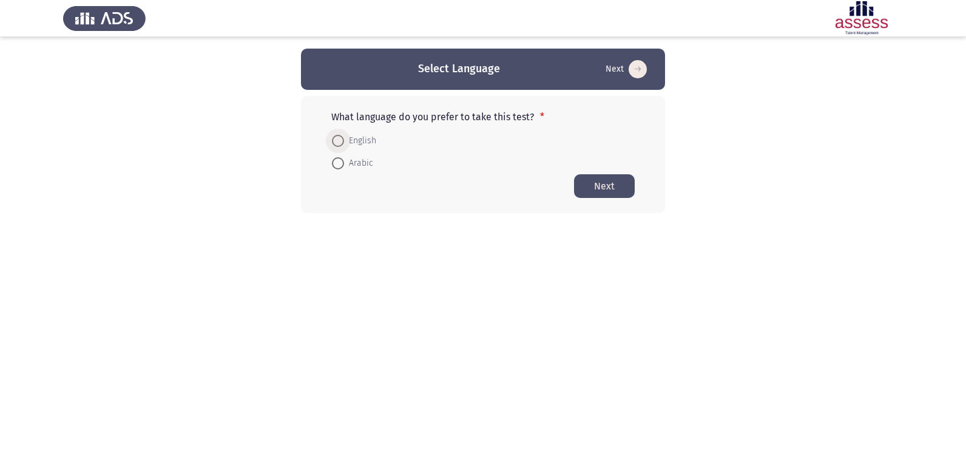
click at [343, 140] on span at bounding box center [338, 141] width 12 height 12
click at [343, 140] on input "English" at bounding box center [338, 141] width 12 height 12
radio input "true"
click at [590, 194] on button "Next" at bounding box center [604, 186] width 61 height 24
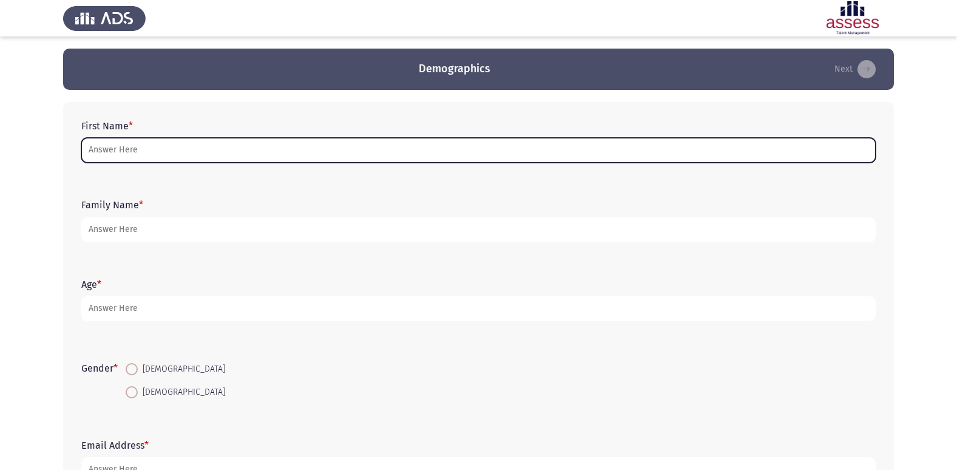
click at [256, 147] on input "First Name *" at bounding box center [478, 150] width 794 height 25
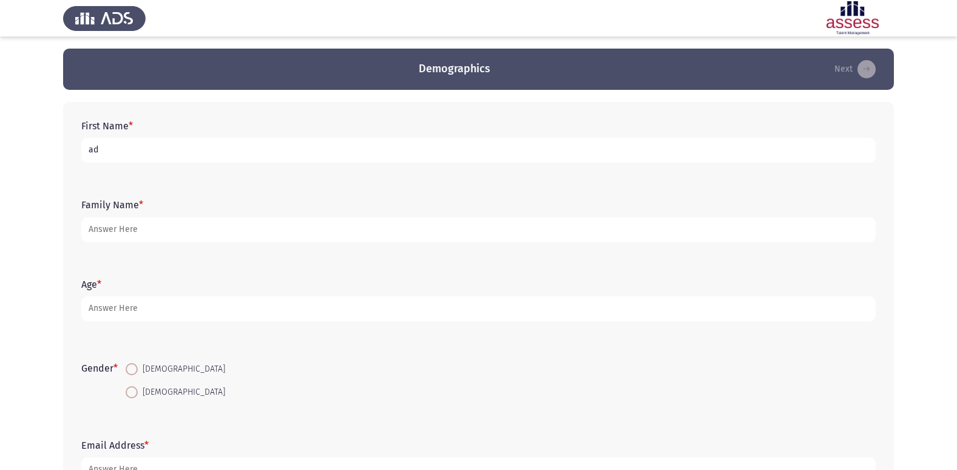
type input "a"
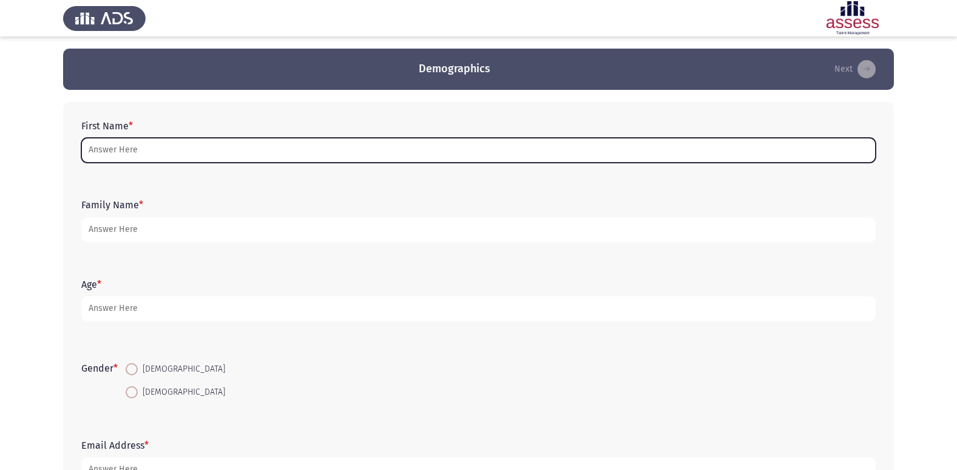
type input "ف"
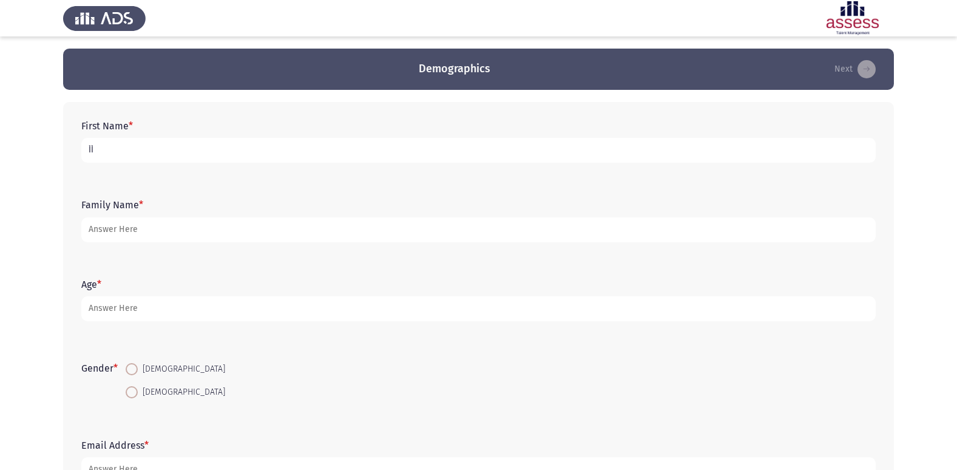
type input "أ"
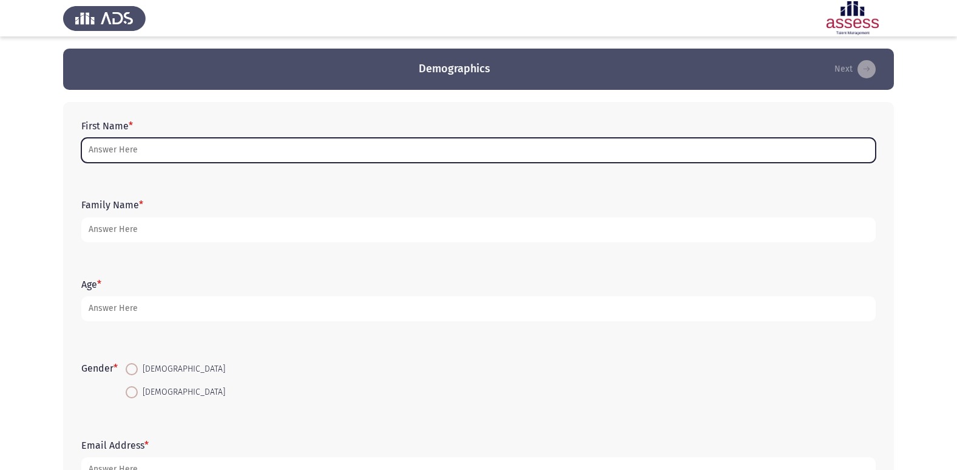
click at [569, 154] on input "First Name *" at bounding box center [478, 150] width 794 height 25
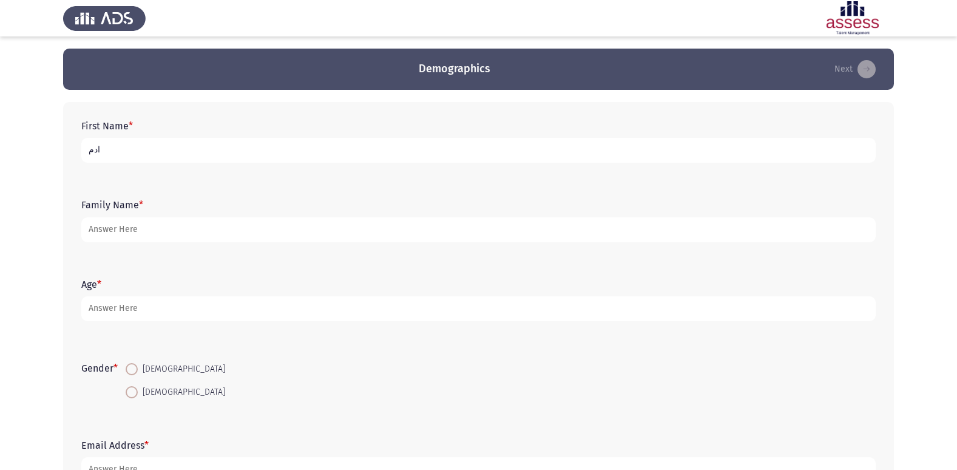
type input "ادم"
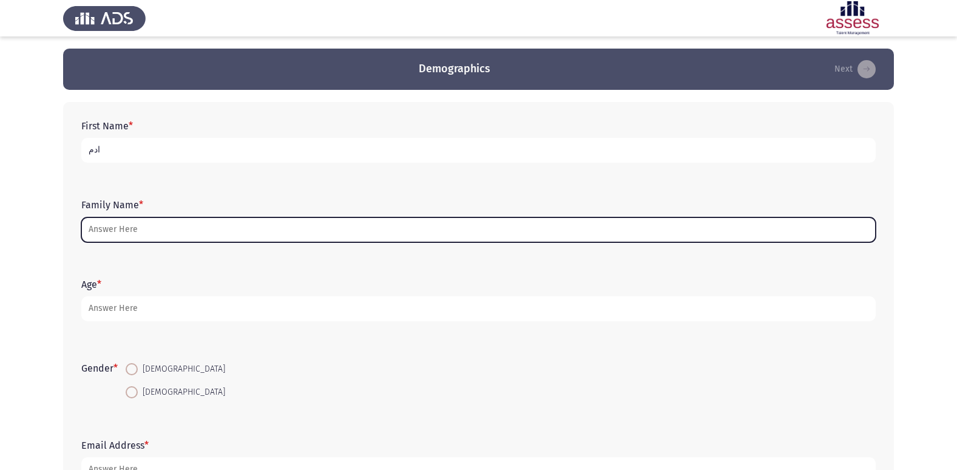
click at [238, 238] on input "Family Name *" at bounding box center [478, 229] width 794 height 25
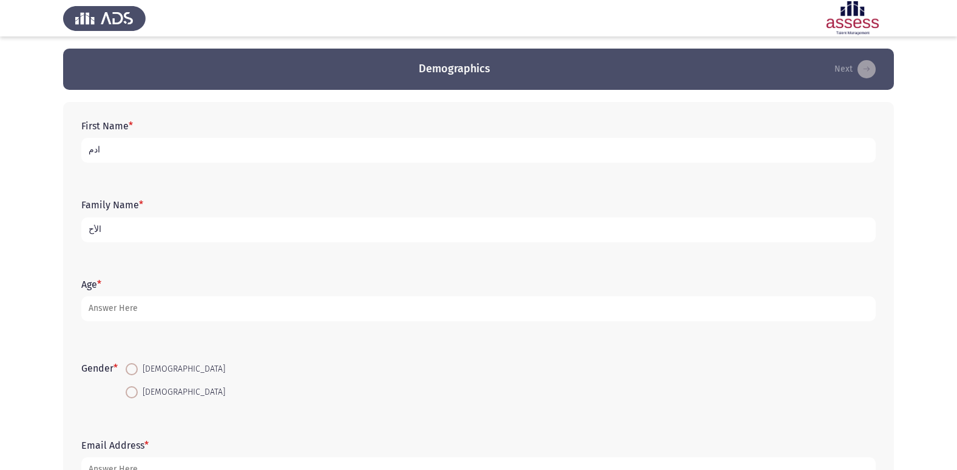
type input "الأح"
click at [279, 164] on div "First Name * ادم" at bounding box center [478, 141] width 806 height 55
click at [279, 157] on input "ادم" at bounding box center [478, 150] width 794 height 25
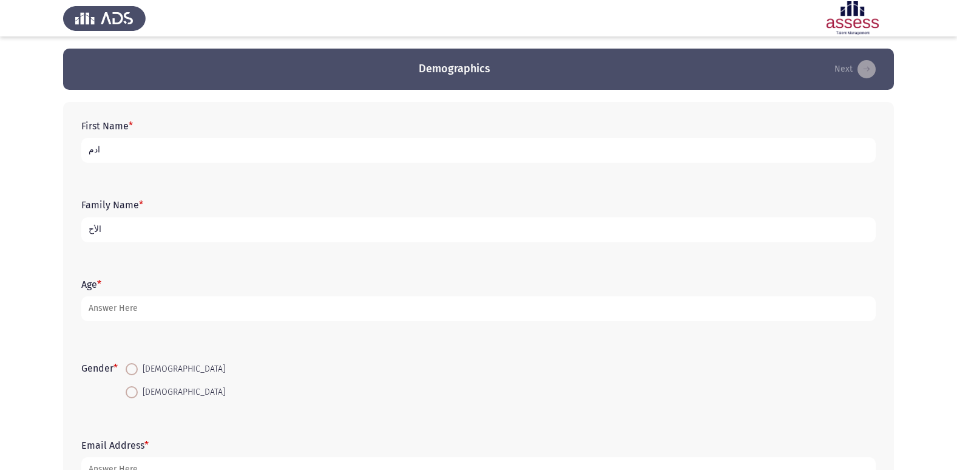
click at [88, 232] on input "الأح" at bounding box center [478, 229] width 794 height 25
drag, startPoint x: 88, startPoint y: 232, endPoint x: 138, endPoint y: 236, distance: 49.9
click at [138, 236] on input "الأح" at bounding box center [478, 229] width 794 height 25
click at [84, 149] on input "ادم" at bounding box center [478, 150] width 794 height 25
type input "أ ادم"
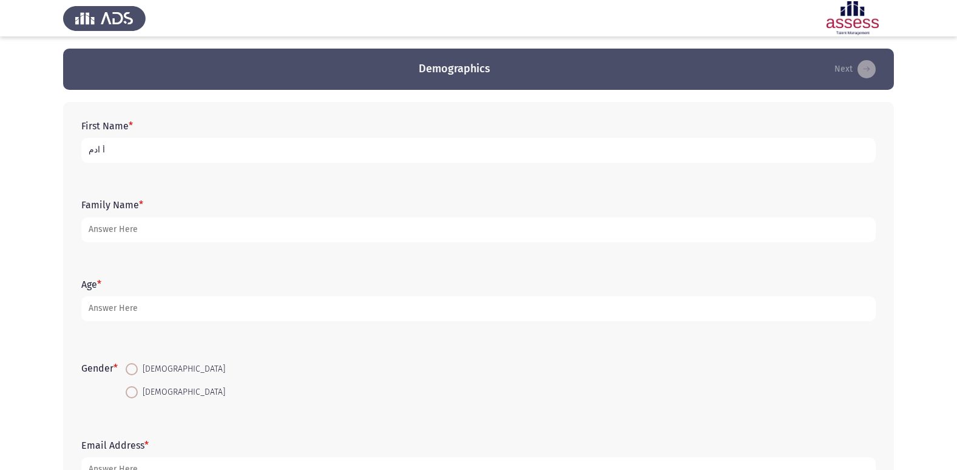
drag, startPoint x: 87, startPoint y: 152, endPoint x: 134, endPoint y: 154, distance: 46.2
click at [125, 155] on input "أ ادم" at bounding box center [478, 150] width 794 height 25
type input "ادم [PERSON_NAME]"
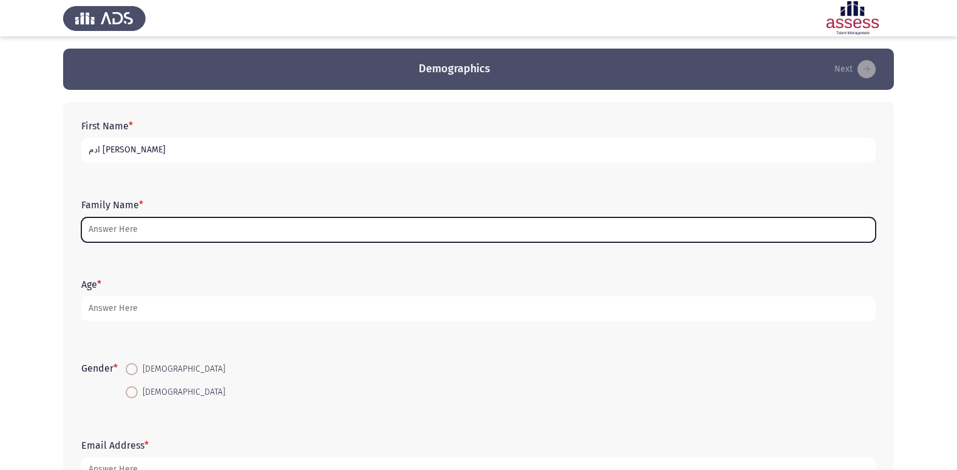
click at [180, 235] on input "Family Name *" at bounding box center [478, 229] width 794 height 25
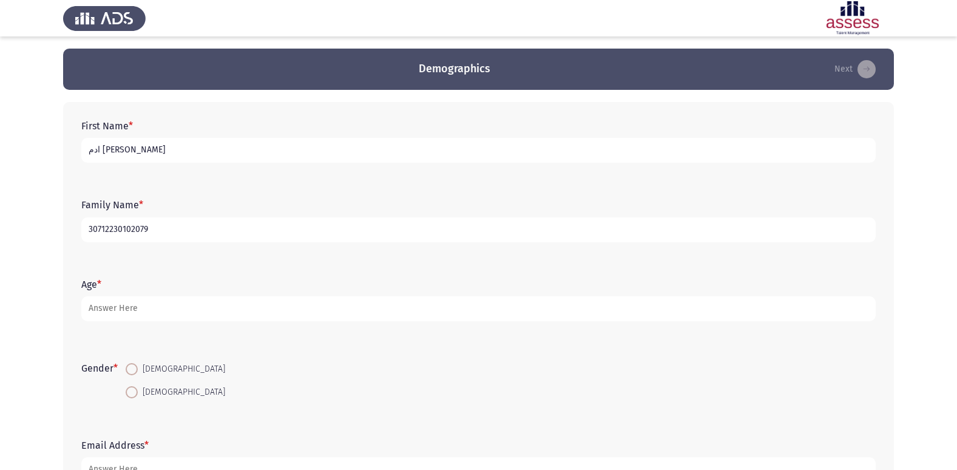
type input "30712230102079"
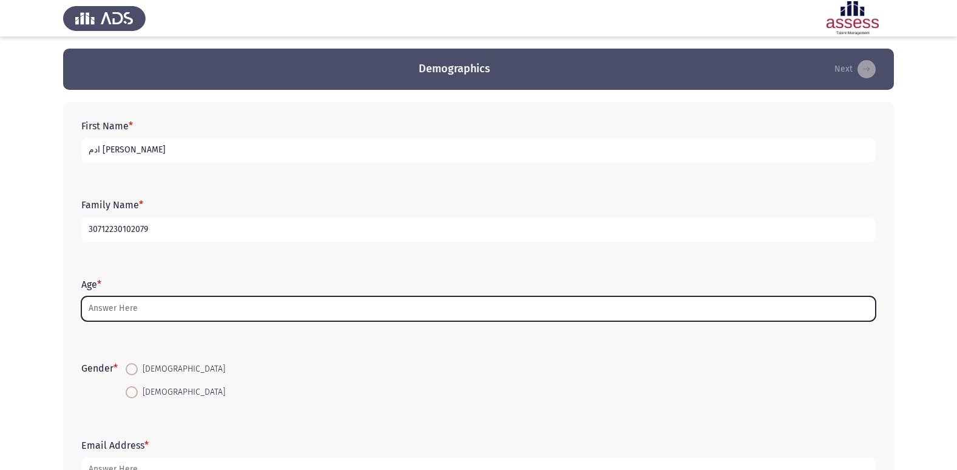
click at [177, 312] on input "Age *" at bounding box center [478, 308] width 794 height 25
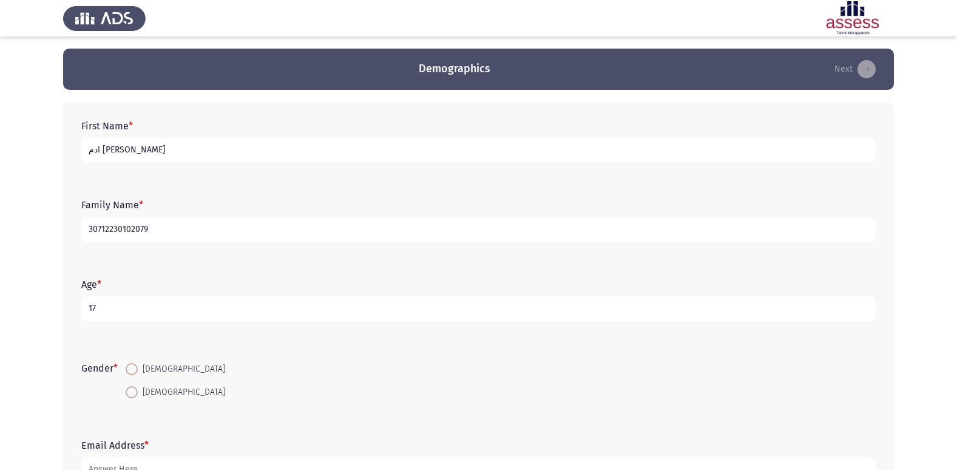
type input "17"
click at [132, 368] on span at bounding box center [132, 369] width 12 height 12
click at [132, 368] on input "[DEMOGRAPHIC_DATA]" at bounding box center [132, 369] width 12 height 12
radio input "true"
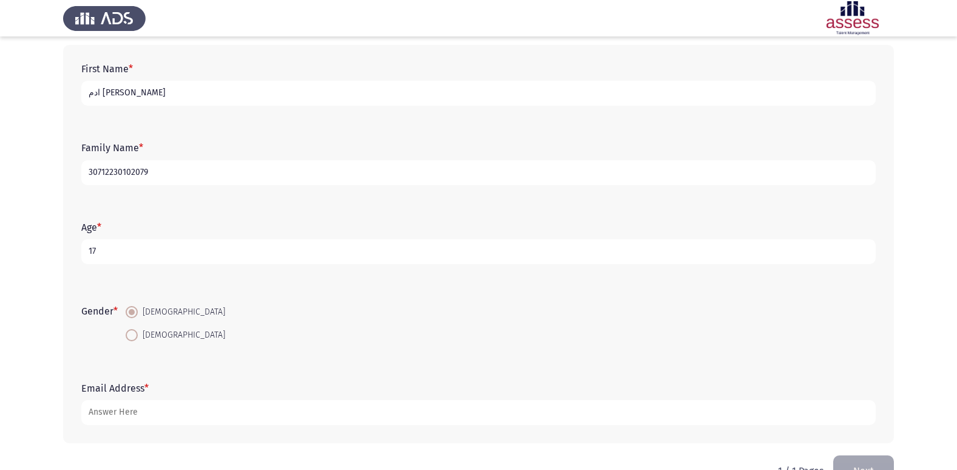
scroll to position [61, 0]
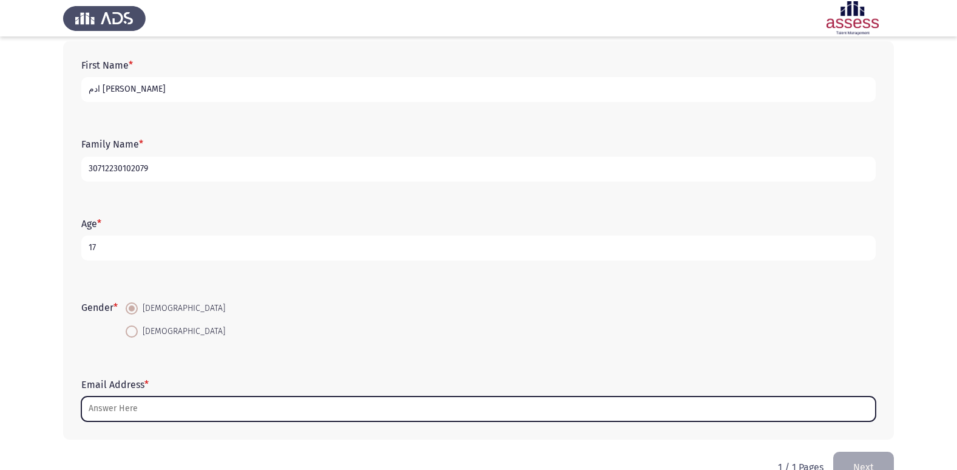
click at [177, 399] on input "Email Address *" at bounding box center [478, 408] width 794 height 25
type input "ي"
type input "g"
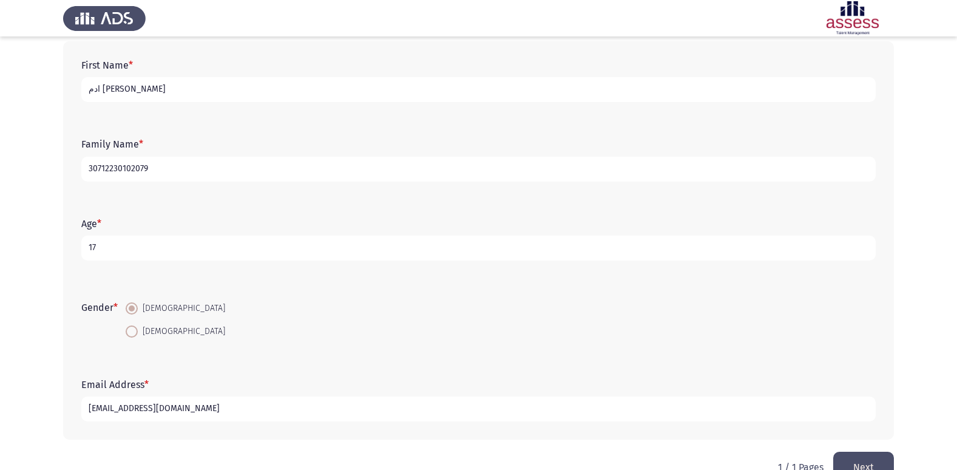
scroll to position [91, 0]
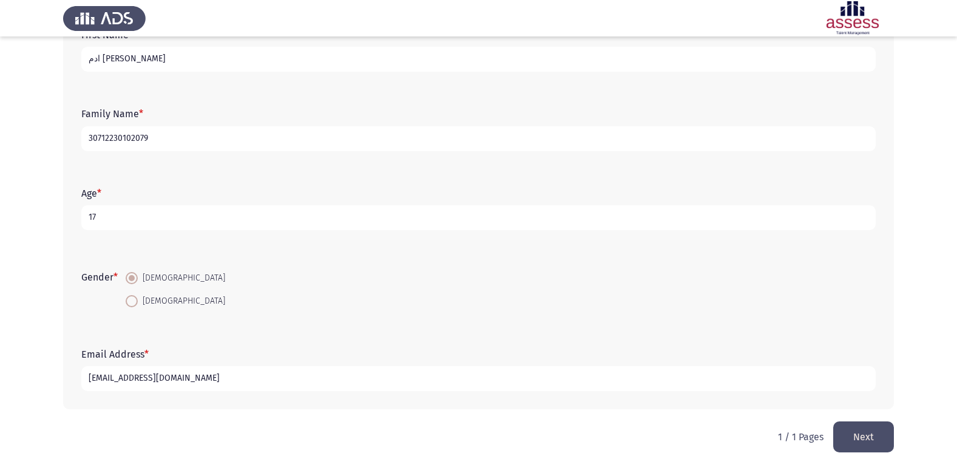
type input "[EMAIL_ADDRESS][DOMAIN_NAME]"
click at [863, 439] on button "Next" at bounding box center [863, 436] width 61 height 31
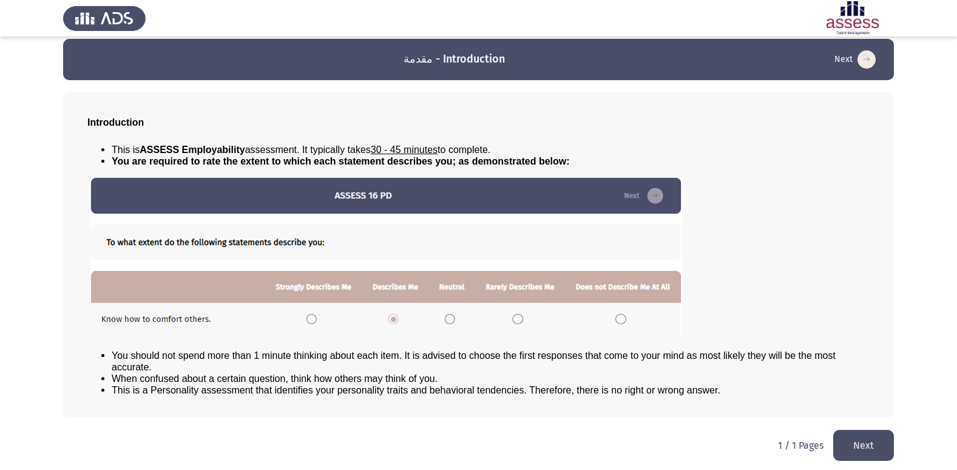
scroll to position [13, 0]
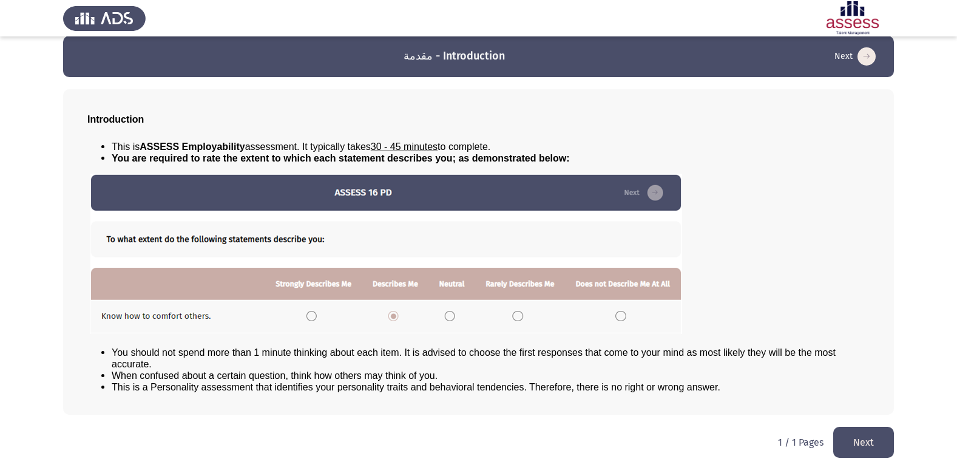
click at [859, 439] on button "Next" at bounding box center [863, 442] width 61 height 31
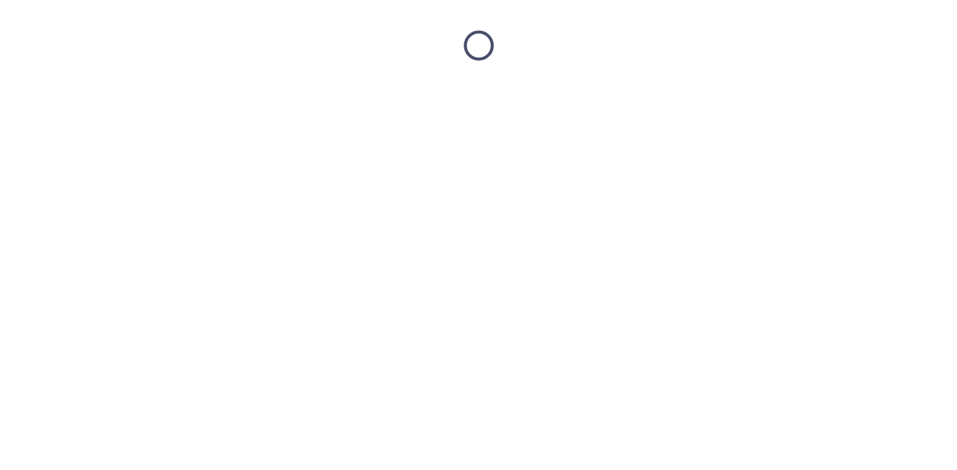
scroll to position [0, 0]
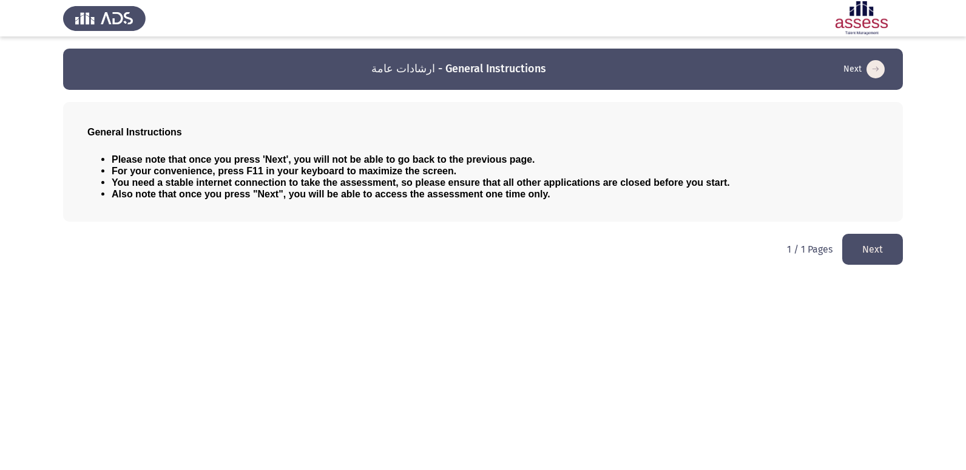
click at [852, 244] on button "Next" at bounding box center [872, 249] width 61 height 31
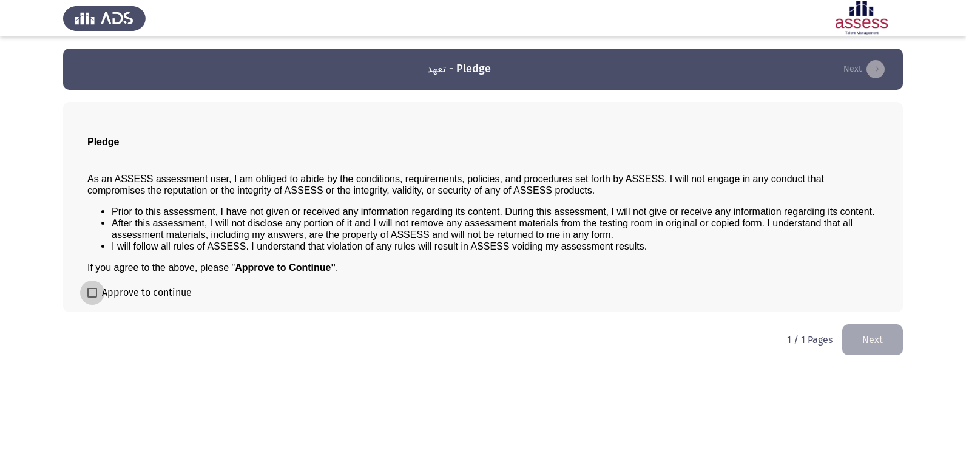
click at [93, 294] on span at bounding box center [92, 293] width 10 height 10
click at [92, 297] on input "Approve to continue" at bounding box center [92, 297] width 1 height 1
checkbox input "true"
click at [881, 333] on button "Next" at bounding box center [872, 339] width 61 height 31
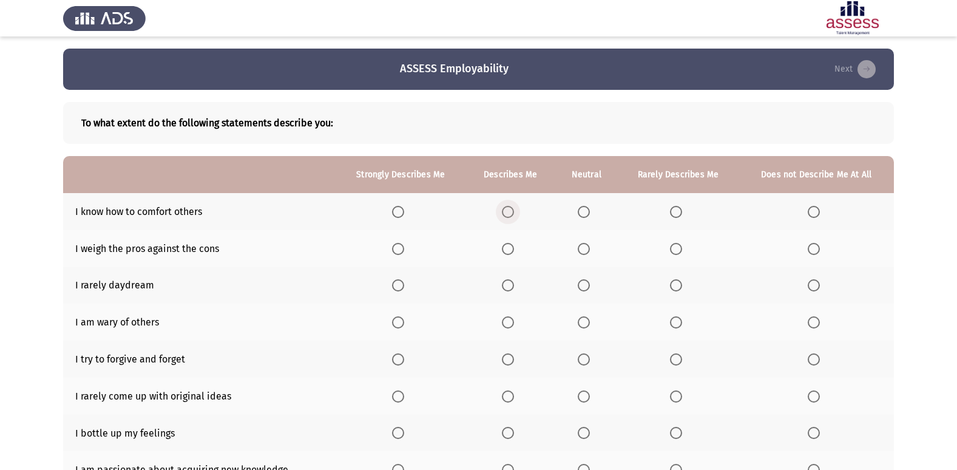
click at [506, 211] on span "Select an option" at bounding box center [508, 212] width 12 height 12
click at [506, 211] on input "Select an option" at bounding box center [508, 212] width 12 height 12
click at [580, 330] on th at bounding box center [586, 321] width 63 height 37
click at [584, 326] on span "Select an option" at bounding box center [584, 322] width 12 height 12
click at [584, 326] on input "Select an option" at bounding box center [584, 322] width 12 height 12
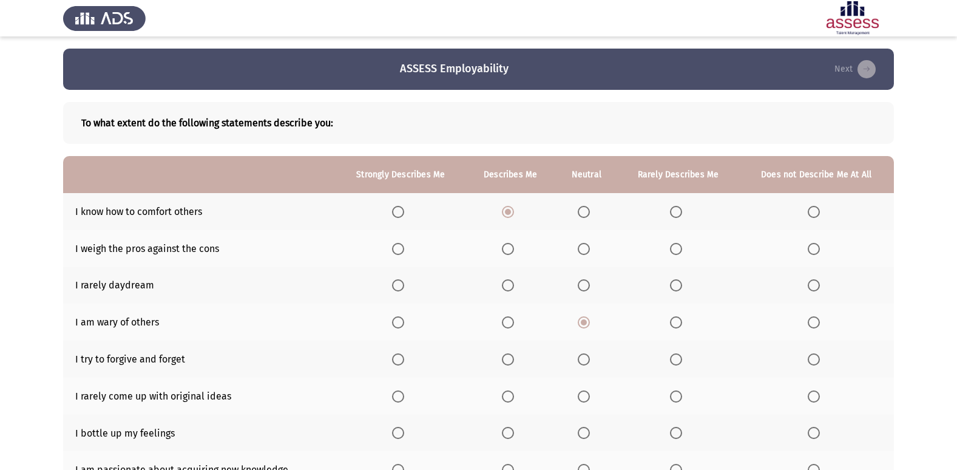
click at [575, 361] on th at bounding box center [586, 358] width 63 height 37
click at [578, 359] on th at bounding box center [586, 358] width 63 height 37
click at [587, 360] on span "Select an option" at bounding box center [584, 359] width 12 height 12
click at [587, 360] on input "Select an option" at bounding box center [584, 359] width 12 height 12
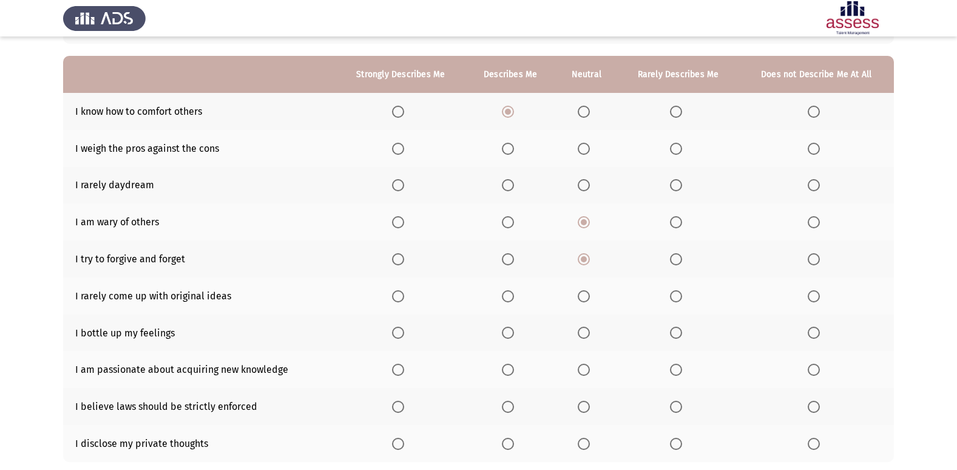
scroll to position [121, 0]
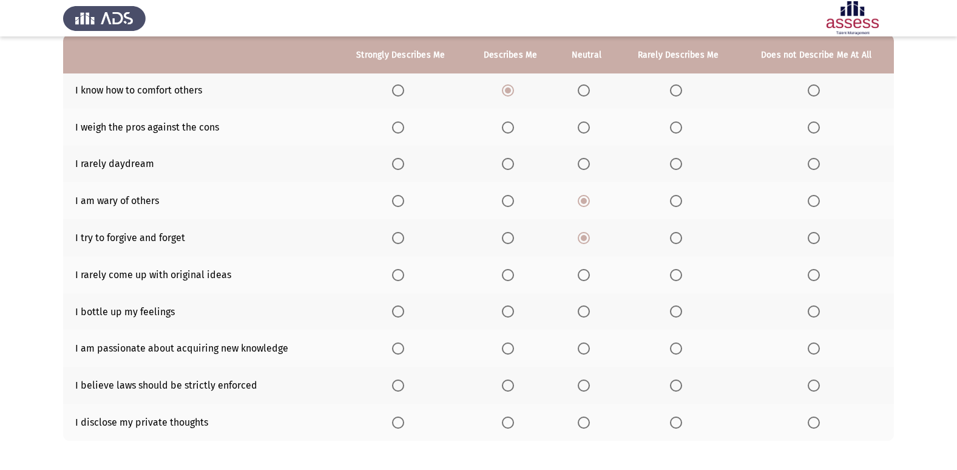
click at [508, 341] on th at bounding box center [510, 348] width 90 height 37
click at [513, 351] on span "Select an option" at bounding box center [508, 348] width 12 height 12
click at [513, 351] on input "Select an option" at bounding box center [508, 348] width 12 height 12
click at [512, 380] on span "Select an option" at bounding box center [508, 385] width 12 height 12
click at [512, 380] on input "Select an option" at bounding box center [508, 385] width 12 height 12
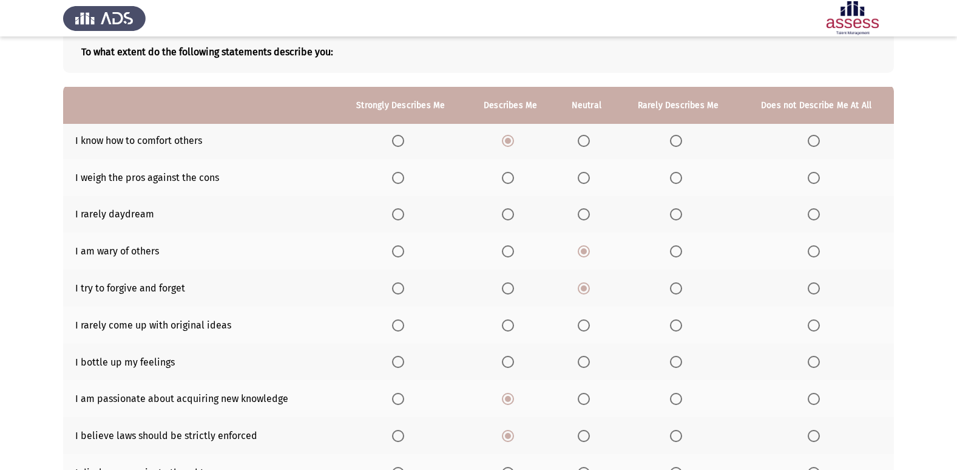
scroll to position [0, 0]
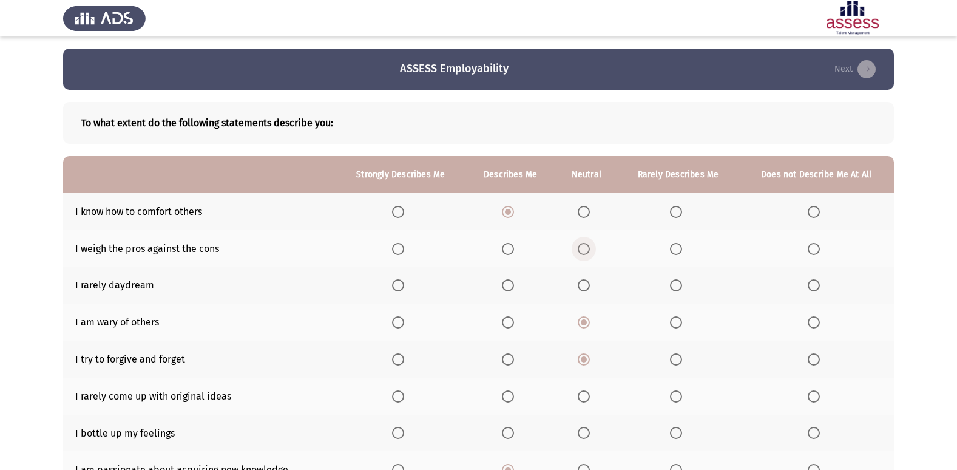
click at [590, 247] on span "Select an option" at bounding box center [584, 249] width 12 height 12
click at [590, 247] on input "Select an option" at bounding box center [584, 249] width 12 height 12
click at [519, 357] on label "Select an option" at bounding box center [510, 359] width 17 height 12
click at [514, 357] on input "Select an option" at bounding box center [508, 359] width 12 height 12
click at [677, 325] on span "Select an option" at bounding box center [676, 322] width 12 height 12
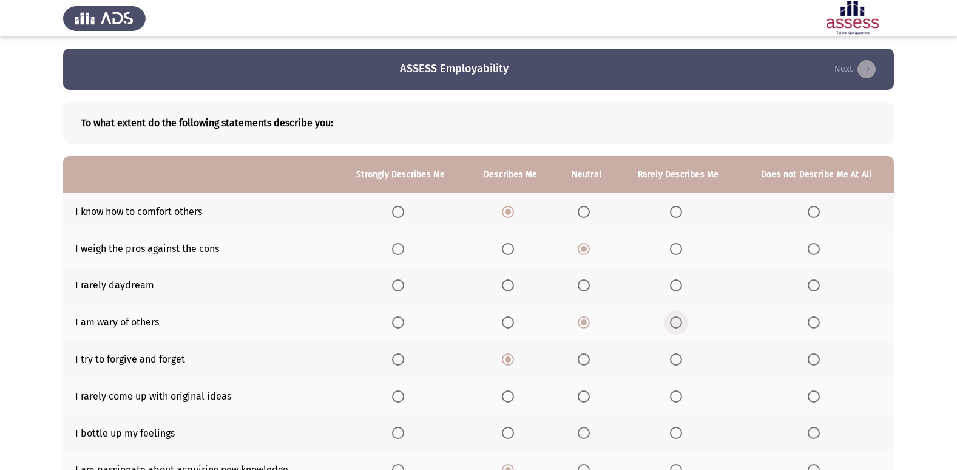
click at [677, 325] on input "Select an option" at bounding box center [676, 322] width 12 height 12
click at [590, 328] on span "Select an option" at bounding box center [584, 322] width 12 height 12
click at [590, 328] on input "Select an option" at bounding box center [584, 322] width 12 height 12
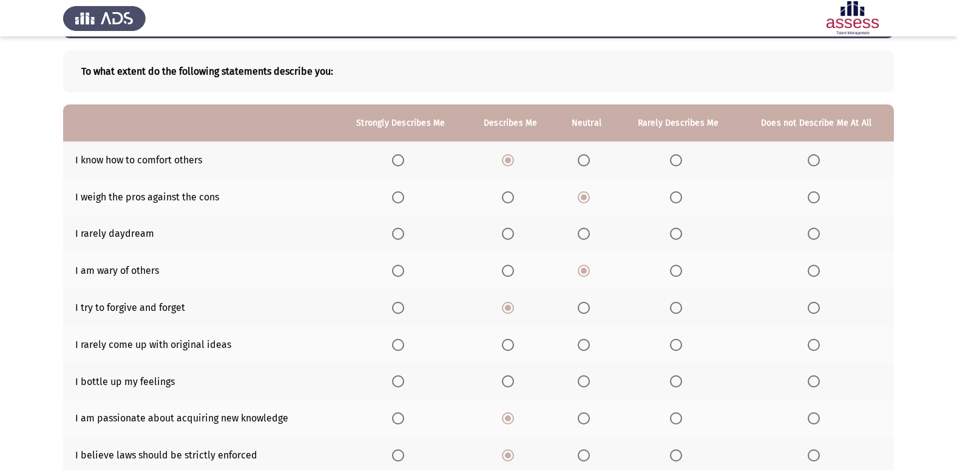
scroll to position [121, 0]
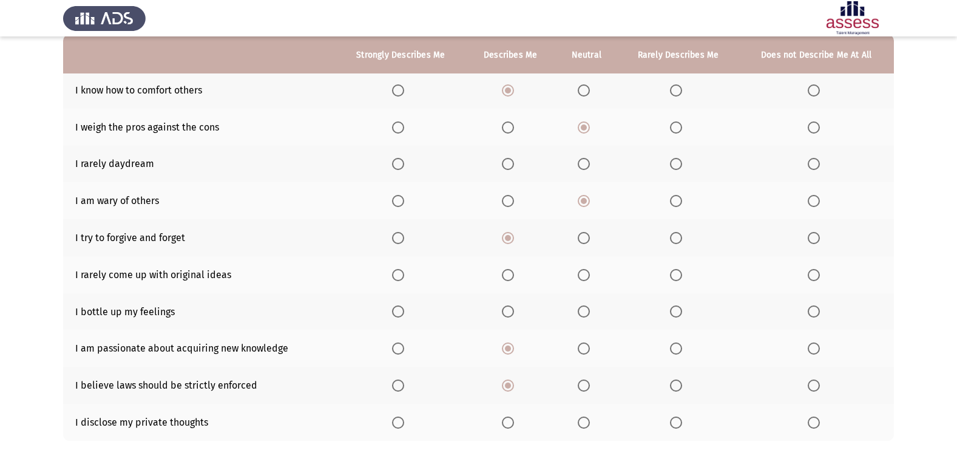
click at [587, 237] on span "Select an option" at bounding box center [584, 238] width 12 height 12
click at [587, 237] on input "Select an option" at bounding box center [584, 238] width 12 height 12
click at [808, 277] on span "Select an option" at bounding box center [814, 275] width 12 height 12
click at [808, 277] on input "Select an option" at bounding box center [814, 275] width 12 height 12
click at [687, 279] on label "Select an option" at bounding box center [678, 275] width 17 height 12
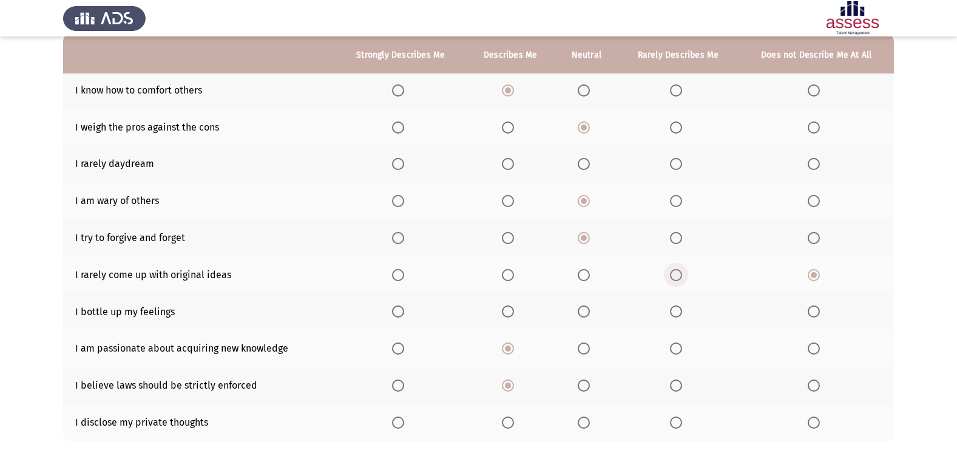
click at [682, 279] on input "Select an option" at bounding box center [676, 275] width 12 height 12
click at [683, 421] on label "Select an option" at bounding box center [678, 422] width 17 height 12
click at [682, 421] on input "Select an option" at bounding box center [676, 422] width 12 height 12
click at [592, 315] on label "Select an option" at bounding box center [586, 311] width 17 height 12
click at [590, 315] on input "Select an option" at bounding box center [584, 311] width 12 height 12
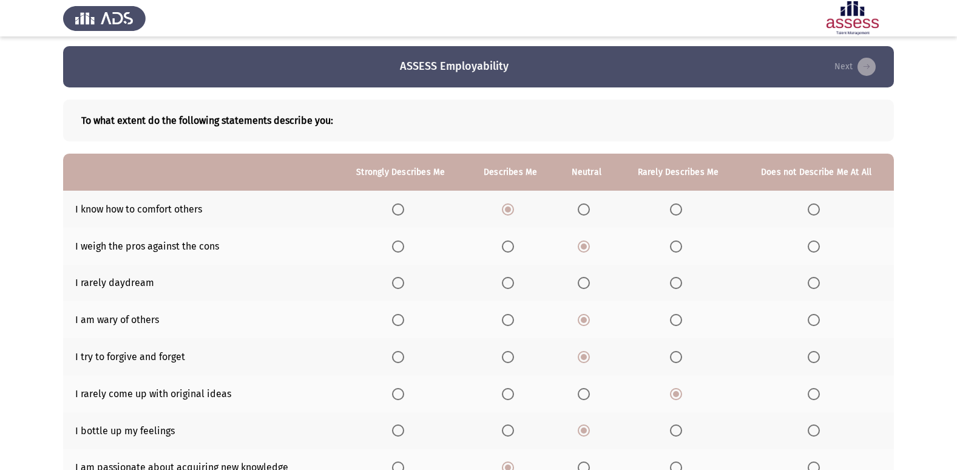
scroll to position [0, 0]
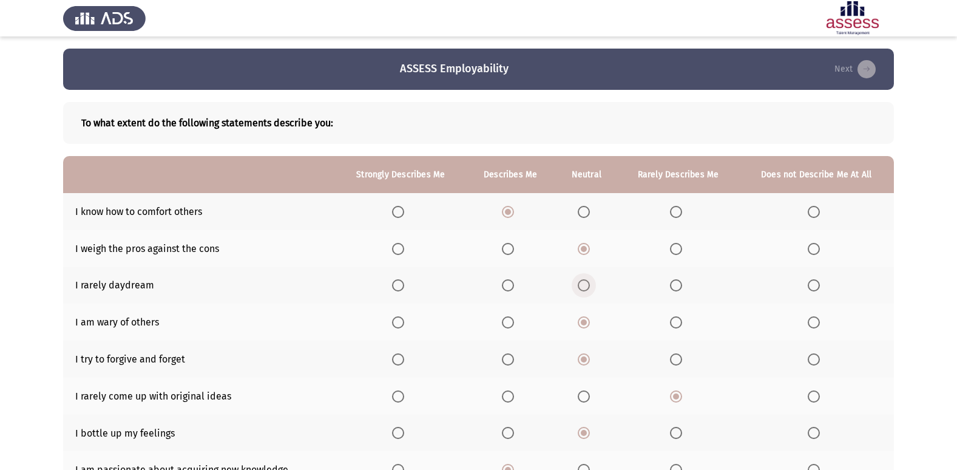
click at [583, 288] on span "Select an option" at bounding box center [584, 285] width 12 height 12
click at [583, 288] on input "Select an option" at bounding box center [584, 285] width 12 height 12
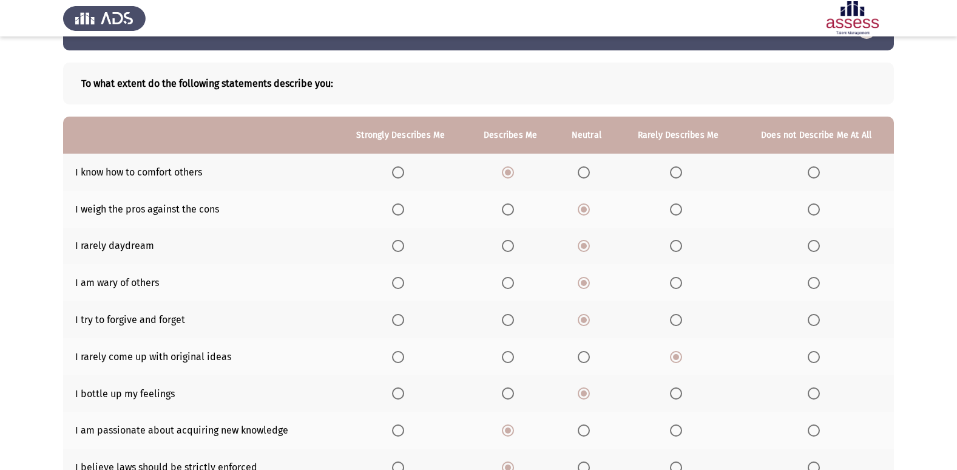
scroll to position [61, 0]
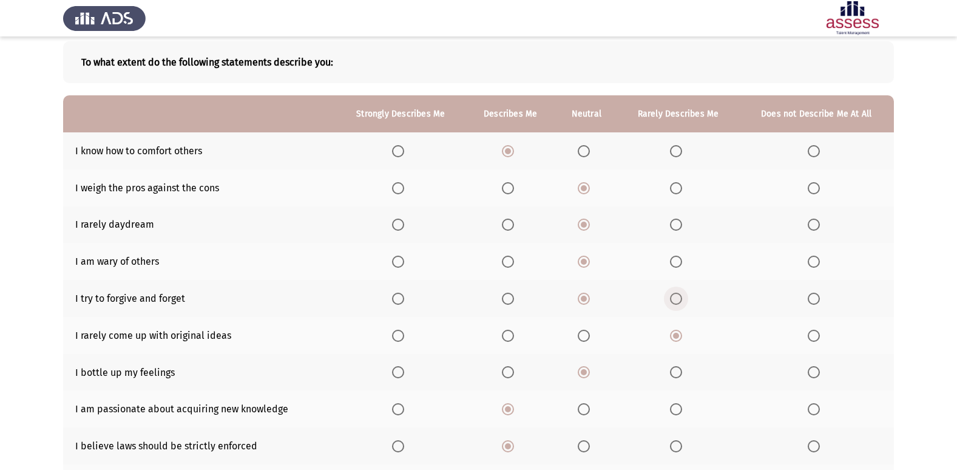
click at [678, 299] on span "Select an option" at bounding box center [676, 298] width 12 height 12
click at [678, 299] on input "Select an option" at bounding box center [676, 298] width 12 height 12
click at [585, 299] on span "Select an option" at bounding box center [584, 298] width 12 height 12
click at [585, 299] on input "Select an option" at bounding box center [584, 298] width 12 height 12
click at [674, 267] on span "Select an option" at bounding box center [676, 261] width 12 height 12
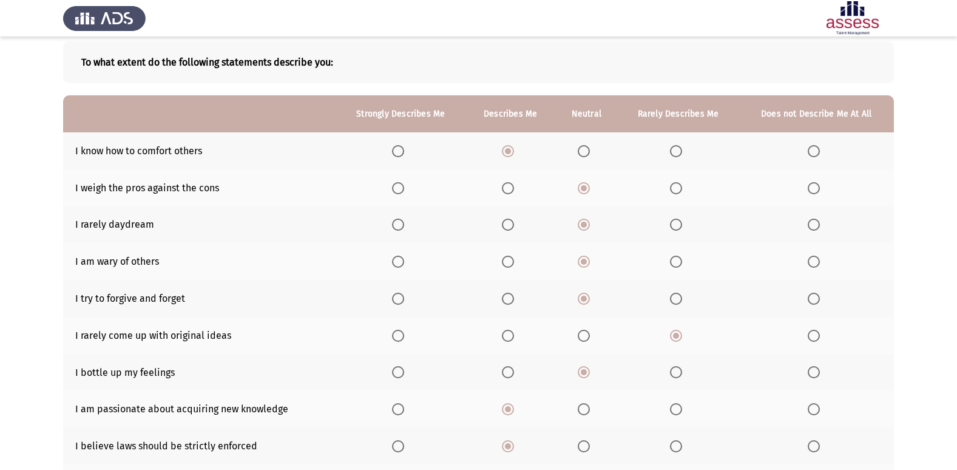
click at [674, 267] on input "Select an option" at bounding box center [676, 261] width 12 height 12
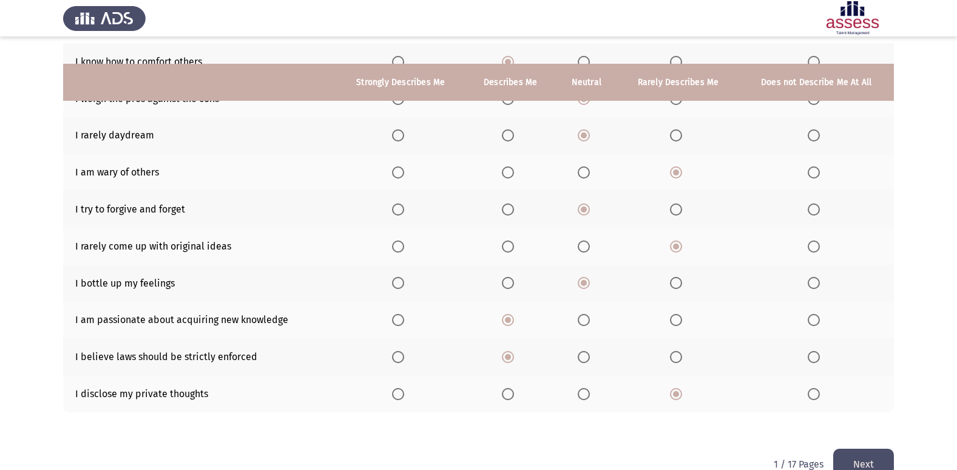
scroll to position [177, 0]
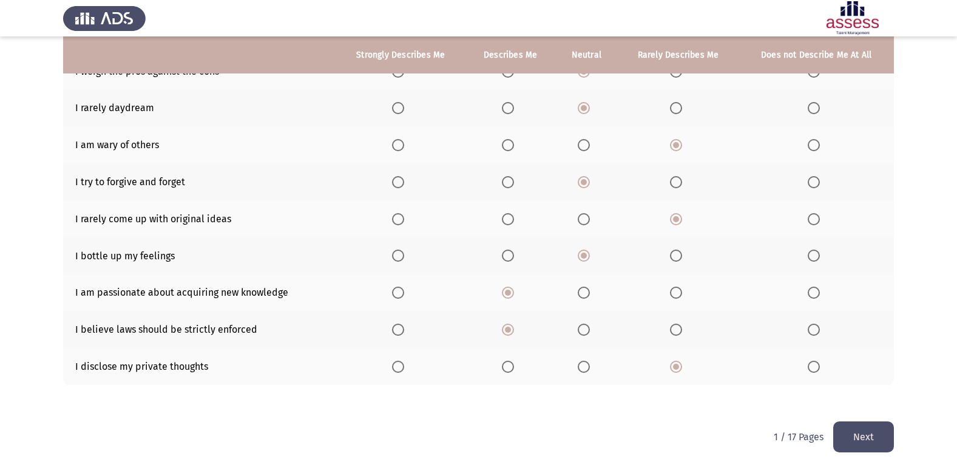
click at [875, 425] on button "Next" at bounding box center [863, 436] width 61 height 31
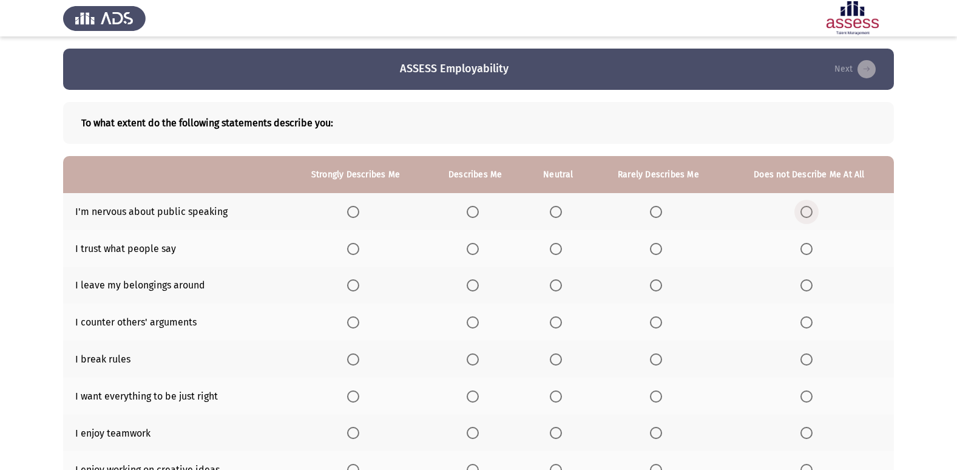
click at [802, 209] on span "Select an option" at bounding box center [806, 212] width 12 height 12
click at [802, 209] on input "Select an option" at bounding box center [806, 212] width 12 height 12
click at [661, 248] on span "Select an option" at bounding box center [656, 249] width 12 height 12
click at [661, 248] on input "Select an option" at bounding box center [656, 249] width 12 height 12
click at [651, 356] on span "Select an option" at bounding box center [656, 359] width 12 height 12
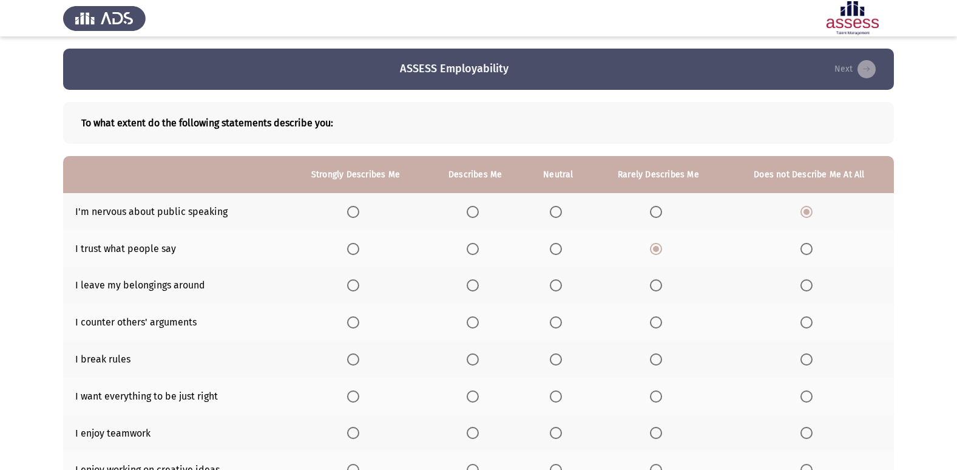
click at [651, 356] on input "Select an option" at bounding box center [656, 359] width 12 height 12
click at [553, 285] on span "Select an option" at bounding box center [556, 285] width 12 height 12
click at [553, 285] on input "Select an option" at bounding box center [556, 285] width 12 height 12
click at [655, 315] on th at bounding box center [658, 321] width 132 height 37
click at [655, 316] on span "Select an option" at bounding box center [656, 322] width 12 height 12
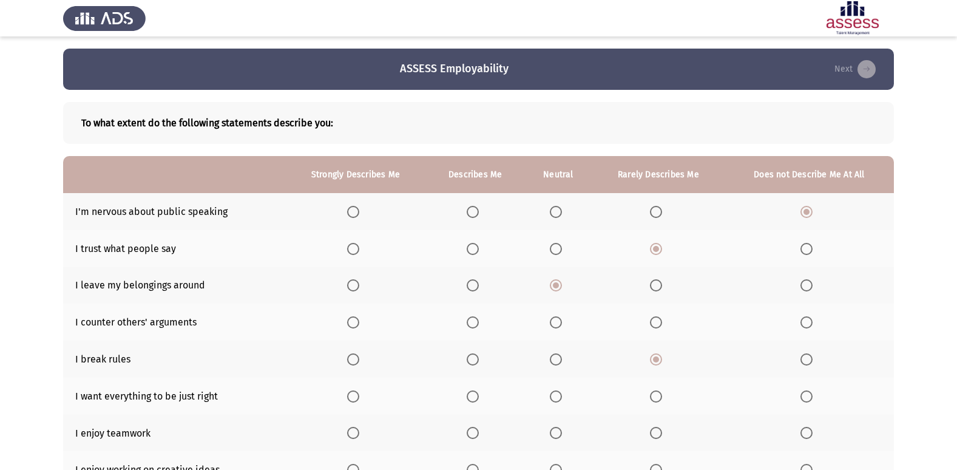
click at [655, 316] on input "Select an option" at bounding box center [656, 322] width 12 height 12
click at [666, 285] on label "Select an option" at bounding box center [658, 285] width 17 height 12
click at [662, 285] on input "Select an option" at bounding box center [656, 285] width 12 height 12
click at [564, 323] on label "Select an option" at bounding box center [558, 322] width 17 height 12
click at [562, 323] on input "Select an option" at bounding box center [556, 322] width 12 height 12
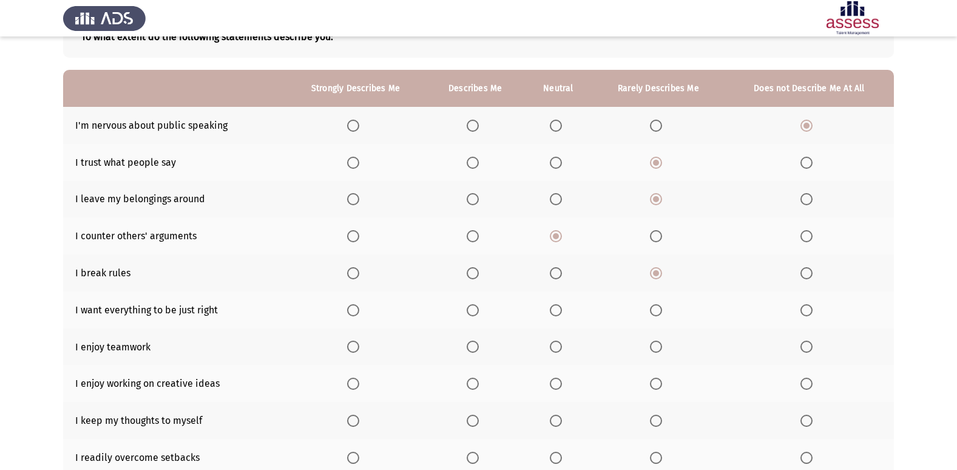
scroll to position [121, 0]
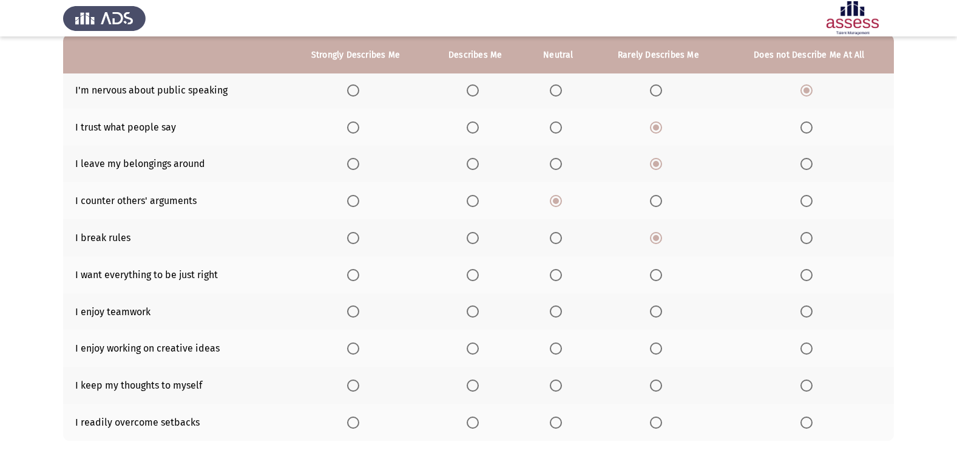
click at [472, 279] on span "Select an option" at bounding box center [473, 275] width 12 height 12
click at [472, 279] on input "Select an option" at bounding box center [473, 275] width 12 height 12
click at [361, 307] on label "Select an option" at bounding box center [355, 311] width 17 height 12
click at [359, 307] on input "Select an option" at bounding box center [353, 311] width 12 height 12
click at [472, 310] on span "Select an option" at bounding box center [473, 311] width 12 height 12
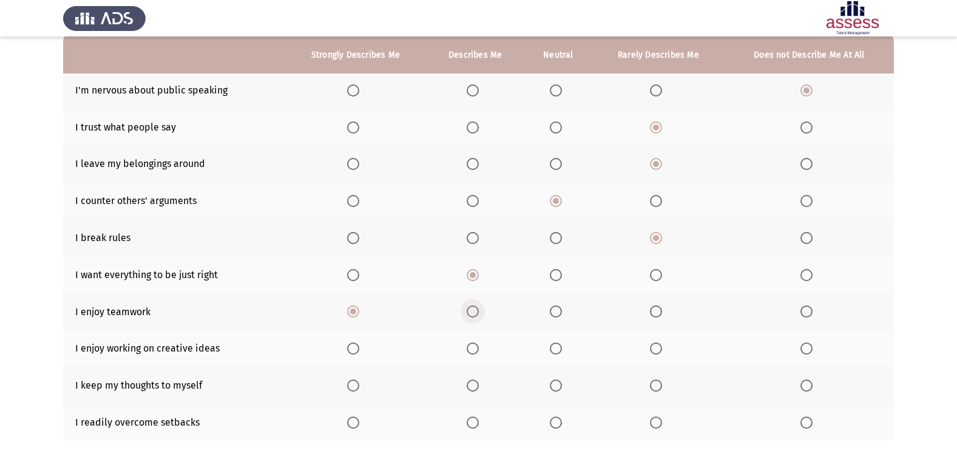
click at [472, 310] on input "Select an option" at bounding box center [473, 311] width 12 height 12
click at [340, 343] on th at bounding box center [356, 348] width 142 height 37
click at [346, 339] on th at bounding box center [356, 348] width 142 height 37
click at [354, 351] on span "Select an option" at bounding box center [353, 348] width 12 height 12
click at [354, 351] on input "Select an option" at bounding box center [353, 348] width 12 height 12
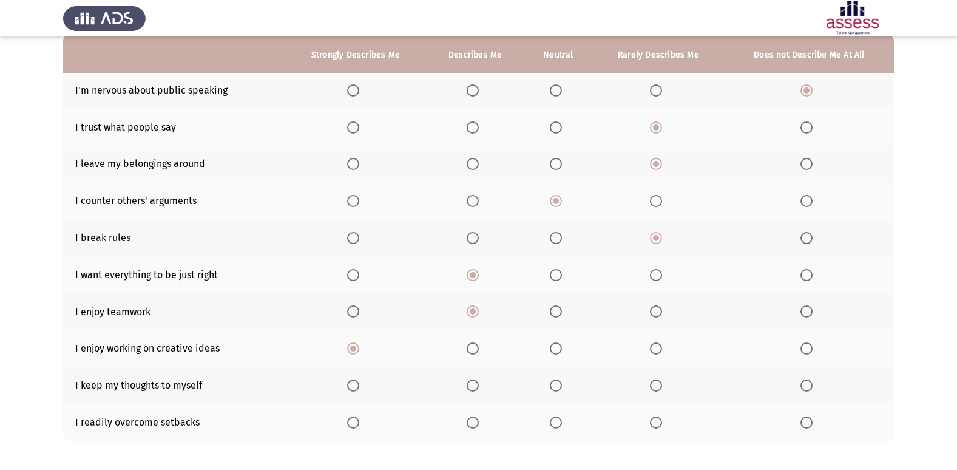
click at [557, 393] on th at bounding box center [558, 385] width 68 height 37
click at [558, 391] on span "Select an option" at bounding box center [556, 385] width 12 height 12
click at [558, 391] on input "Select an option" at bounding box center [556, 385] width 12 height 12
click at [357, 273] on span "Select an option" at bounding box center [353, 275] width 12 height 12
click at [357, 273] on input "Select an option" at bounding box center [353, 275] width 12 height 12
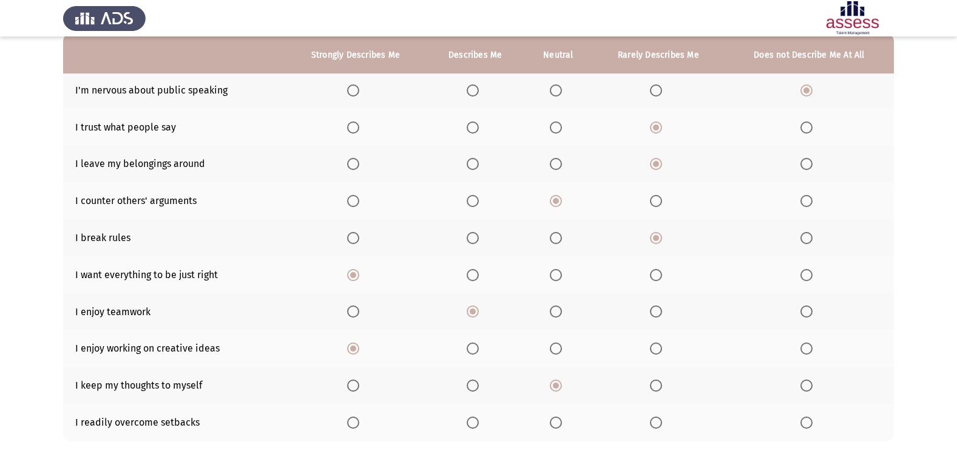
click at [658, 382] on span "Select an option" at bounding box center [656, 385] width 12 height 12
click at [658, 382] on input "Select an option" at bounding box center [656, 385] width 12 height 12
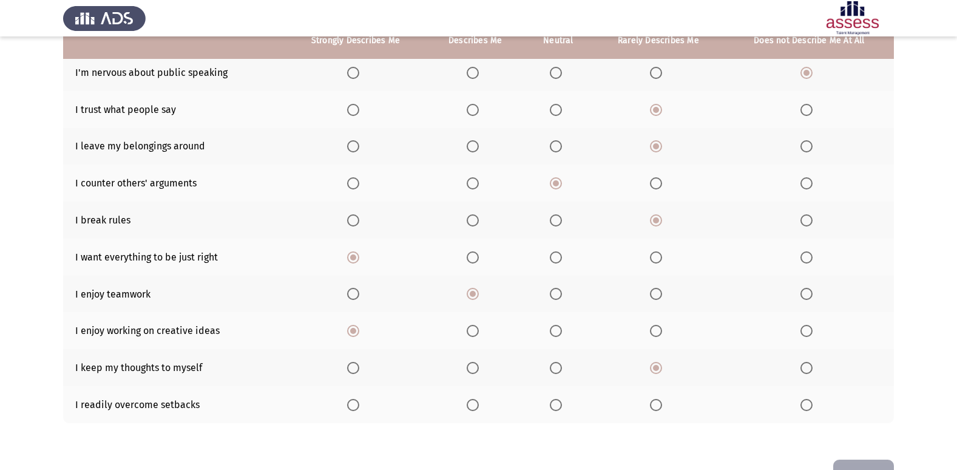
scroll to position [117, 0]
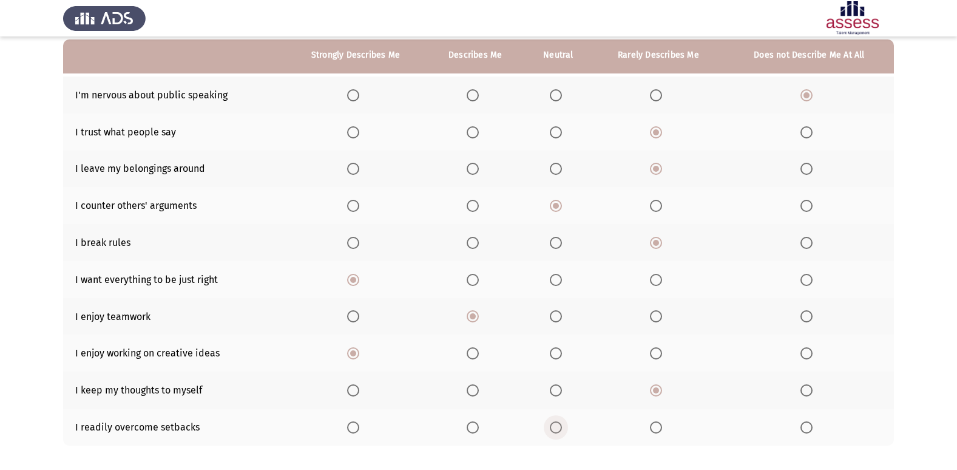
click at [562, 424] on span "Select an option" at bounding box center [556, 427] width 12 height 12
click at [562, 424] on input "Select an option" at bounding box center [556, 427] width 12 height 12
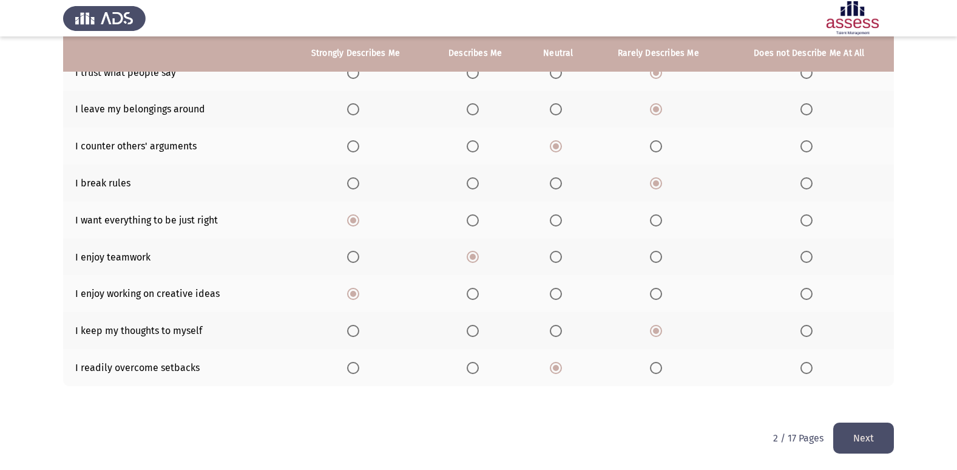
scroll to position [177, 0]
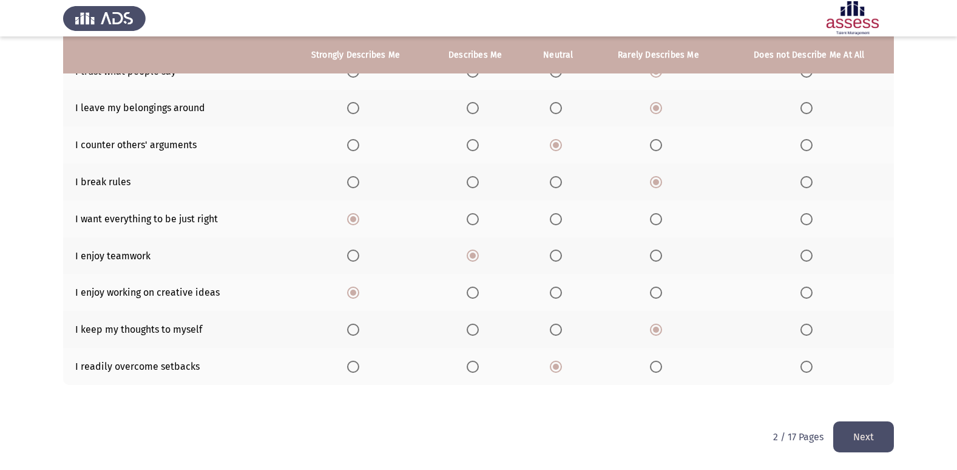
click at [865, 440] on button "Next" at bounding box center [863, 436] width 61 height 31
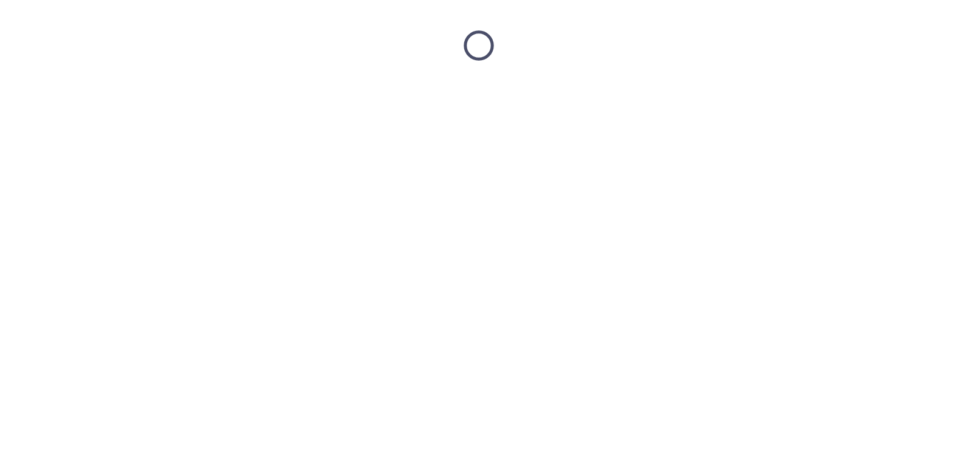
scroll to position [0, 0]
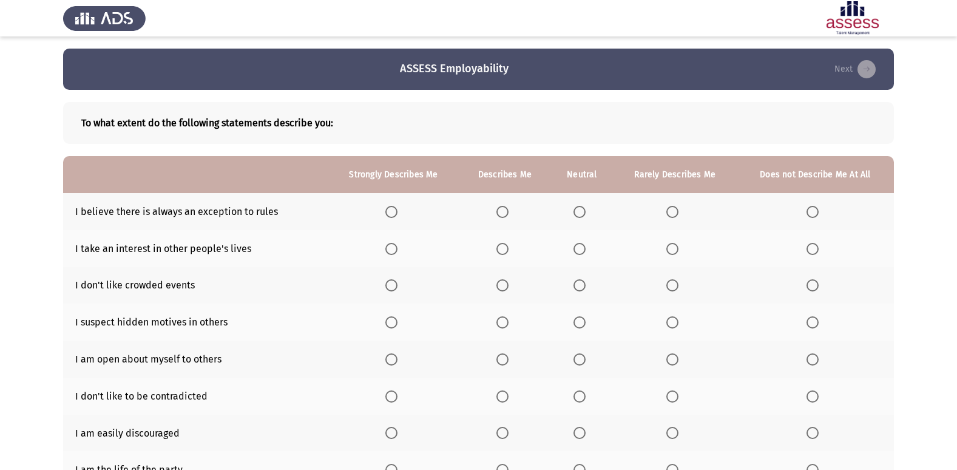
click at [508, 209] on span "Select an option" at bounding box center [502, 212] width 12 height 12
click at [508, 209] on input "Select an option" at bounding box center [502, 212] width 12 height 12
click at [811, 248] on span "Select an option" at bounding box center [812, 249] width 12 height 12
click at [811, 248] on input "Select an option" at bounding box center [812, 249] width 12 height 12
click at [686, 296] on th at bounding box center [675, 285] width 123 height 37
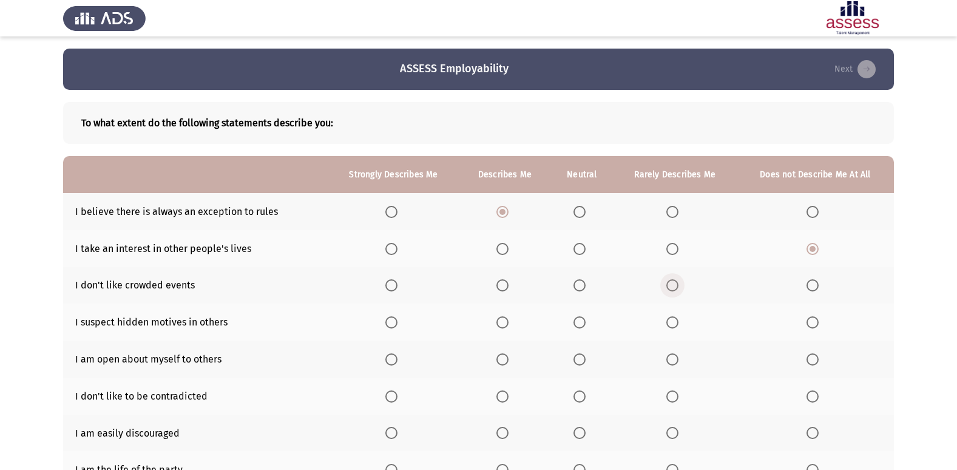
click at [666, 280] on th at bounding box center [675, 285] width 123 height 37
click at [584, 284] on span "Select an option" at bounding box center [579, 285] width 12 height 12
click at [584, 284] on input "Select an option" at bounding box center [579, 285] width 12 height 12
click at [672, 361] on span "Select an option" at bounding box center [672, 359] width 12 height 12
click at [672, 361] on input "Select an option" at bounding box center [672, 359] width 12 height 12
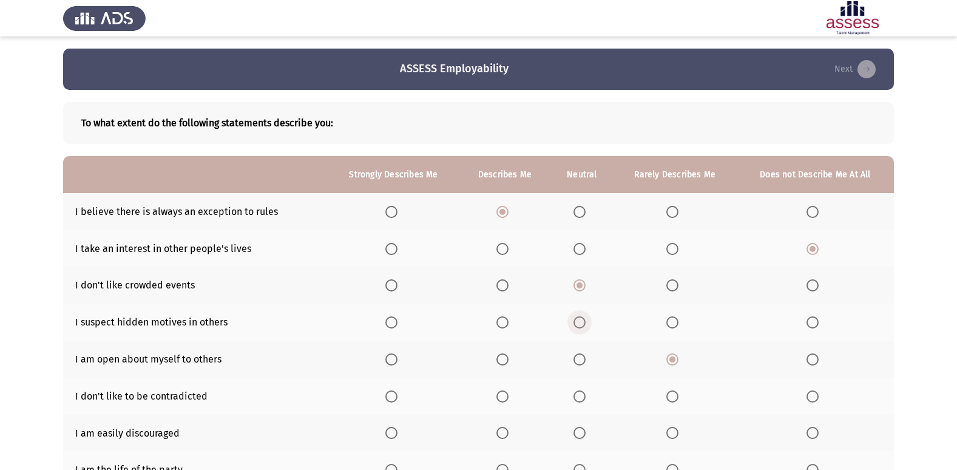
click at [580, 324] on span "Select an option" at bounding box center [579, 322] width 12 height 12
click at [580, 324] on input "Select an option" at bounding box center [579, 322] width 12 height 12
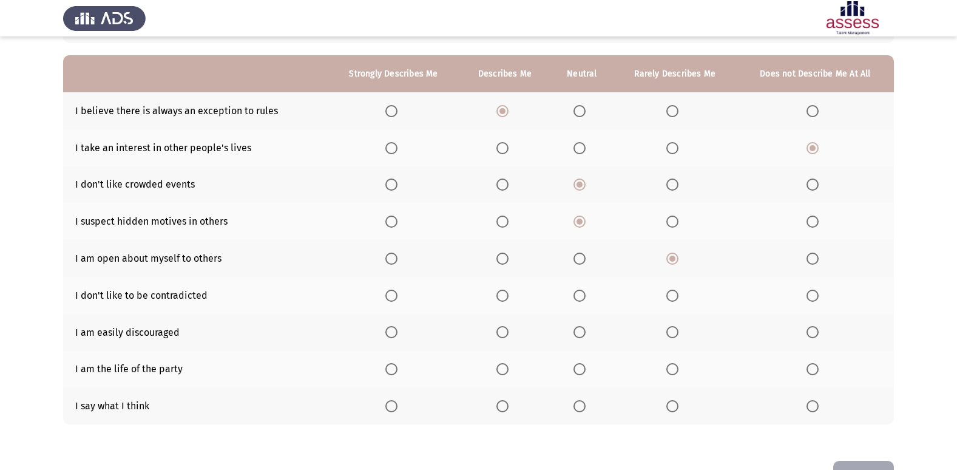
scroll to position [79, 0]
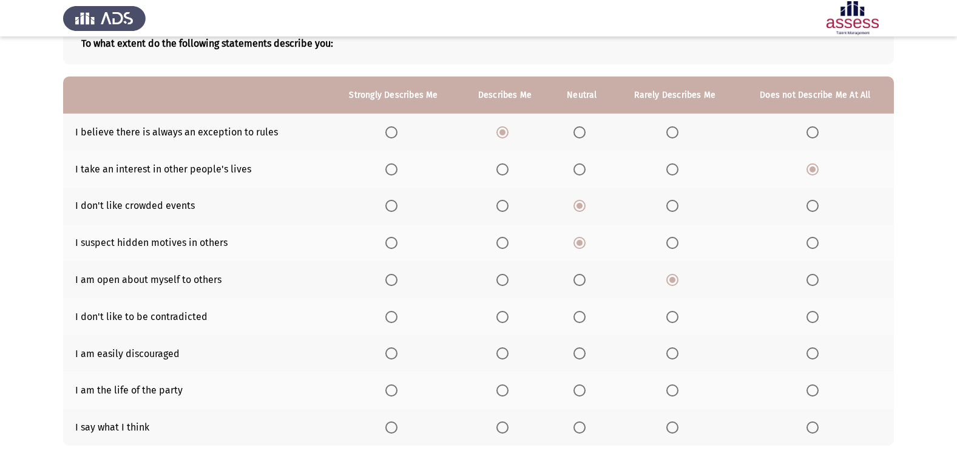
click at [500, 388] on span "Select an option" at bounding box center [502, 390] width 12 height 12
click at [500, 388] on input "Select an option" at bounding box center [502, 390] width 12 height 12
click at [396, 426] on span "Select an option" at bounding box center [391, 427] width 12 height 12
click at [396, 426] on input "Select an option" at bounding box center [391, 427] width 12 height 12
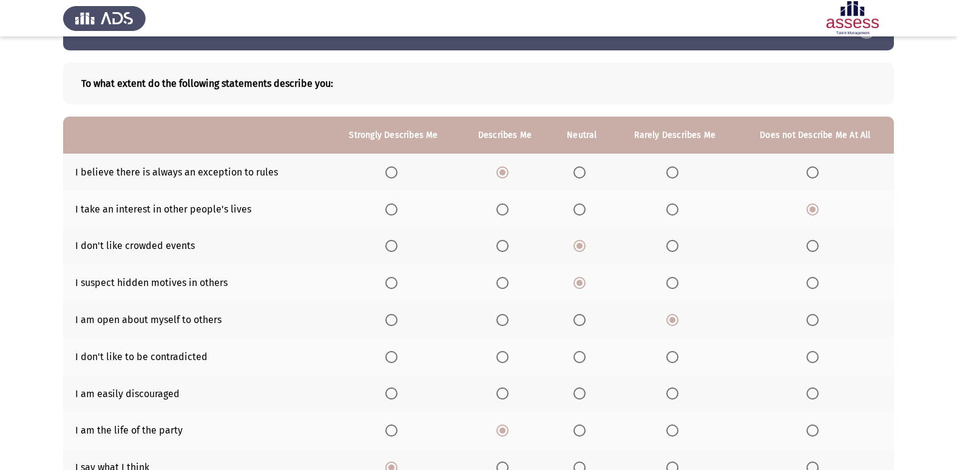
scroll to position [61, 0]
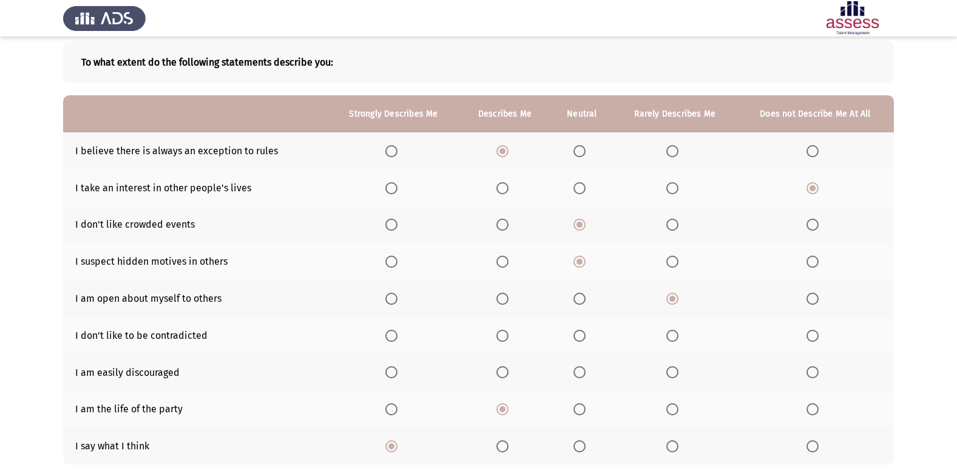
click at [507, 441] on span "Select an option" at bounding box center [502, 446] width 12 height 12
click at [507, 441] on input "Select an option" at bounding box center [502, 446] width 12 height 12
drag, startPoint x: 153, startPoint y: 334, endPoint x: 200, endPoint y: 337, distance: 47.4
click at [200, 337] on td "I don't like to be contradicted" at bounding box center [195, 335] width 265 height 37
drag, startPoint x: 190, startPoint y: 333, endPoint x: 168, endPoint y: 331, distance: 22.0
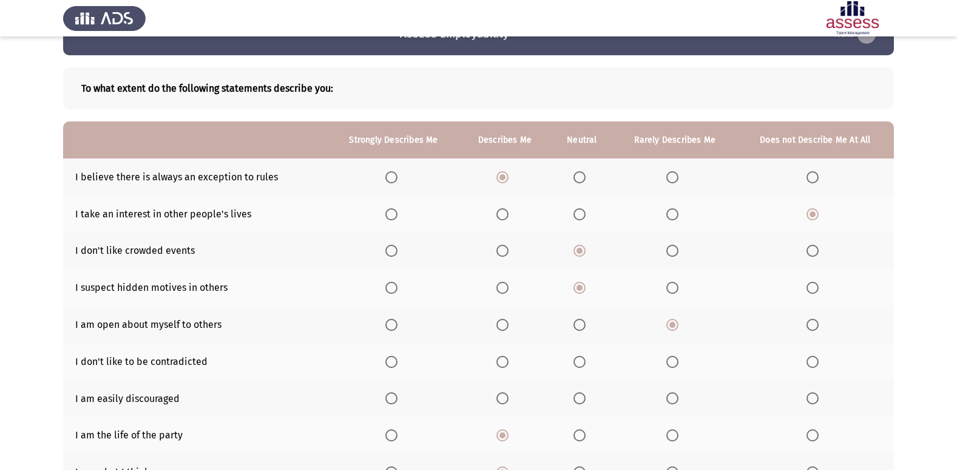
scroll to position [121, 0]
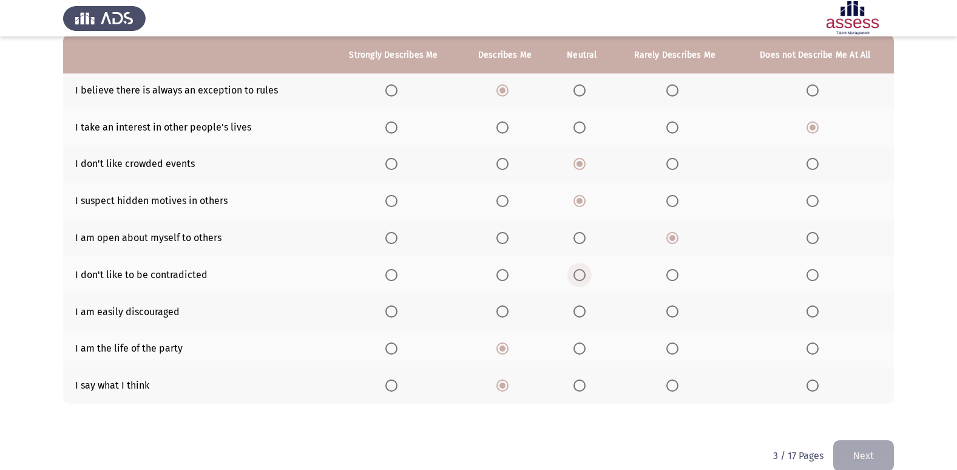
click at [585, 274] on span "Select an option" at bounding box center [579, 275] width 12 height 12
click at [585, 274] on input "Select an option" at bounding box center [579, 275] width 12 height 12
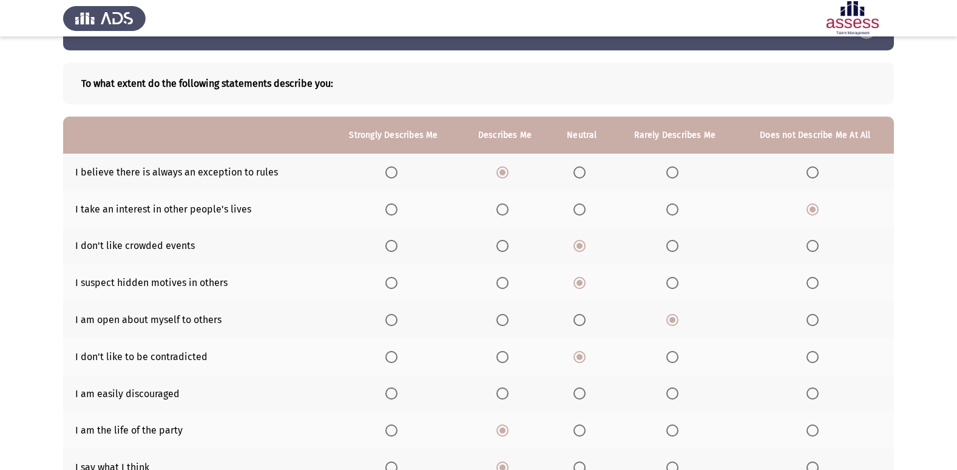
scroll to position [61, 0]
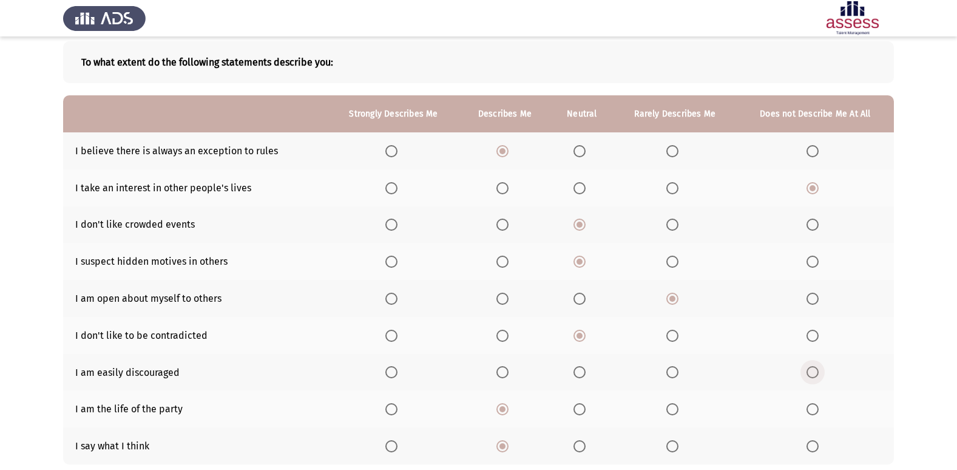
click at [819, 370] on span "Select an option" at bounding box center [812, 372] width 12 height 12
click at [819, 370] on input "Select an option" at bounding box center [812, 372] width 12 height 12
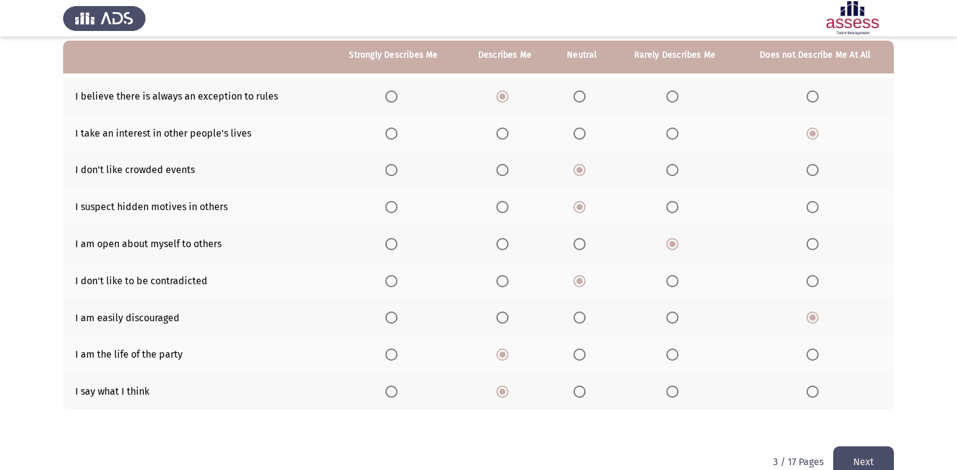
scroll to position [121, 0]
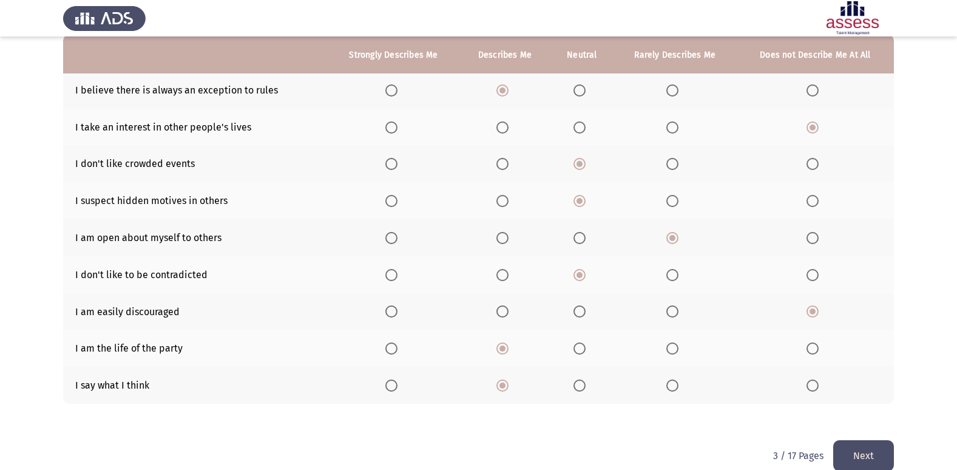
click at [862, 448] on button "Next" at bounding box center [863, 455] width 61 height 31
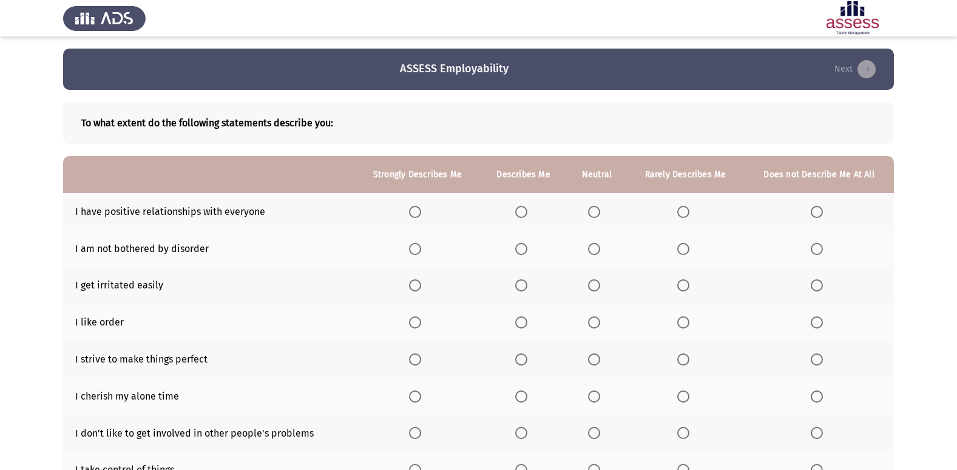
click at [515, 209] on th at bounding box center [523, 211] width 87 height 37
click at [520, 207] on span "Select an option" at bounding box center [521, 212] width 12 height 12
click at [520, 207] on input "Select an option" at bounding box center [521, 212] width 12 height 12
click at [597, 251] on span "Select an option" at bounding box center [594, 249] width 12 height 12
click at [597, 251] on input "Select an option" at bounding box center [594, 249] width 12 height 12
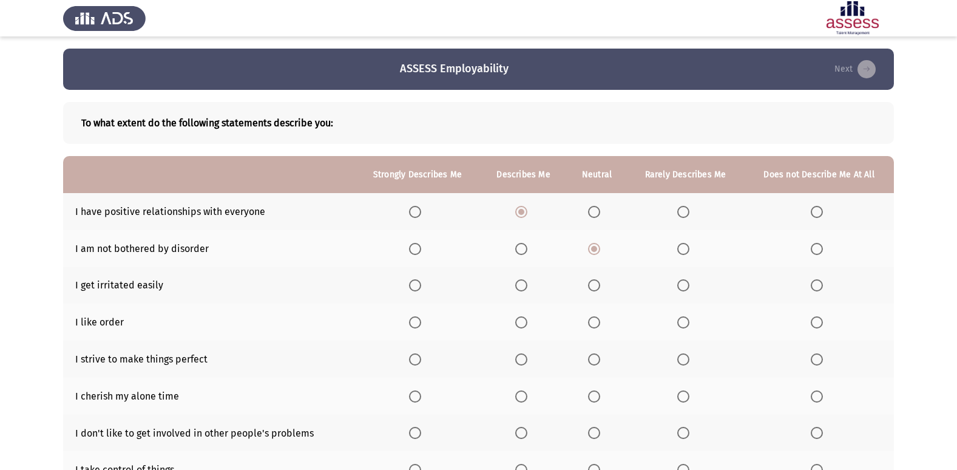
click at [813, 288] on span "Select an option" at bounding box center [817, 285] width 12 height 12
click at [813, 288] on input "Select an option" at bounding box center [817, 285] width 12 height 12
click at [417, 202] on th at bounding box center [418, 211] width 126 height 37
click at [417, 212] on span "Select an option" at bounding box center [415, 212] width 12 height 12
click at [417, 212] on input "Select an option" at bounding box center [415, 212] width 12 height 12
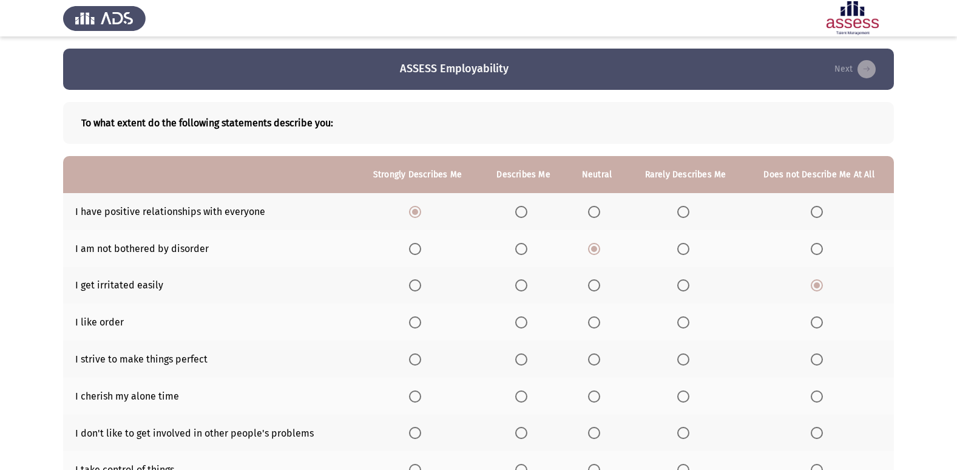
click at [525, 323] on span "Select an option" at bounding box center [521, 322] width 12 height 12
click at [525, 323] on input "Select an option" at bounding box center [521, 322] width 12 height 12
click at [526, 362] on span "Select an option" at bounding box center [521, 359] width 12 height 12
click at [526, 362] on input "Select an option" at bounding box center [521, 359] width 12 height 12
click at [589, 396] on span "Select an option" at bounding box center [594, 396] width 12 height 12
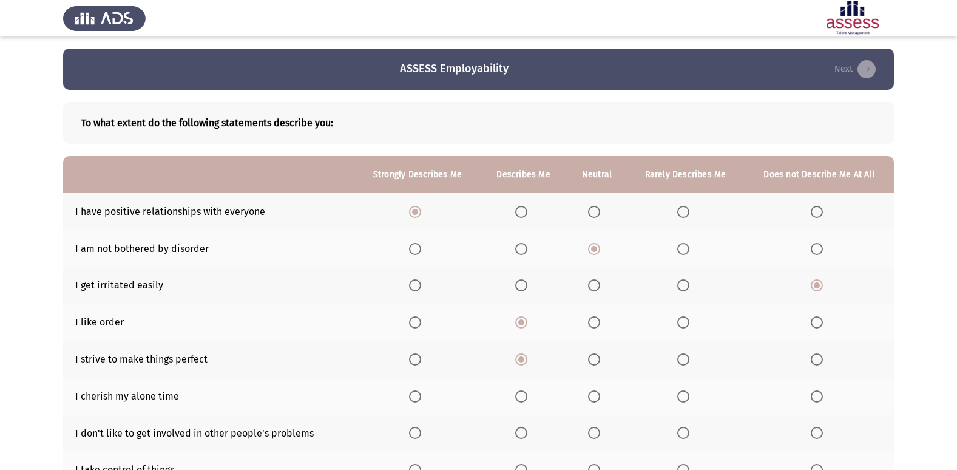
click at [589, 396] on input "Select an option" at bounding box center [594, 396] width 12 height 12
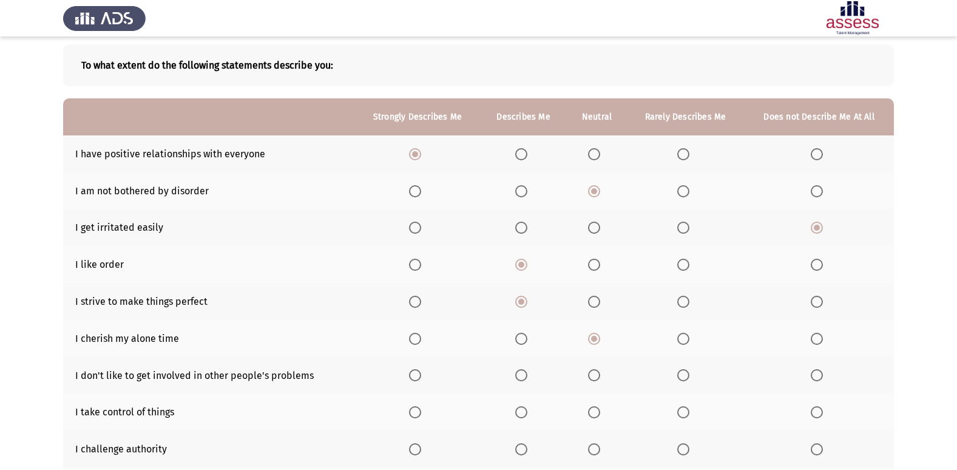
scroll to position [61, 0]
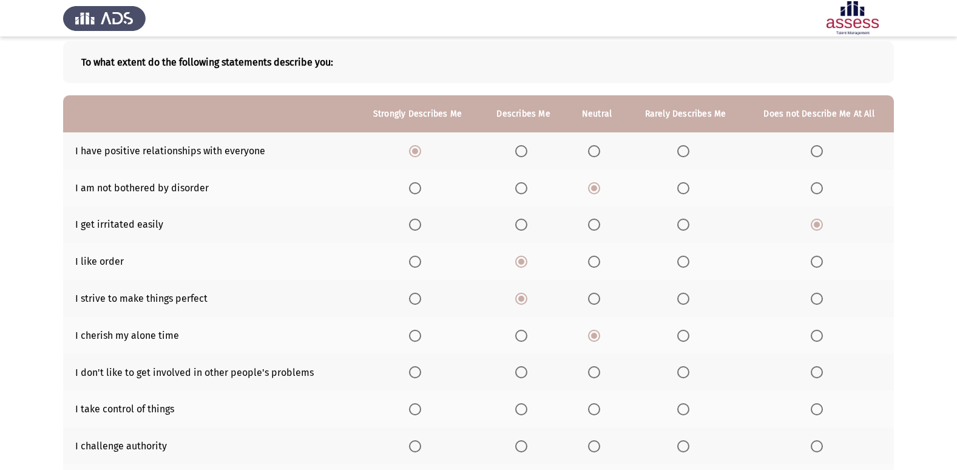
click at [688, 377] on span "Select an option" at bounding box center [683, 372] width 12 height 12
click at [688, 377] on input "Select an option" at bounding box center [683, 372] width 12 height 12
click at [520, 379] on th at bounding box center [523, 372] width 87 height 37
click at [522, 368] on span "Select an option" at bounding box center [521, 372] width 12 height 12
click at [522, 368] on input "Select an option" at bounding box center [521, 372] width 12 height 12
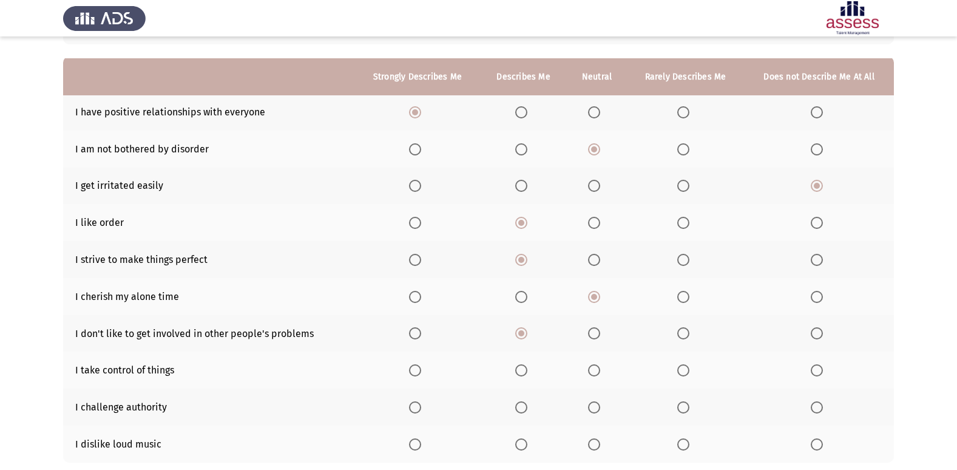
scroll to position [121, 0]
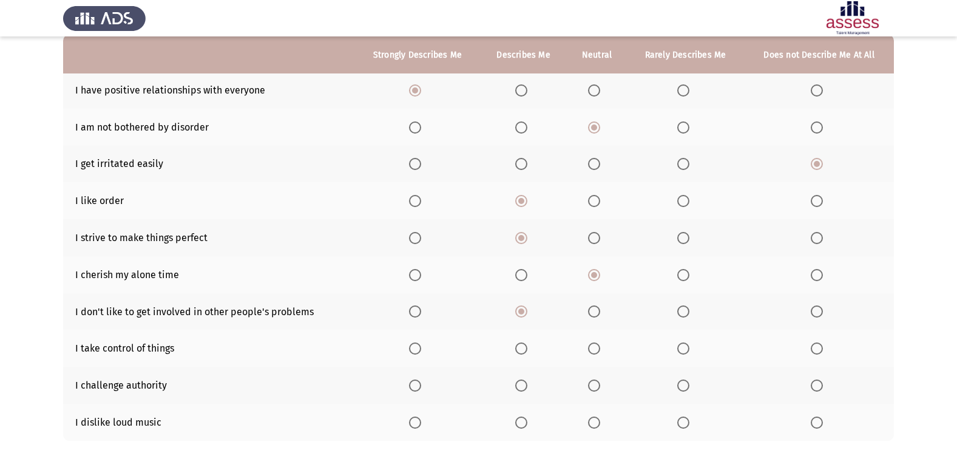
click at [519, 347] on span "Select an option" at bounding box center [521, 348] width 12 height 12
click at [519, 347] on input "Select an option" at bounding box center [521, 348] width 12 height 12
click at [816, 424] on span "Select an option" at bounding box center [817, 422] width 12 height 12
click at [816, 424] on input "Select an option" at bounding box center [817, 422] width 12 height 12
click at [606, 390] on th at bounding box center [597, 385] width 60 height 37
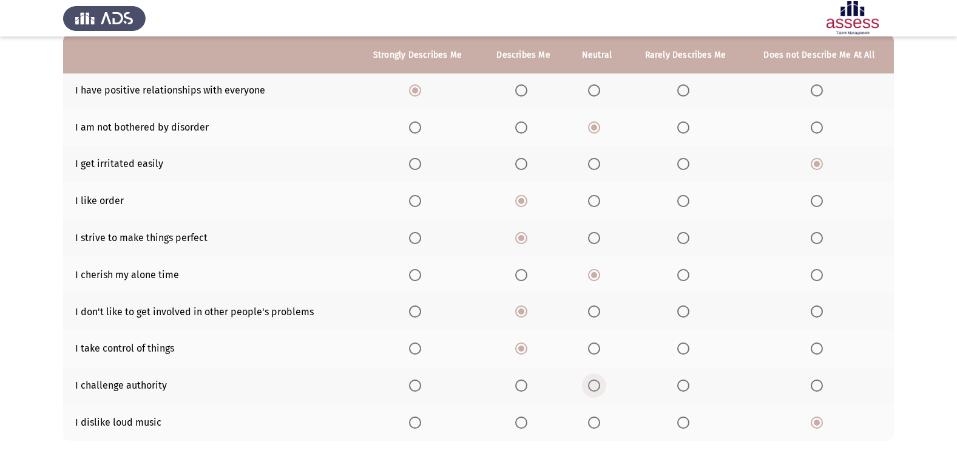
click at [600, 390] on span "Select an option" at bounding box center [594, 385] width 12 height 12
click at [600, 390] on input "Select an option" at bounding box center [594, 385] width 12 height 12
click at [677, 386] on span "Select an option" at bounding box center [683, 385] width 12 height 12
click at [677, 386] on input "Select an option" at bounding box center [683, 385] width 12 height 12
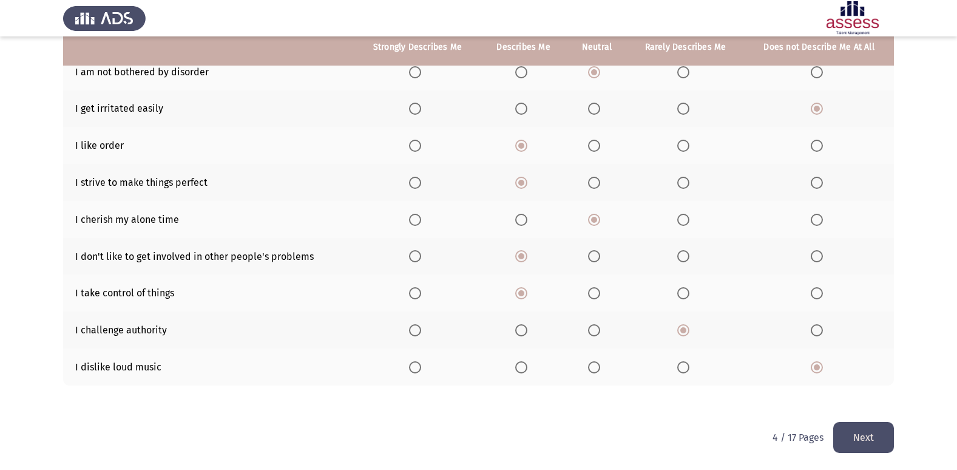
scroll to position [177, 0]
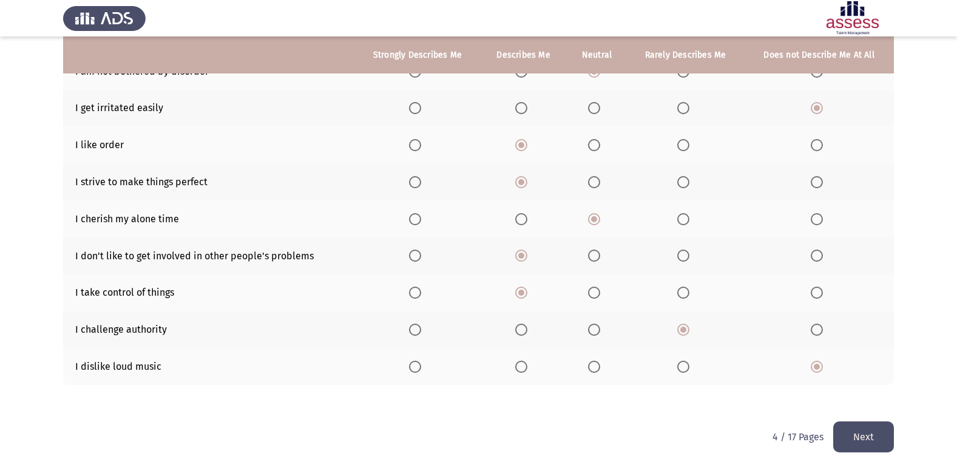
click at [598, 330] on span "Select an option" at bounding box center [594, 329] width 12 height 12
click at [598, 330] on input "Select an option" at bounding box center [594, 329] width 12 height 12
click at [693, 338] on th at bounding box center [685, 329] width 117 height 37
click at [689, 335] on label "Select an option" at bounding box center [685, 329] width 17 height 12
click at [689, 335] on input "Select an option" at bounding box center [683, 329] width 12 height 12
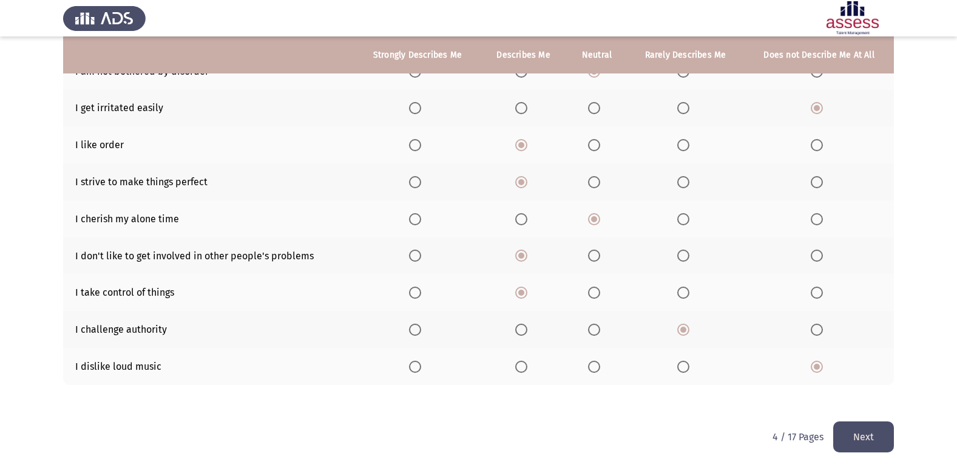
click at [873, 440] on button "Next" at bounding box center [863, 436] width 61 height 31
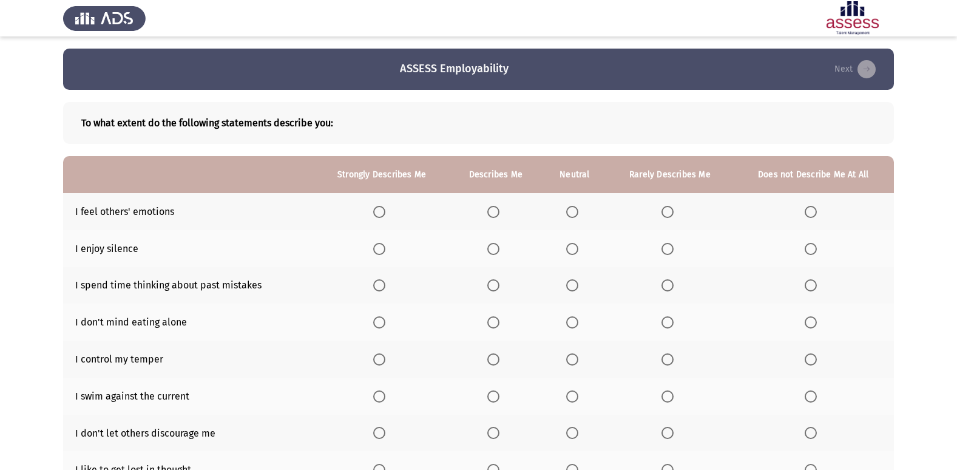
click at [666, 203] on th at bounding box center [670, 211] width 126 height 37
click at [666, 208] on span "Select an option" at bounding box center [667, 212] width 12 height 12
click at [666, 208] on input "Select an option" at bounding box center [667, 212] width 12 height 12
click at [672, 245] on span "Select an option" at bounding box center [667, 249] width 12 height 12
click at [672, 245] on input "Select an option" at bounding box center [667, 249] width 12 height 12
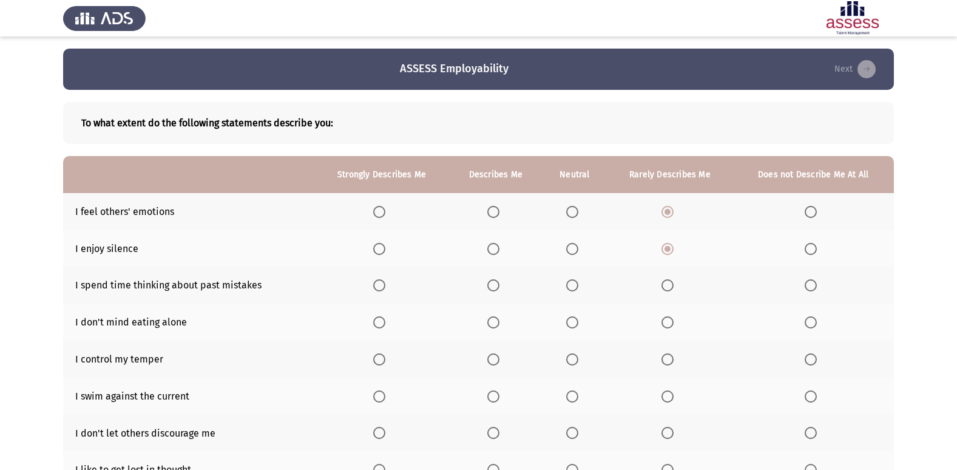
click at [583, 215] on label "Select an option" at bounding box center [574, 212] width 17 height 12
click at [578, 215] on input "Select an option" at bounding box center [572, 212] width 12 height 12
click at [570, 250] on span "Select an option" at bounding box center [572, 249] width 12 height 12
click at [570, 250] on input "Select an option" at bounding box center [572, 249] width 12 height 12
click at [671, 282] on span "Select an option" at bounding box center [667, 285] width 12 height 12
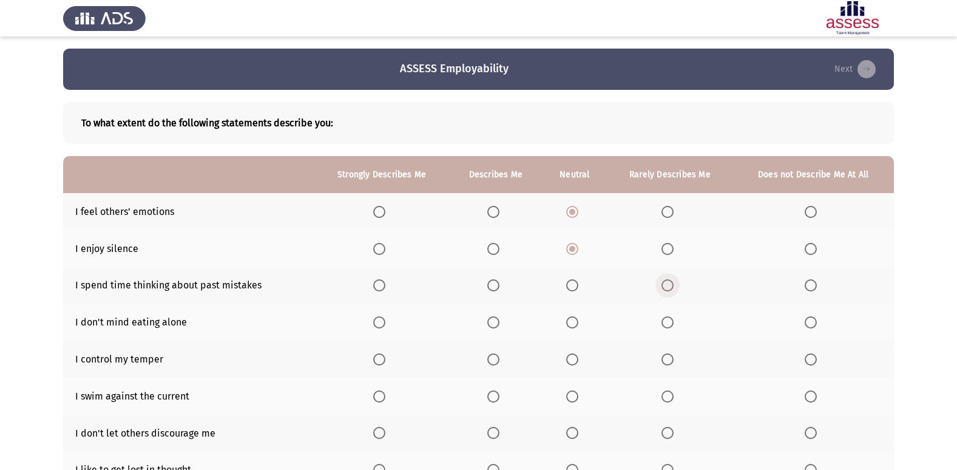
click at [671, 282] on input "Select an option" at bounding box center [667, 285] width 12 height 12
click at [498, 320] on span "Select an option" at bounding box center [493, 322] width 12 height 12
click at [498, 320] on input "Select an option" at bounding box center [493, 322] width 12 height 12
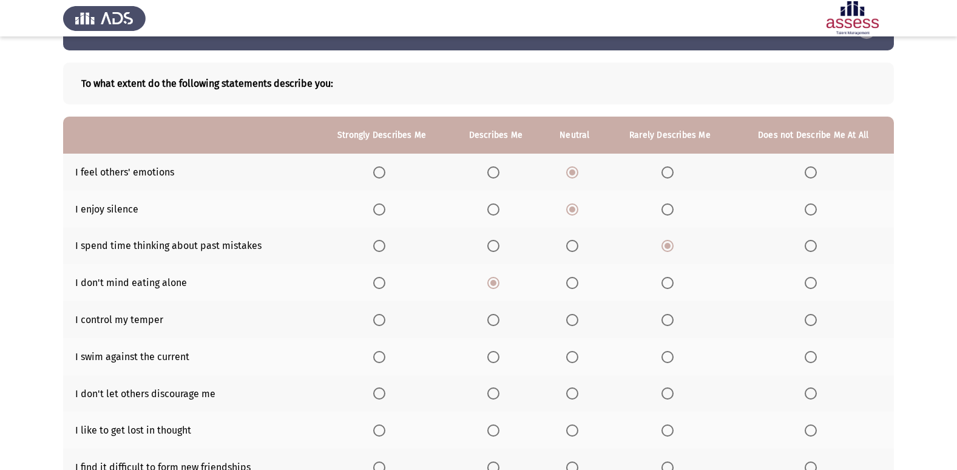
scroll to position [61, 0]
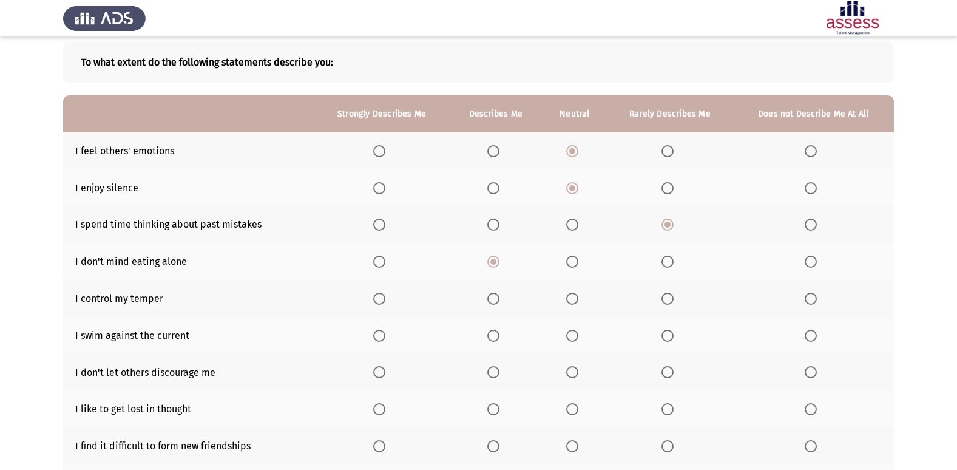
click at [664, 300] on span "Select an option" at bounding box center [667, 298] width 12 height 12
click at [664, 300] on input "Select an option" at bounding box center [667, 298] width 12 height 12
click at [374, 263] on span "Select an option" at bounding box center [379, 261] width 12 height 12
click at [374, 263] on input "Select an option" at bounding box center [379, 261] width 12 height 12
click at [490, 266] on span "Select an option" at bounding box center [493, 261] width 12 height 12
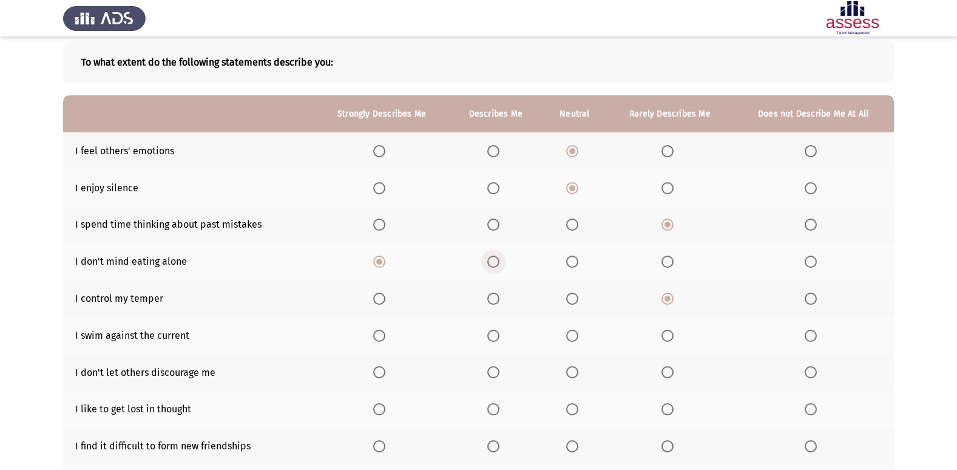
click at [490, 266] on input "Select an option" at bounding box center [493, 261] width 12 height 12
click at [570, 336] on span "Select an option" at bounding box center [572, 336] width 12 height 12
click at [570, 336] on input "Select an option" at bounding box center [572, 336] width 12 height 12
click at [376, 365] on th at bounding box center [381, 372] width 135 height 37
click at [376, 371] on span "Select an option" at bounding box center [379, 372] width 12 height 12
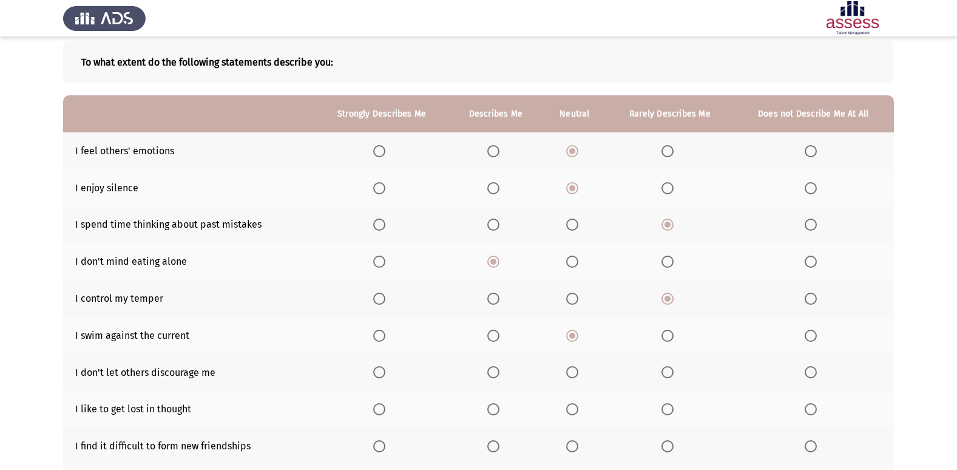
click at [376, 371] on input "Select an option" at bounding box center [379, 372] width 12 height 12
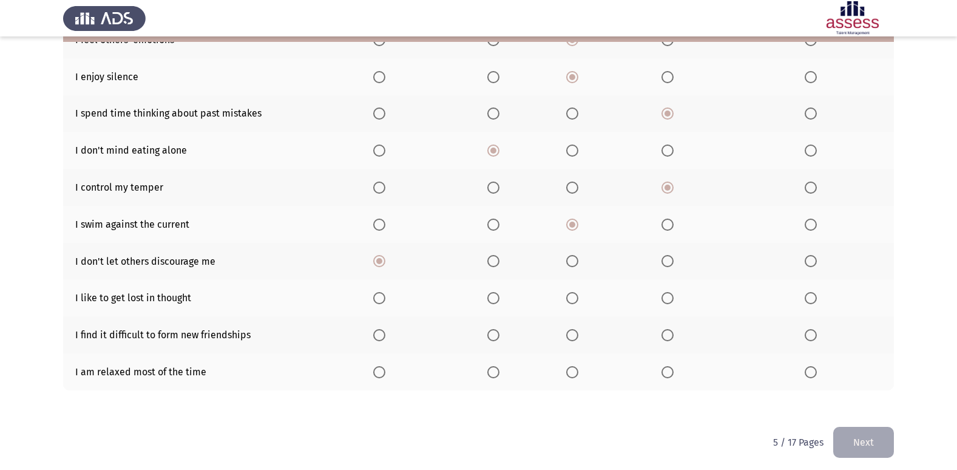
scroll to position [177, 0]
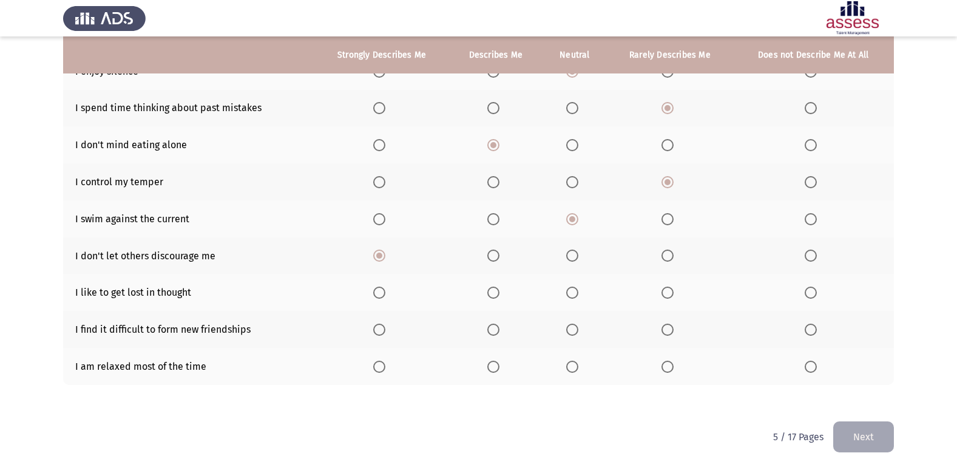
click at [819, 320] on th at bounding box center [813, 329] width 161 height 37
click at [808, 337] on th at bounding box center [813, 329] width 161 height 37
click at [382, 371] on span "Select an option" at bounding box center [379, 366] width 12 height 12
click at [382, 371] on input "Select an option" at bounding box center [379, 366] width 12 height 12
click at [493, 370] on span "Select an option" at bounding box center [493, 366] width 12 height 12
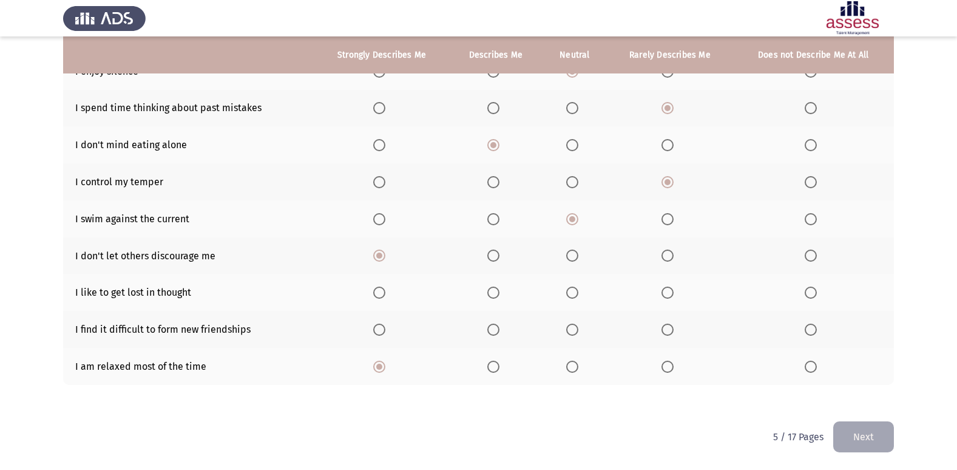
click at [493, 370] on input "Select an option" at bounding box center [493, 366] width 12 height 12
click at [806, 333] on span "Select an option" at bounding box center [811, 329] width 12 height 12
click at [806, 333] on input "Select an option" at bounding box center [811, 329] width 12 height 12
click at [573, 298] on span "Select an option" at bounding box center [572, 292] width 12 height 12
click at [573, 298] on input "Select an option" at bounding box center [572, 292] width 12 height 12
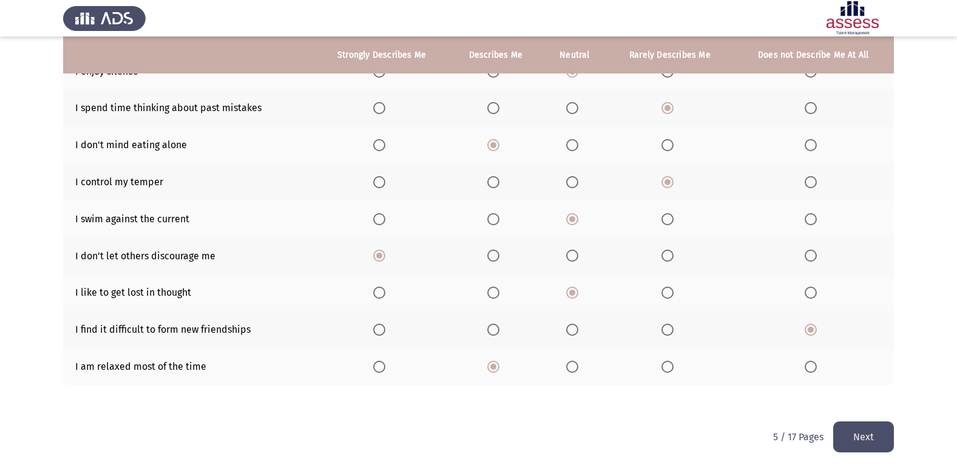
click at [847, 427] on button "Next" at bounding box center [863, 436] width 61 height 31
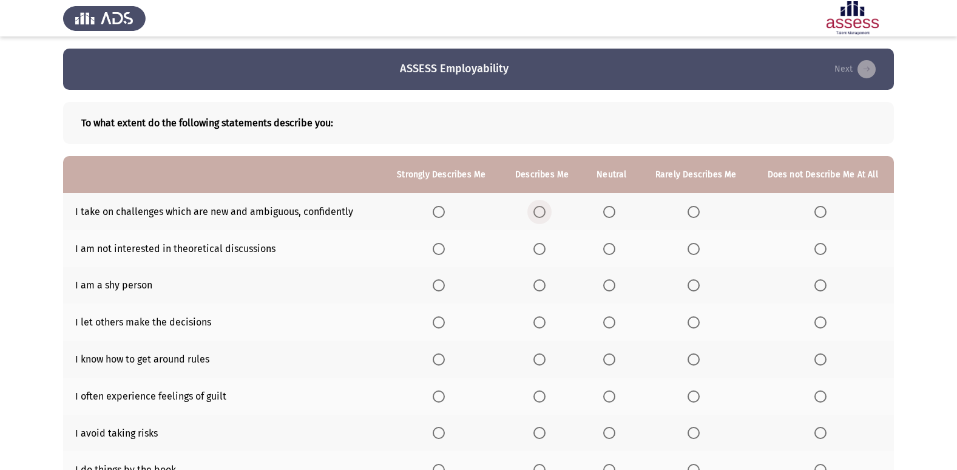
click at [550, 209] on label "Select an option" at bounding box center [541, 212] width 17 height 12
click at [546, 209] on input "Select an option" at bounding box center [539, 212] width 12 height 12
click at [609, 248] on span "Select an option" at bounding box center [609, 249] width 12 height 12
click at [609, 248] on input "Select an option" at bounding box center [609, 249] width 12 height 12
click at [819, 286] on span "Select an option" at bounding box center [820, 285] width 12 height 12
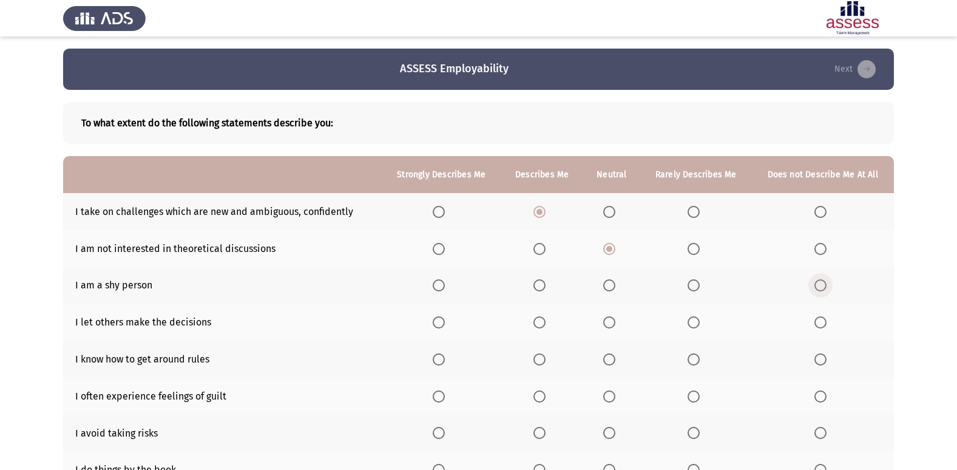
click at [819, 286] on input "Select an option" at bounding box center [820, 285] width 12 height 12
click at [691, 326] on span "Select an option" at bounding box center [694, 322] width 12 height 12
click at [691, 326] on input "Select an option" at bounding box center [694, 322] width 12 height 12
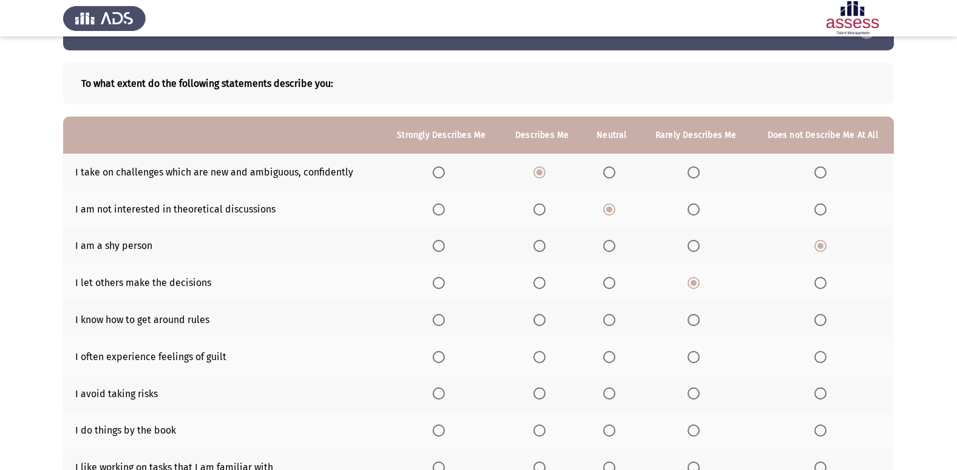
scroll to position [61, 0]
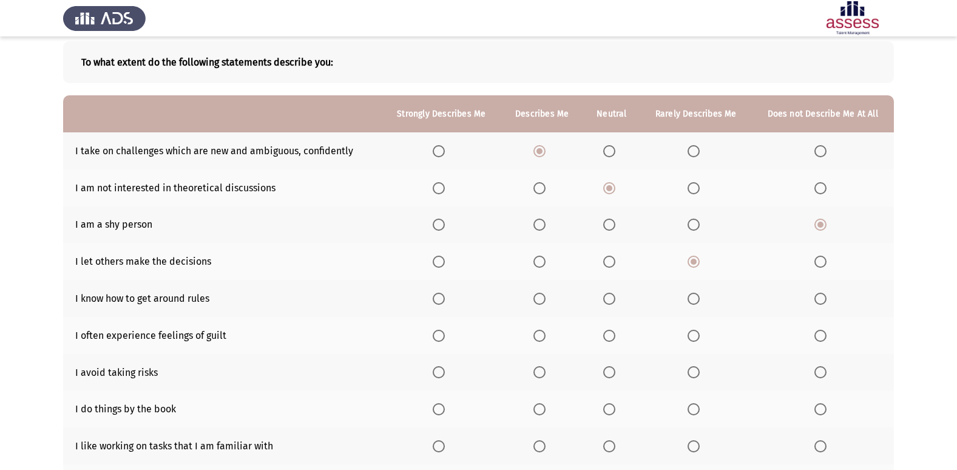
click at [545, 297] on span "Select an option" at bounding box center [539, 298] width 12 height 12
click at [545, 297] on input "Select an option" at bounding box center [539, 298] width 12 height 12
click at [695, 339] on span "Select an option" at bounding box center [694, 336] width 12 height 12
click at [695, 339] on input "Select an option" at bounding box center [694, 336] width 12 height 12
click at [691, 375] on span "Select an option" at bounding box center [694, 372] width 12 height 12
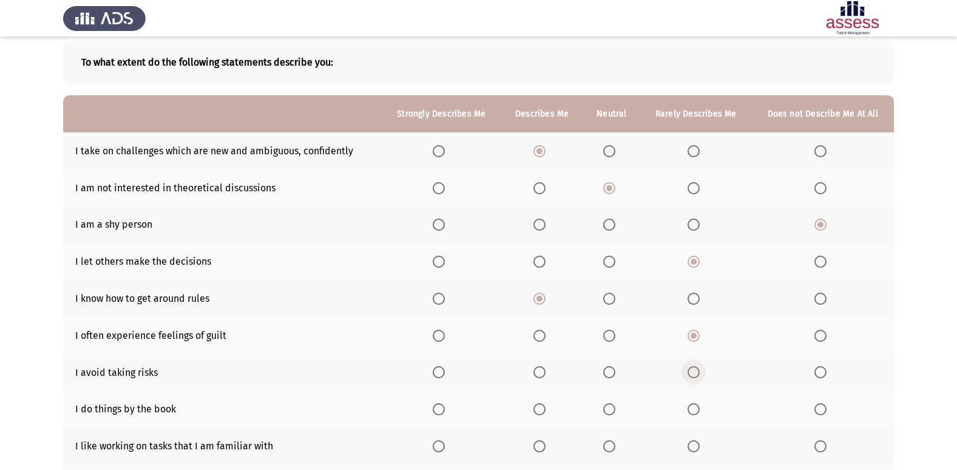
click at [691, 375] on input "Select an option" at bounding box center [694, 372] width 12 height 12
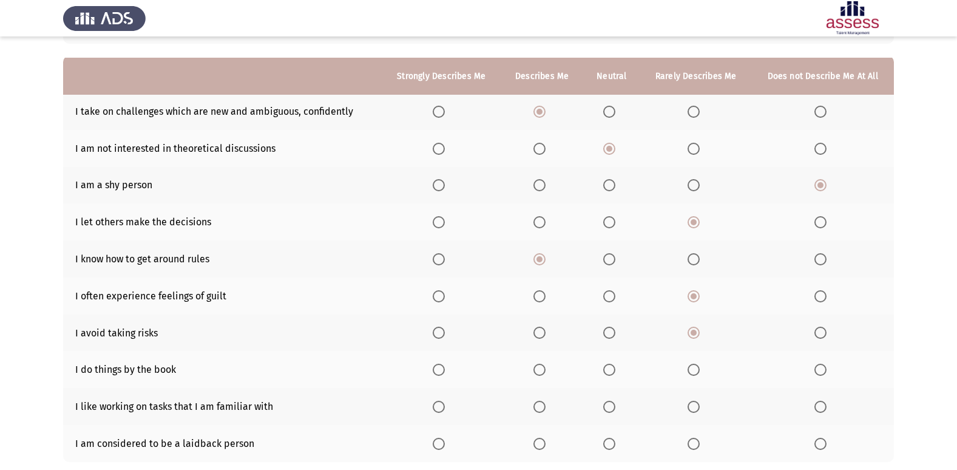
scroll to position [121, 0]
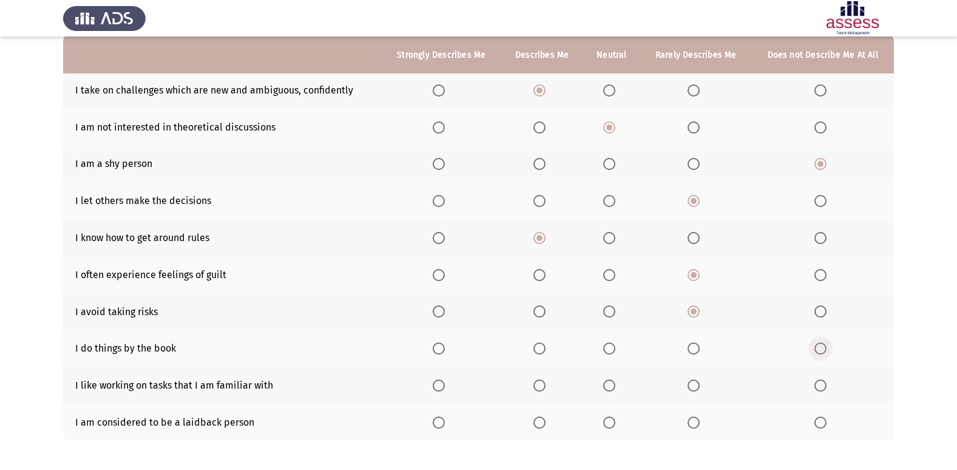
click at [821, 353] on span "Select an option" at bounding box center [820, 348] width 12 height 12
click at [821, 353] on input "Select an option" at bounding box center [820, 348] width 12 height 12
click at [445, 387] on span "Select an option" at bounding box center [439, 385] width 12 height 12
click at [445, 387] on input "Select an option" at bounding box center [439, 385] width 12 height 12
click at [692, 426] on span "Select an option" at bounding box center [694, 422] width 12 height 12
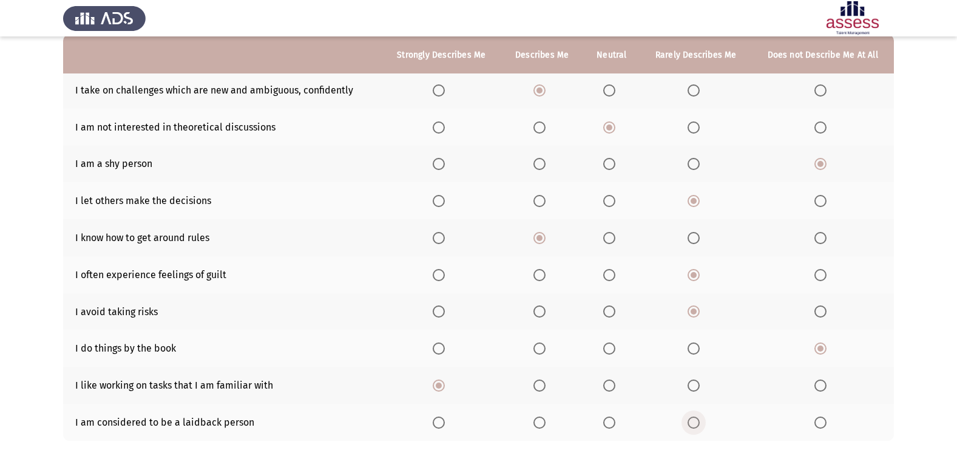
click at [692, 426] on input "Select an option" at bounding box center [694, 422] width 12 height 12
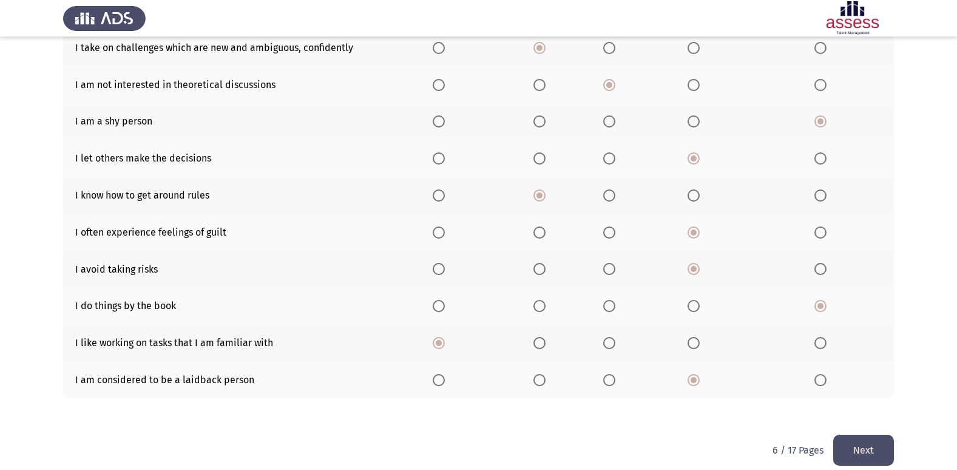
scroll to position [177, 0]
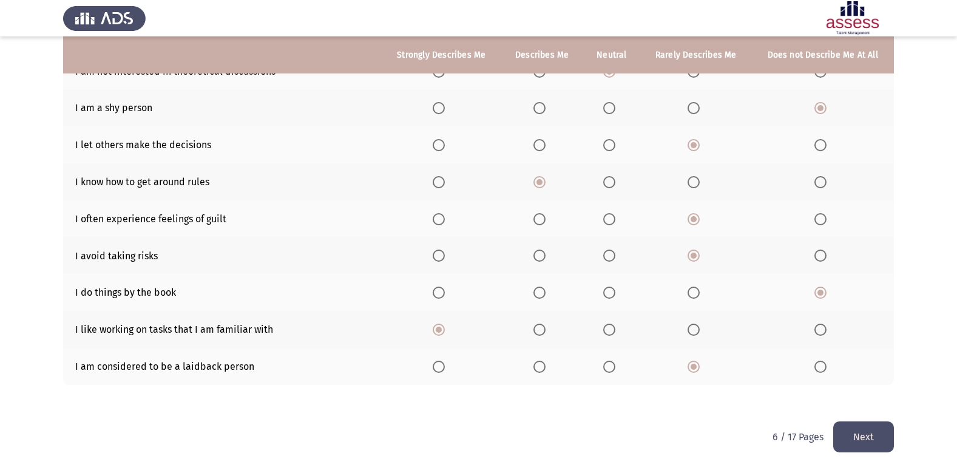
click at [860, 447] on button "Next" at bounding box center [863, 436] width 61 height 31
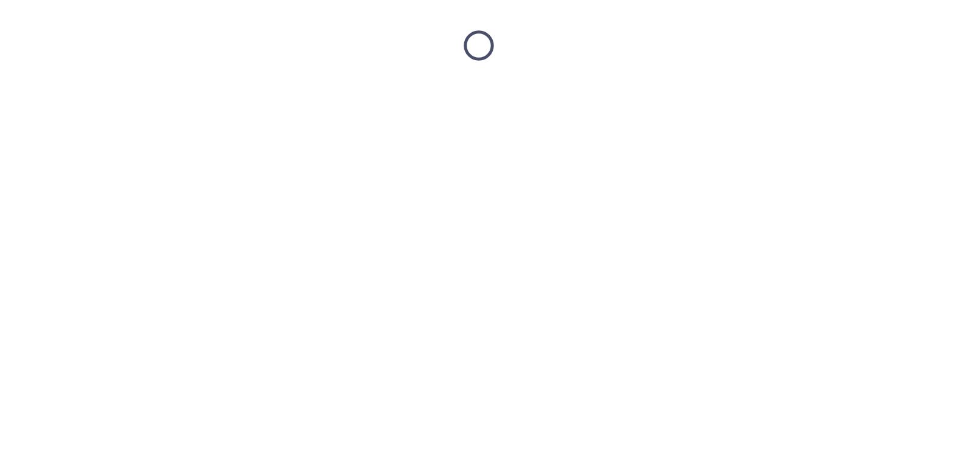
scroll to position [0, 0]
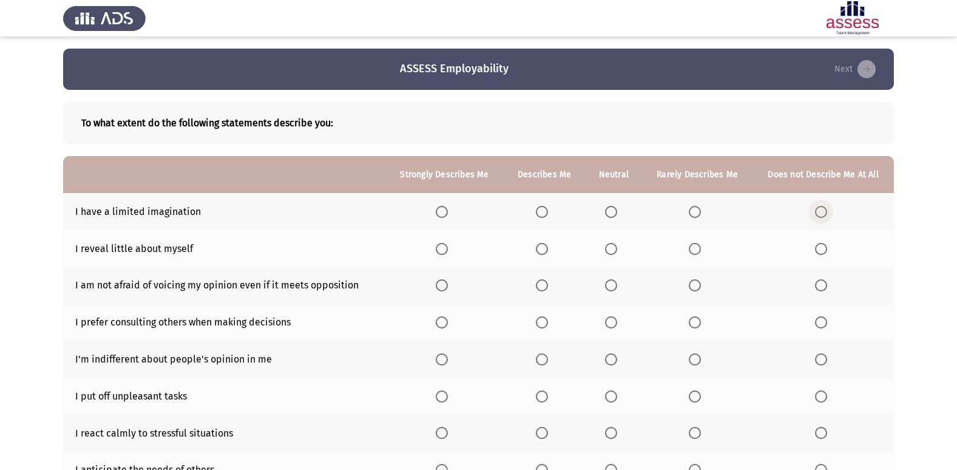
click at [822, 217] on span "Select an option" at bounding box center [821, 212] width 12 height 12
click at [822, 217] on input "Select an option" at bounding box center [821, 212] width 12 height 12
click at [543, 252] on span "Select an option" at bounding box center [542, 249] width 12 height 12
click at [543, 252] on input "Select an option" at bounding box center [542, 249] width 12 height 12
click at [552, 287] on label "Select an option" at bounding box center [544, 285] width 17 height 12
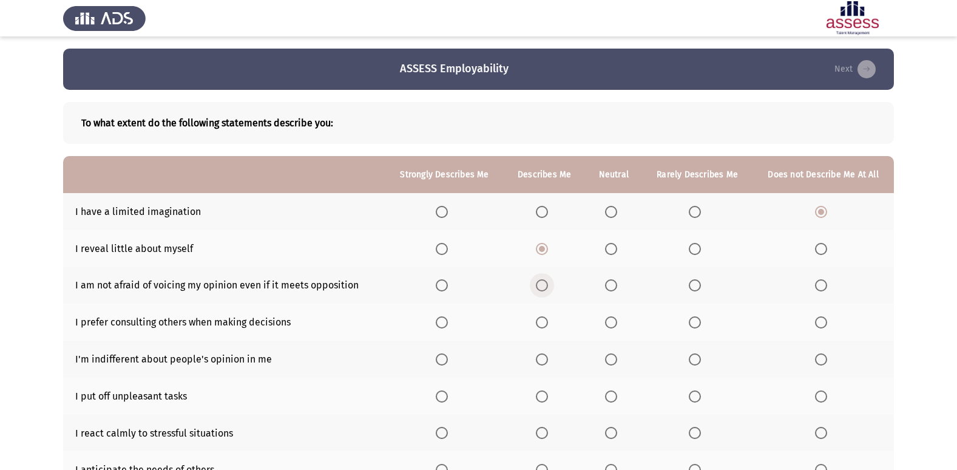
click at [548, 287] on input "Select an option" at bounding box center [542, 285] width 12 height 12
click at [820, 322] on span "Select an option" at bounding box center [821, 322] width 12 height 12
click at [820, 322] on input "Select an option" at bounding box center [821, 322] width 12 height 12
click at [616, 354] on span "Select an option" at bounding box center [611, 359] width 12 height 12
click at [616, 354] on input "Select an option" at bounding box center [611, 359] width 12 height 12
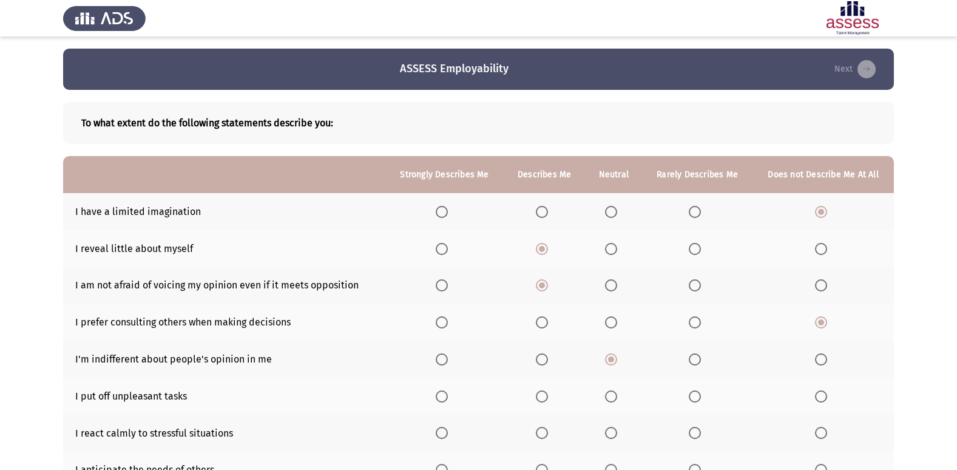
scroll to position [61, 0]
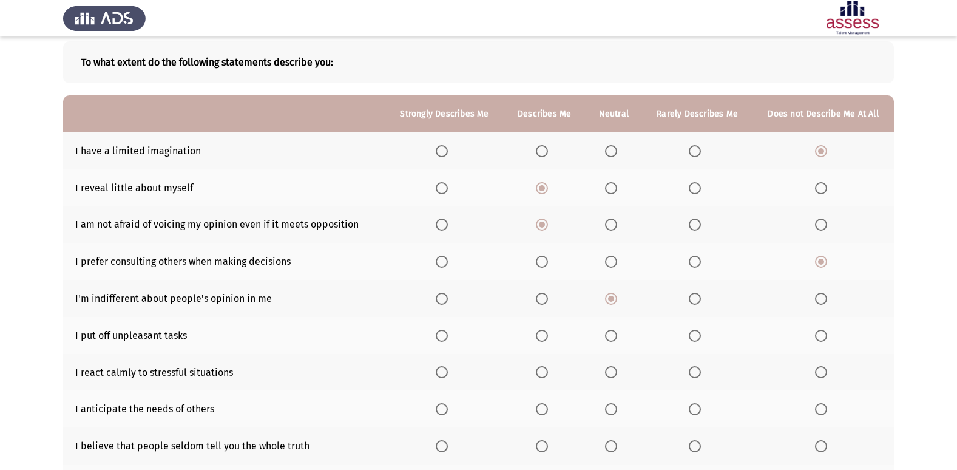
click at [698, 334] on span "Select an option" at bounding box center [695, 336] width 12 height 12
click at [698, 334] on input "Select an option" at bounding box center [695, 336] width 12 height 12
click at [441, 371] on span "Select an option" at bounding box center [442, 372] width 12 height 12
click at [441, 371] on input "Select an option" at bounding box center [442, 372] width 12 height 12
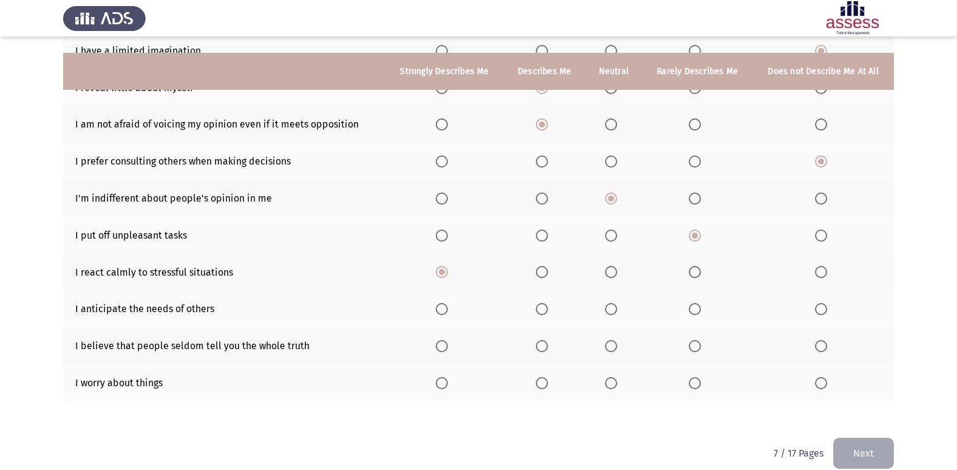
scroll to position [177, 0]
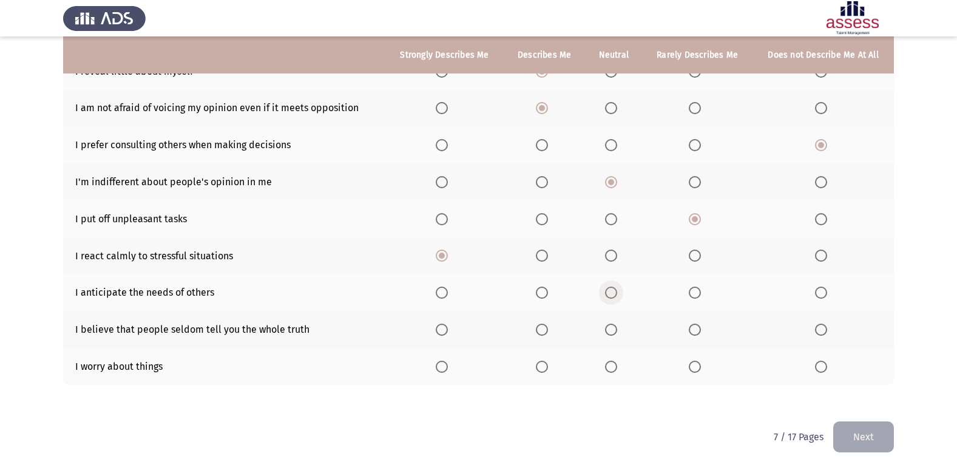
click at [617, 297] on span "Select an option" at bounding box center [611, 292] width 12 height 12
click at [617, 297] on input "Select an option" at bounding box center [611, 292] width 12 height 12
click at [704, 323] on label "Select an option" at bounding box center [697, 329] width 17 height 12
click at [701, 323] on input "Select an option" at bounding box center [695, 329] width 12 height 12
click at [819, 363] on span "Select an option" at bounding box center [821, 366] width 12 height 12
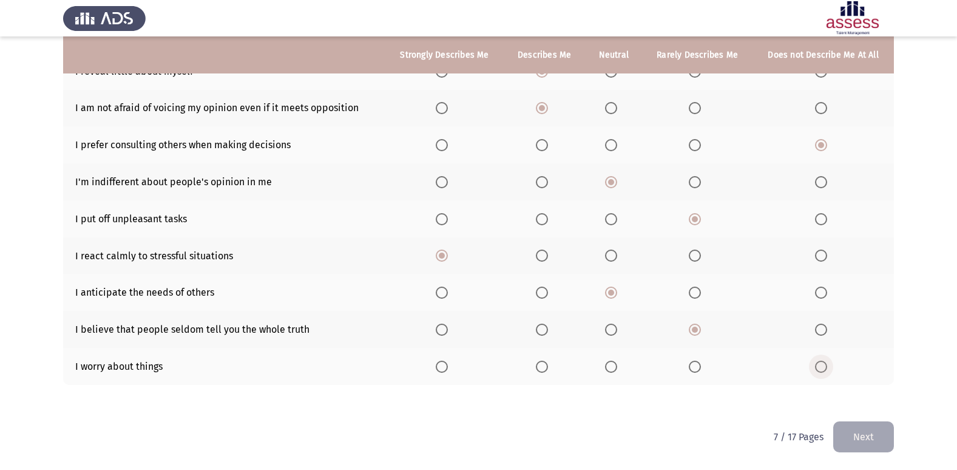
click at [819, 363] on input "Select an option" at bounding box center [821, 366] width 12 height 12
click at [700, 359] on th at bounding box center [697, 366] width 110 height 37
click at [697, 364] on span "Select an option" at bounding box center [695, 366] width 12 height 12
click at [697, 364] on input "Select an option" at bounding box center [695, 366] width 12 height 12
click at [854, 426] on button "Next" at bounding box center [863, 436] width 61 height 31
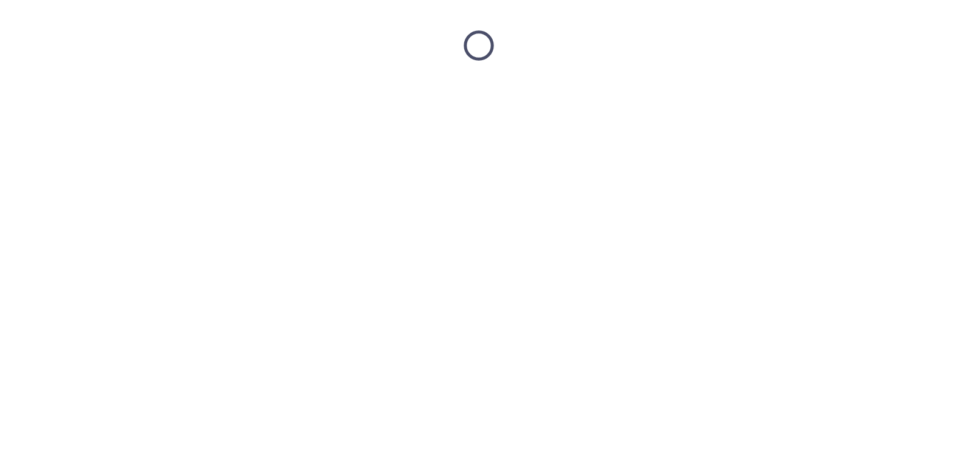
scroll to position [0, 0]
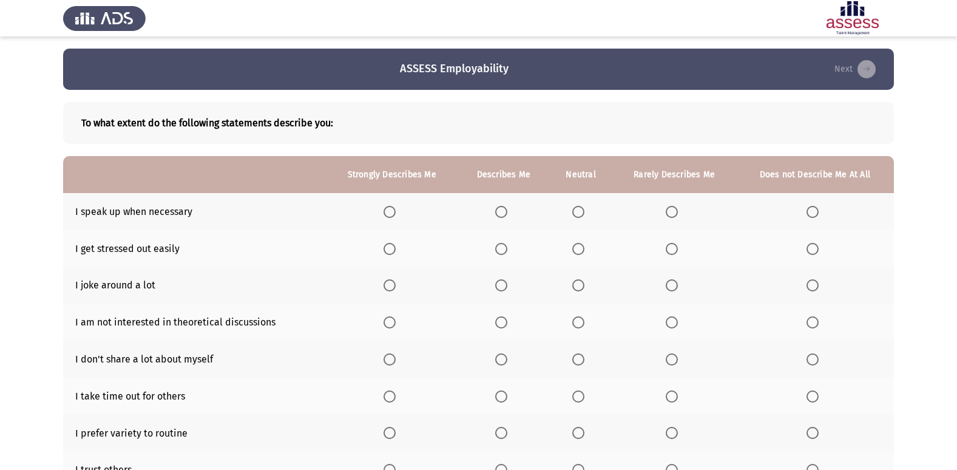
click at [579, 216] on span "Select an option" at bounding box center [578, 212] width 12 height 12
click at [579, 216] on input "Select an option" at bounding box center [578, 212] width 12 height 12
click at [674, 243] on span "Select an option" at bounding box center [672, 249] width 12 height 12
click at [674, 243] on input "Select an option" at bounding box center [672, 249] width 12 height 12
click at [387, 285] on span "Select an option" at bounding box center [390, 285] width 12 height 12
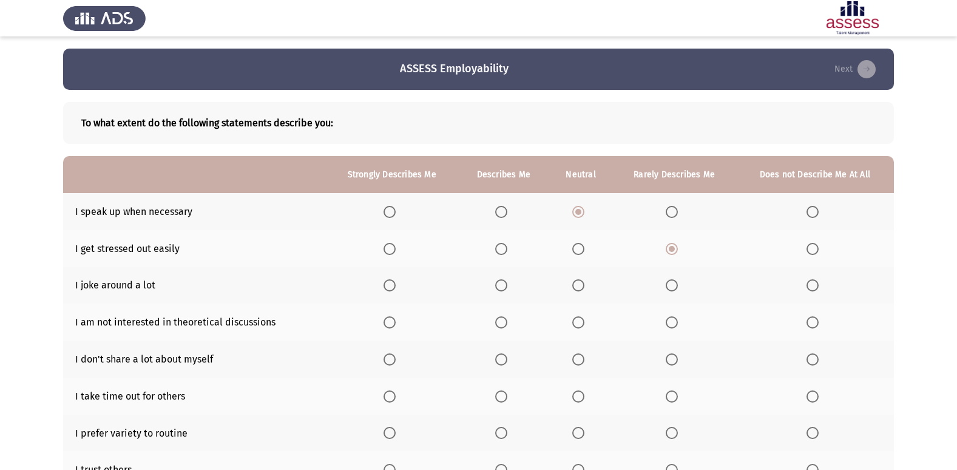
click at [387, 285] on input "Select an option" at bounding box center [390, 285] width 12 height 12
click at [578, 323] on span "Select an option" at bounding box center [578, 322] width 12 height 12
click at [578, 323] on input "Select an option" at bounding box center [578, 322] width 12 height 12
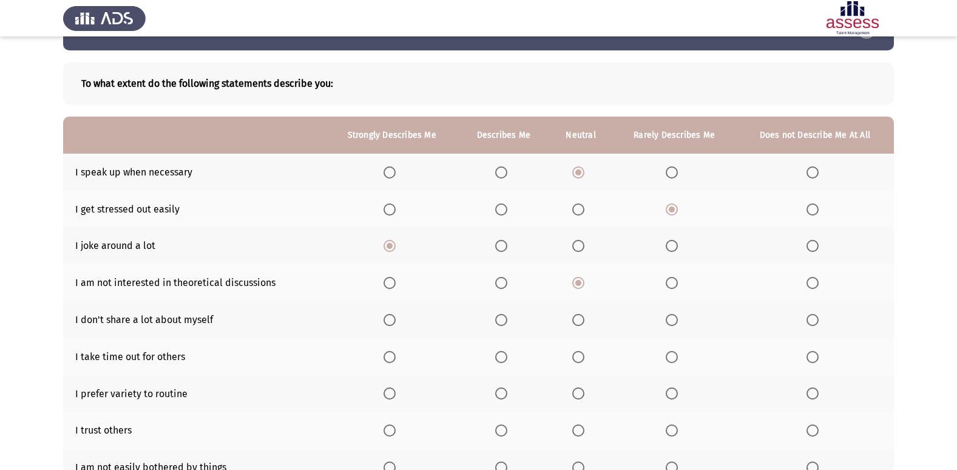
scroll to position [61, 0]
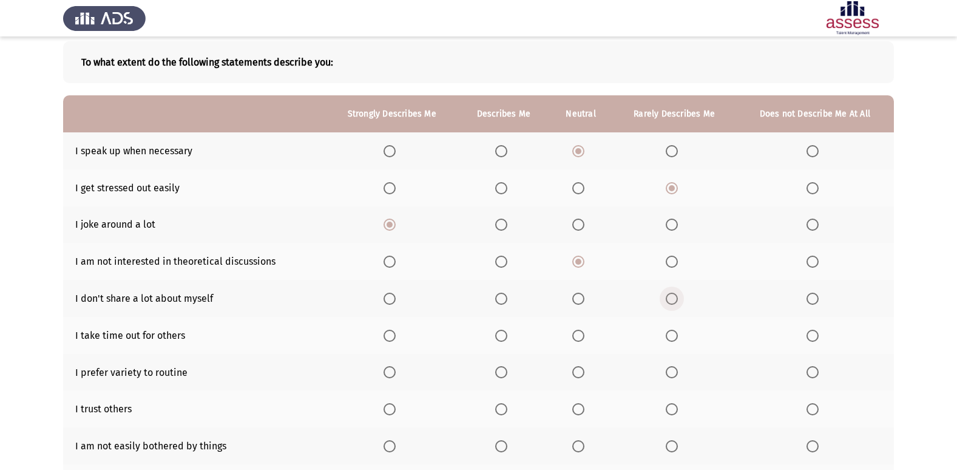
click at [671, 302] on span "Select an option" at bounding box center [672, 298] width 12 height 12
click at [671, 302] on input "Select an option" at bounding box center [672, 298] width 12 height 12
click at [496, 330] on span "Select an option" at bounding box center [501, 336] width 12 height 12
click at [496, 330] on input "Select an option" at bounding box center [501, 336] width 12 height 12
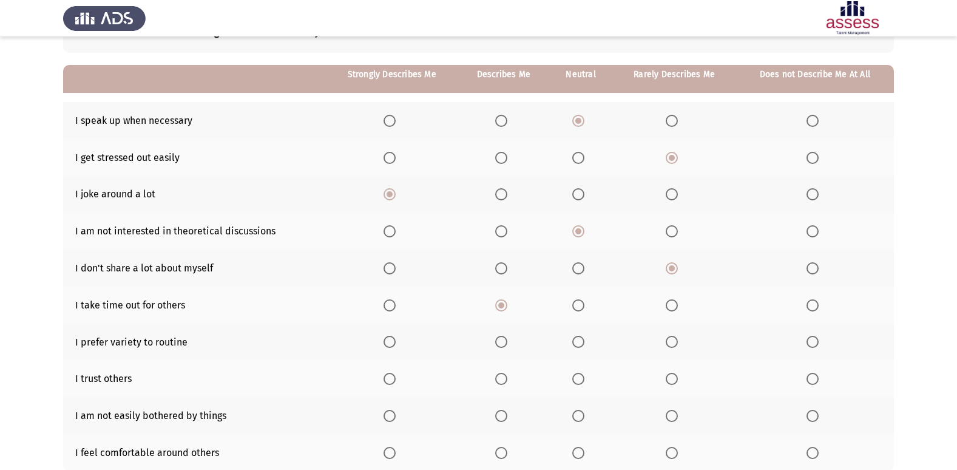
scroll to position [121, 0]
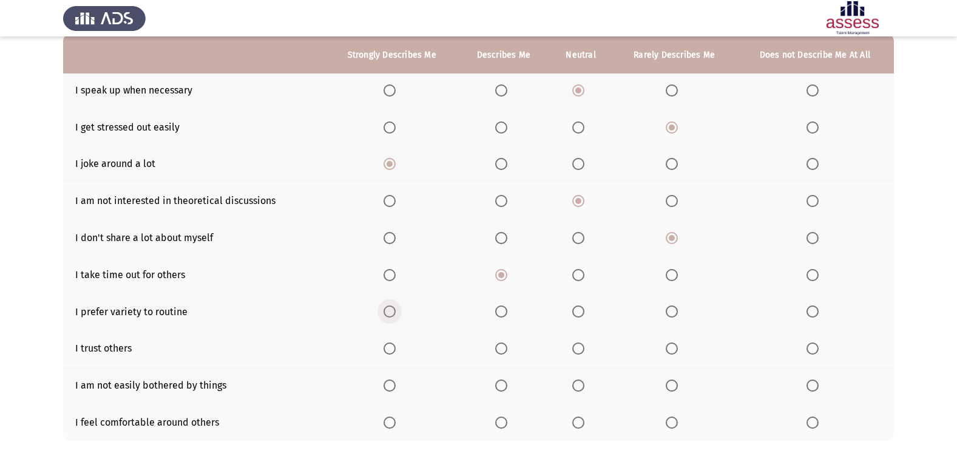
click at [393, 310] on span "Select an option" at bounding box center [390, 311] width 12 height 12
click at [393, 310] on input "Select an option" at bounding box center [390, 311] width 12 height 12
click at [671, 350] on span "Select an option" at bounding box center [672, 348] width 12 height 12
click at [671, 350] on input "Select an option" at bounding box center [672, 348] width 12 height 12
click at [505, 390] on span "Select an option" at bounding box center [501, 385] width 12 height 12
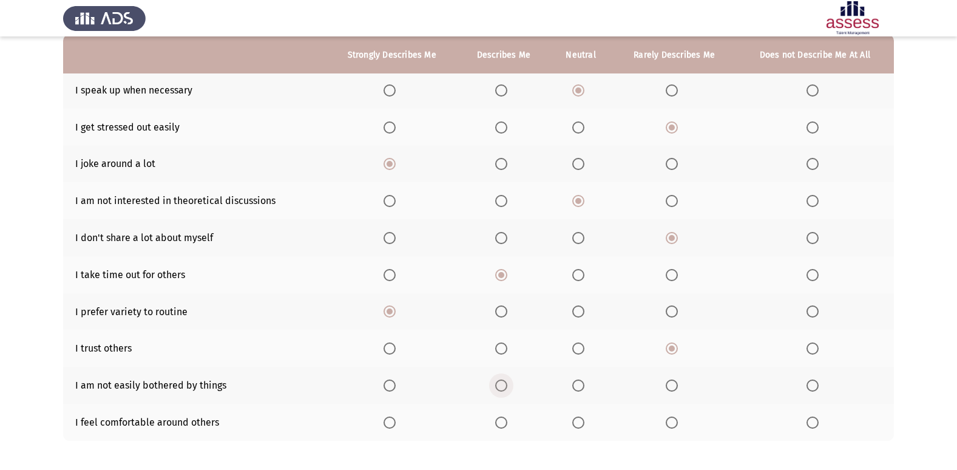
click at [505, 390] on input "Select an option" at bounding box center [501, 385] width 12 height 12
click at [501, 417] on span "Select an option" at bounding box center [501, 422] width 12 height 12
click at [501, 417] on input "Select an option" at bounding box center [501, 422] width 12 height 12
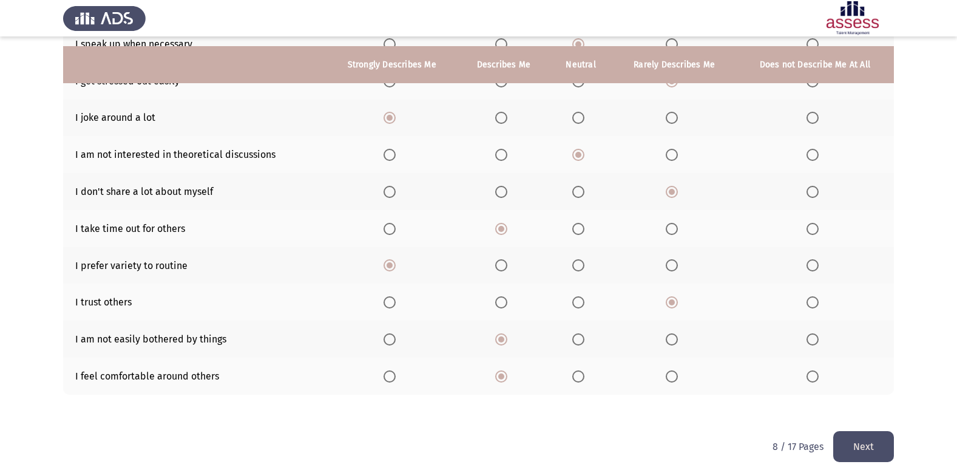
scroll to position [177, 0]
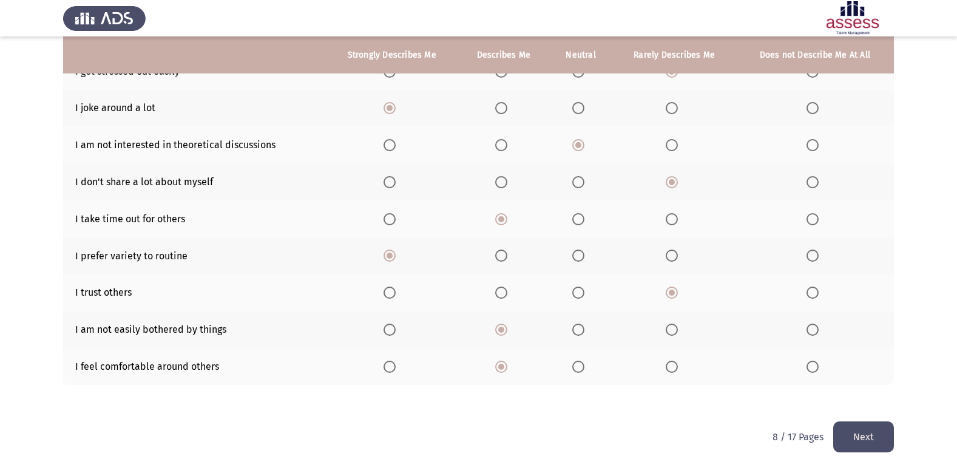
click at [873, 444] on button "Next" at bounding box center [863, 436] width 61 height 31
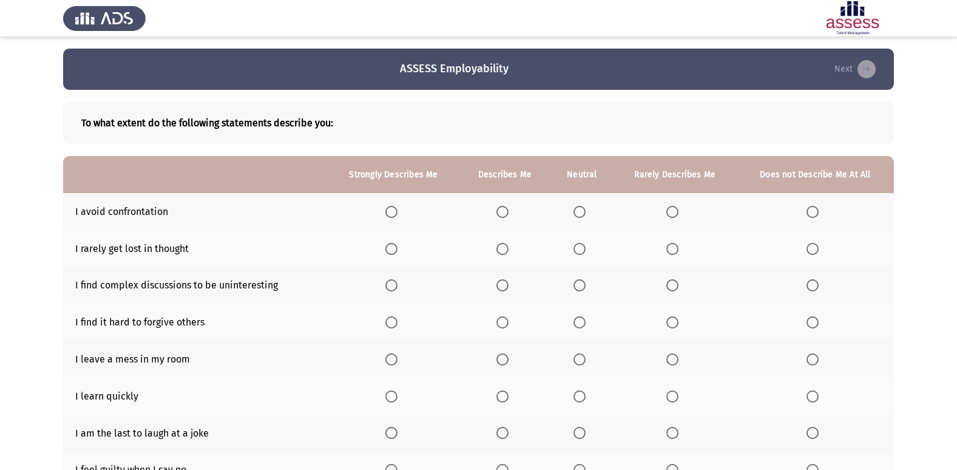
click at [674, 214] on span "Select an option" at bounding box center [672, 212] width 12 height 12
click at [674, 214] on input "Select an option" at bounding box center [672, 212] width 12 height 12
click at [585, 256] on th at bounding box center [581, 248] width 63 height 37
click at [584, 253] on span "Select an option" at bounding box center [579, 249] width 12 height 12
click at [584, 253] on input "Select an option" at bounding box center [579, 249] width 12 height 12
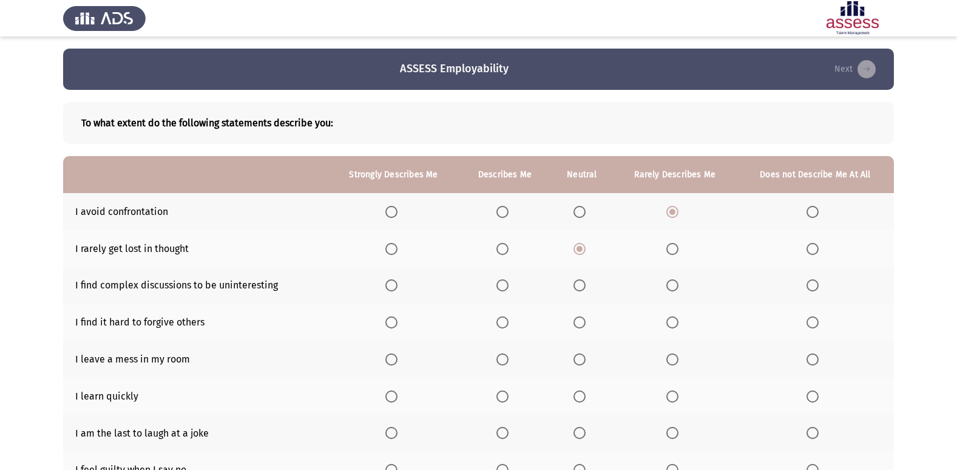
click at [678, 290] on span "Select an option" at bounding box center [672, 285] width 12 height 12
click at [678, 290] on input "Select an option" at bounding box center [672, 285] width 12 height 12
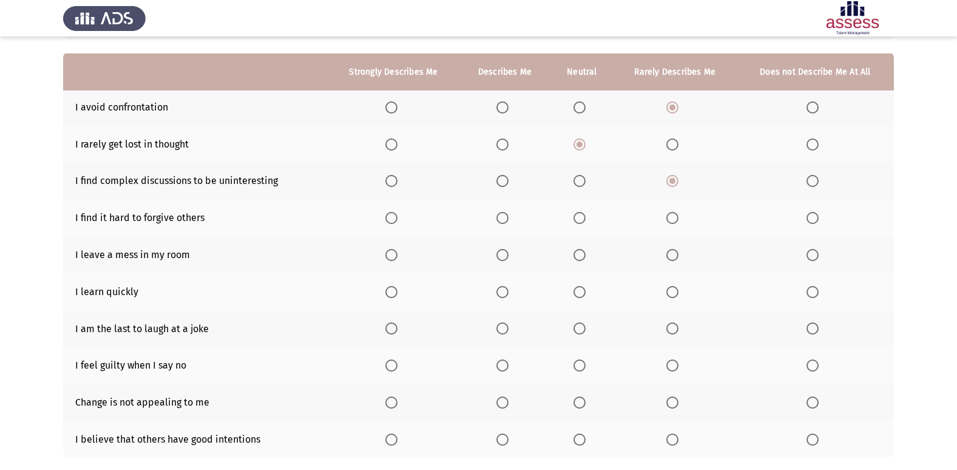
scroll to position [121, 0]
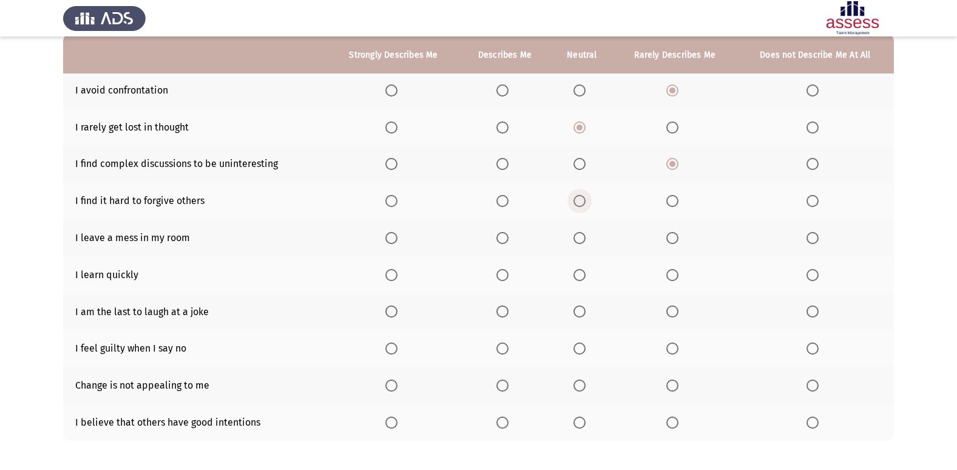
click at [581, 201] on span "Select an option" at bounding box center [579, 201] width 12 height 12
click at [581, 201] on input "Select an option" at bounding box center [579, 201] width 12 height 12
click at [502, 238] on span "Select an option" at bounding box center [502, 238] width 12 height 12
click at [502, 238] on input "Select an option" at bounding box center [502, 238] width 12 height 12
click at [393, 273] on span "Select an option" at bounding box center [391, 275] width 12 height 12
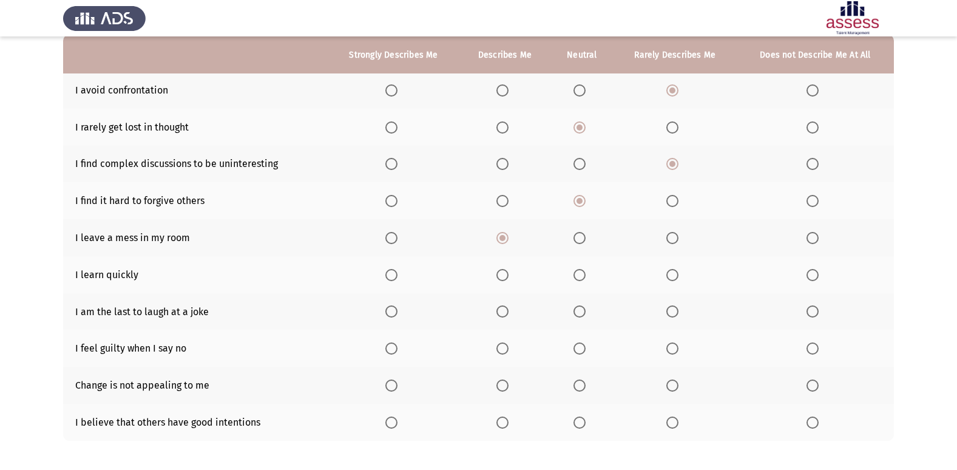
click at [393, 273] on input "Select an option" at bounding box center [391, 275] width 12 height 12
click at [810, 310] on span "Select an option" at bounding box center [812, 311] width 12 height 12
click at [810, 310] on input "Select an option" at bounding box center [812, 311] width 12 height 12
click at [676, 348] on span "Select an option" at bounding box center [672, 348] width 12 height 12
click at [676, 348] on input "Select an option" at bounding box center [672, 348] width 12 height 12
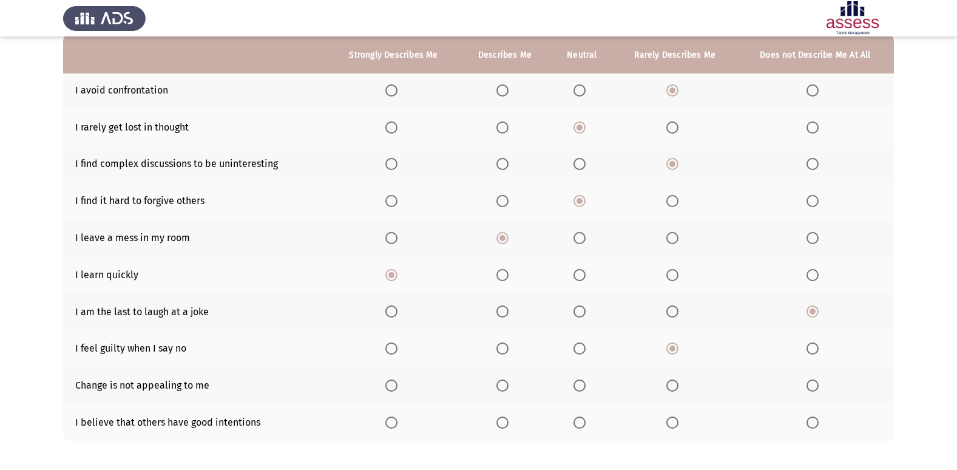
click at [587, 387] on label "Select an option" at bounding box center [581, 385] width 17 height 12
click at [586, 387] on input "Select an option" at bounding box center [579, 385] width 12 height 12
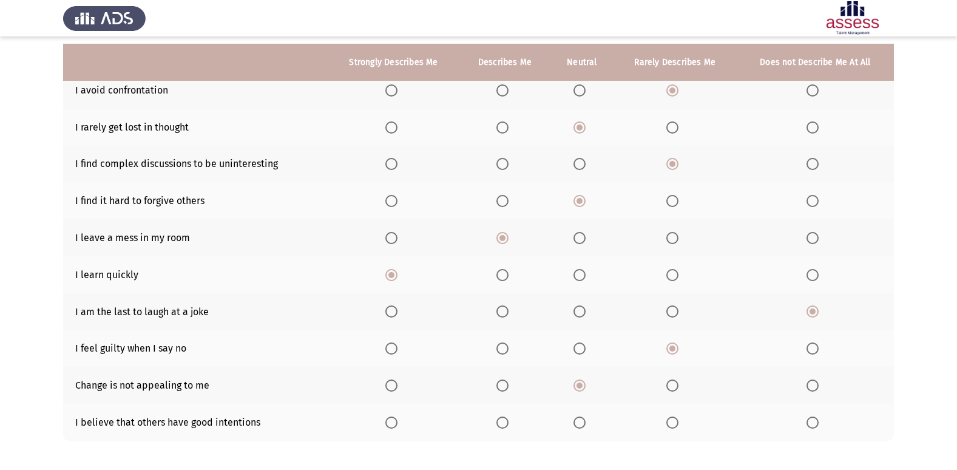
scroll to position [177, 0]
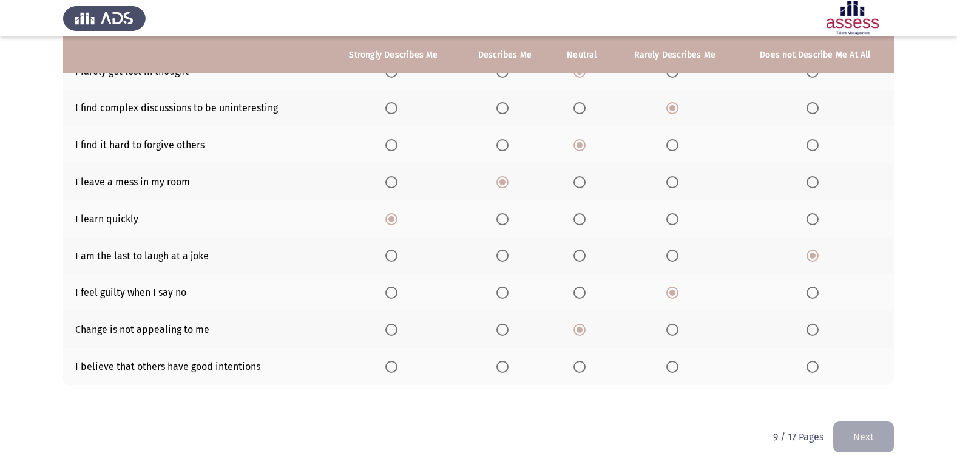
click at [577, 365] on span "Select an option" at bounding box center [579, 366] width 12 height 12
click at [577, 365] on input "Select an option" at bounding box center [579, 366] width 12 height 12
click at [860, 426] on button "Next" at bounding box center [863, 436] width 61 height 31
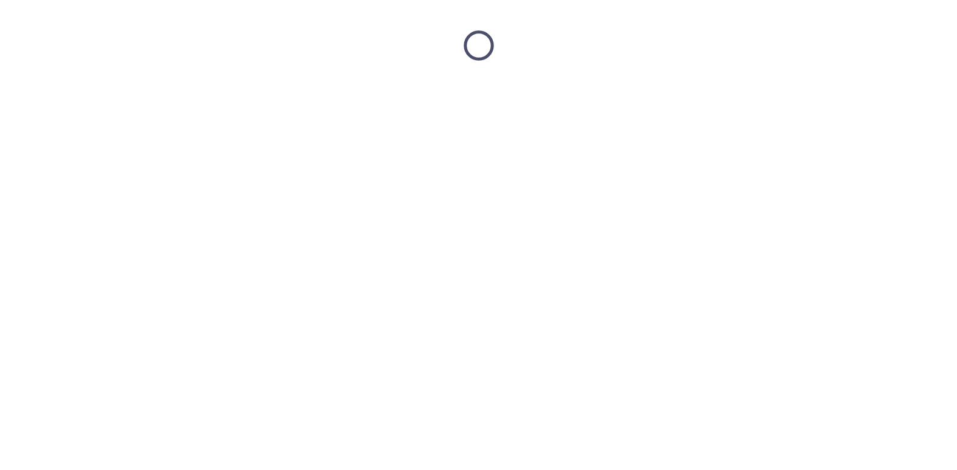
scroll to position [0, 0]
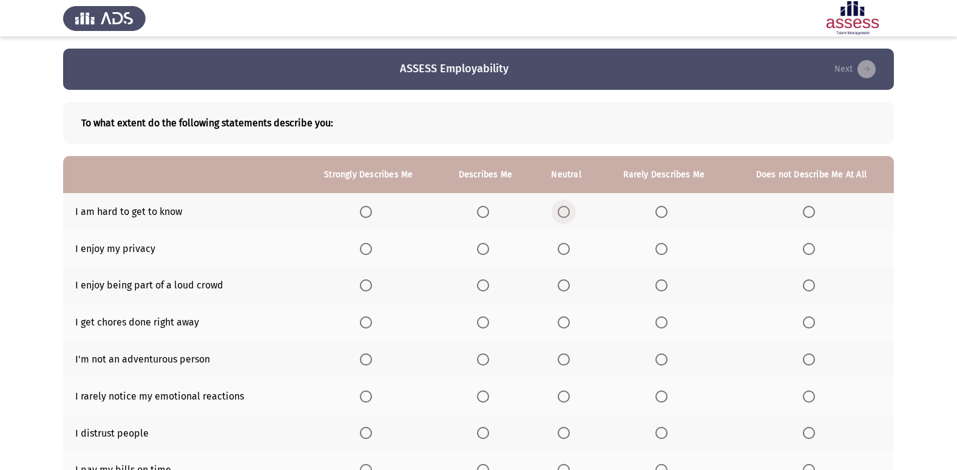
click at [567, 213] on span "Select an option" at bounding box center [564, 212] width 12 height 12
click at [567, 213] on input "Select an option" at bounding box center [564, 212] width 12 height 12
click at [486, 248] on span "Select an option" at bounding box center [483, 249] width 12 height 12
click at [486, 248] on input "Select an option" at bounding box center [483, 249] width 12 height 12
click at [376, 286] on label "Select an option" at bounding box center [368, 285] width 17 height 12
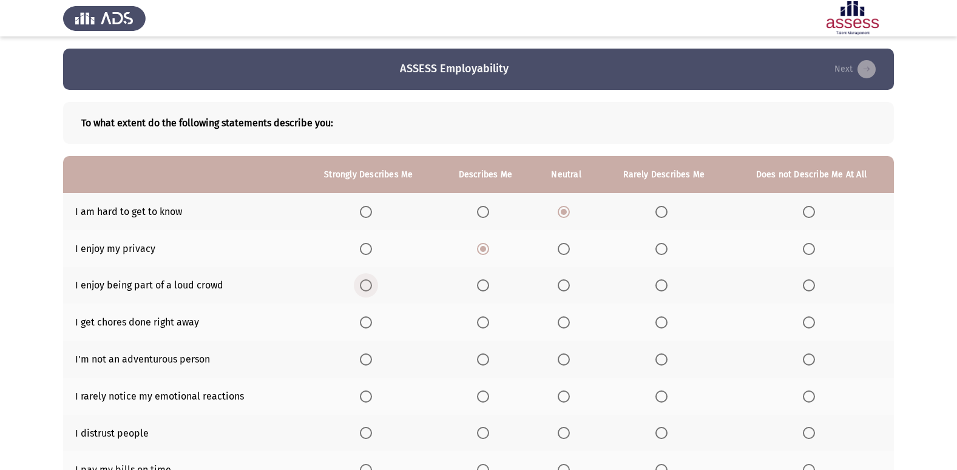
click at [372, 286] on input "Select an option" at bounding box center [366, 285] width 12 height 12
click at [482, 285] on span "Select an option" at bounding box center [483, 285] width 12 height 12
click at [482, 285] on input "Select an option" at bounding box center [483, 285] width 12 height 12
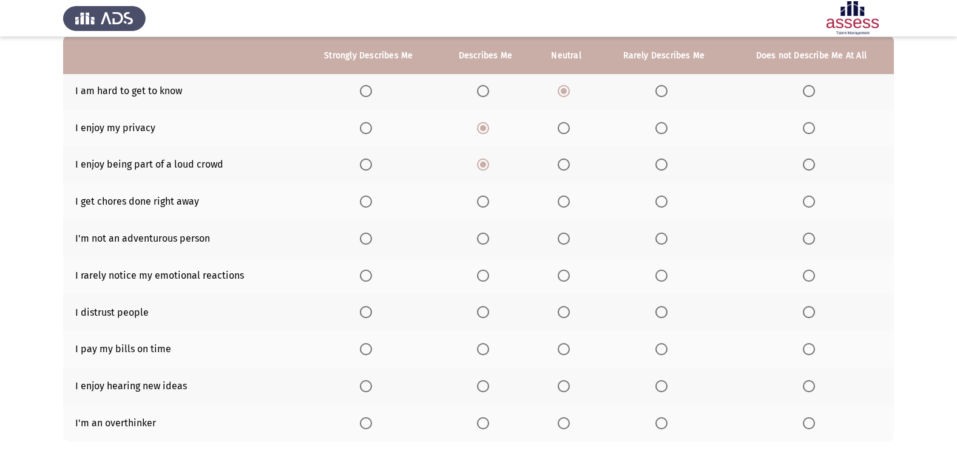
scroll to position [121, 0]
click at [564, 203] on span "Select an option" at bounding box center [564, 201] width 12 height 12
click at [564, 203] on input "Select an option" at bounding box center [564, 201] width 12 height 12
click at [808, 244] on th at bounding box center [811, 237] width 165 height 37
click at [804, 238] on span "Select an option" at bounding box center [809, 238] width 12 height 12
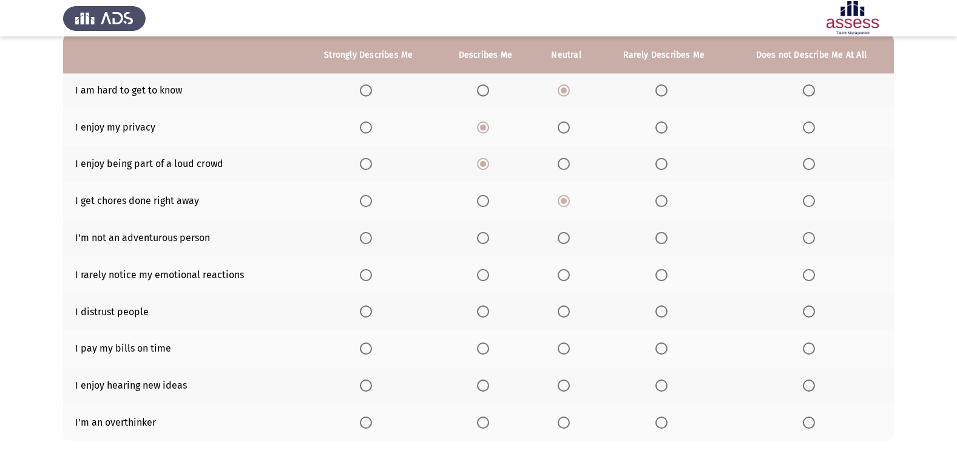
click at [804, 238] on input "Select an option" at bounding box center [809, 238] width 12 height 12
click at [563, 279] on span "Select an option" at bounding box center [564, 275] width 12 height 12
click at [563, 279] on input "Select an option" at bounding box center [564, 275] width 12 height 12
click at [564, 308] on span "Select an option" at bounding box center [564, 311] width 12 height 12
click at [564, 308] on input "Select an option" at bounding box center [564, 311] width 12 height 12
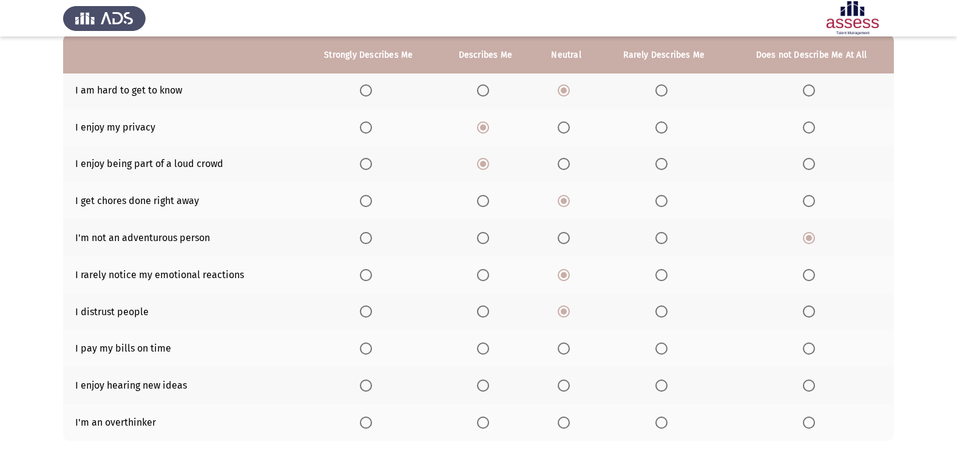
click at [493, 348] on label "Select an option" at bounding box center [485, 348] width 17 height 12
click at [489, 348] on input "Select an option" at bounding box center [483, 348] width 12 height 12
click at [487, 384] on span "Select an option" at bounding box center [483, 385] width 12 height 12
click at [487, 384] on input "Select an option" at bounding box center [483, 385] width 12 height 12
click at [654, 436] on th at bounding box center [664, 422] width 129 height 37
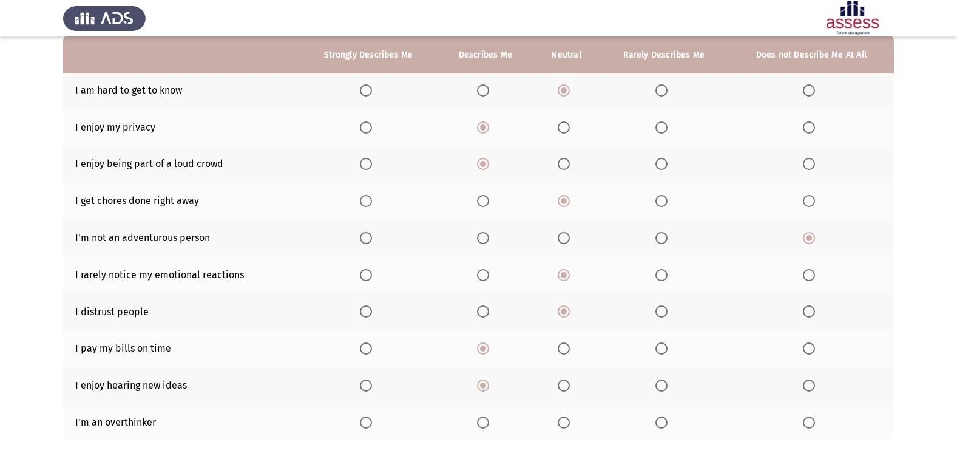
click at [556, 424] on th at bounding box center [566, 422] width 66 height 37
click at [569, 422] on span "Select an option" at bounding box center [564, 422] width 12 height 12
click at [569, 422] on input "Select an option" at bounding box center [564, 422] width 12 height 12
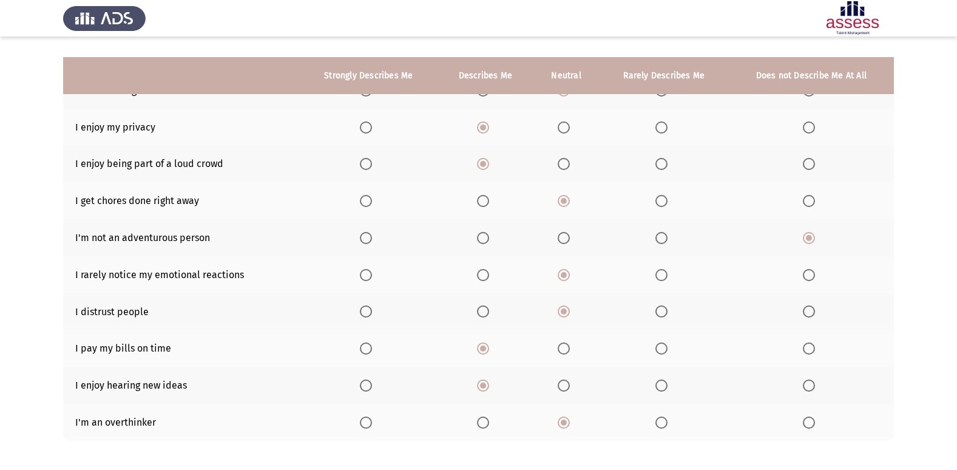
scroll to position [177, 0]
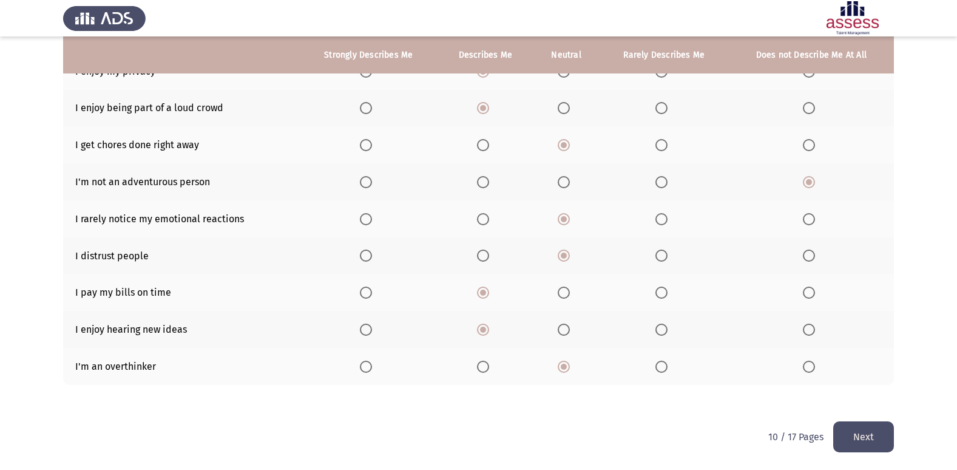
click at [869, 435] on button "Next" at bounding box center [863, 436] width 61 height 31
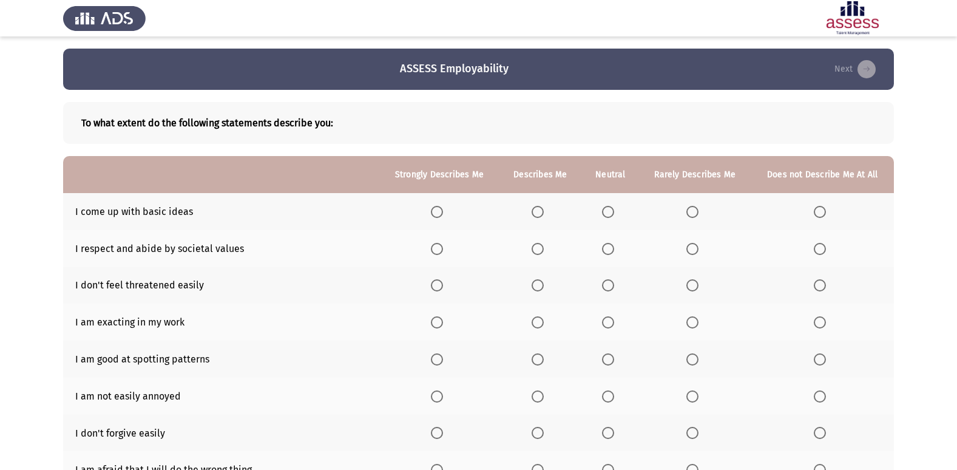
click at [683, 217] on th at bounding box center [695, 211] width 112 height 37
click at [691, 214] on span "Select an option" at bounding box center [692, 212] width 12 height 12
click at [691, 214] on input "Select an option" at bounding box center [692, 212] width 12 height 12
click at [615, 249] on label "Select an option" at bounding box center [610, 249] width 17 height 12
click at [614, 249] on input "Select an option" at bounding box center [608, 249] width 12 height 12
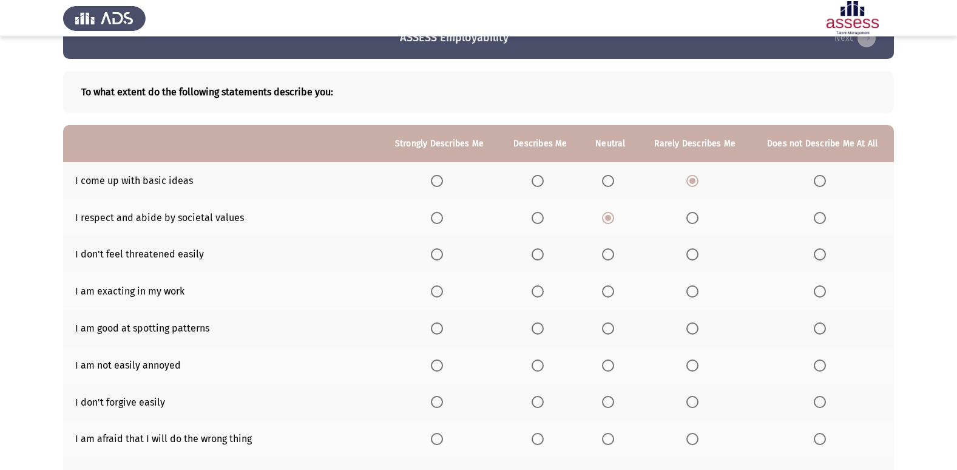
scroll to position [61, 0]
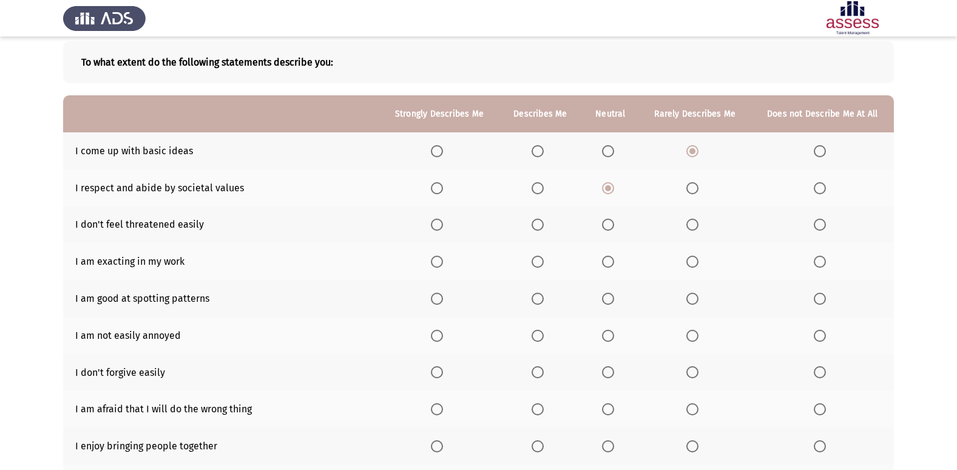
click at [692, 224] on span "Select an option" at bounding box center [692, 224] width 12 height 12
click at [692, 224] on input "Select an option" at bounding box center [692, 224] width 12 height 12
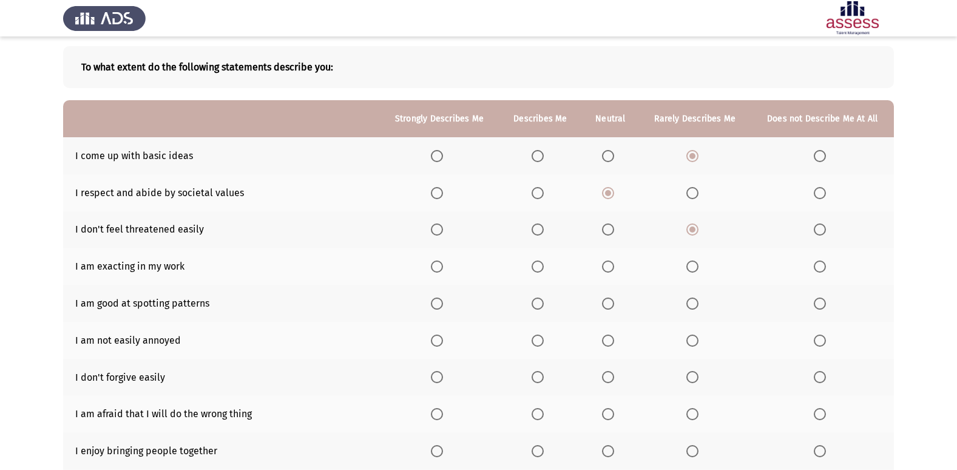
scroll to position [117, 0]
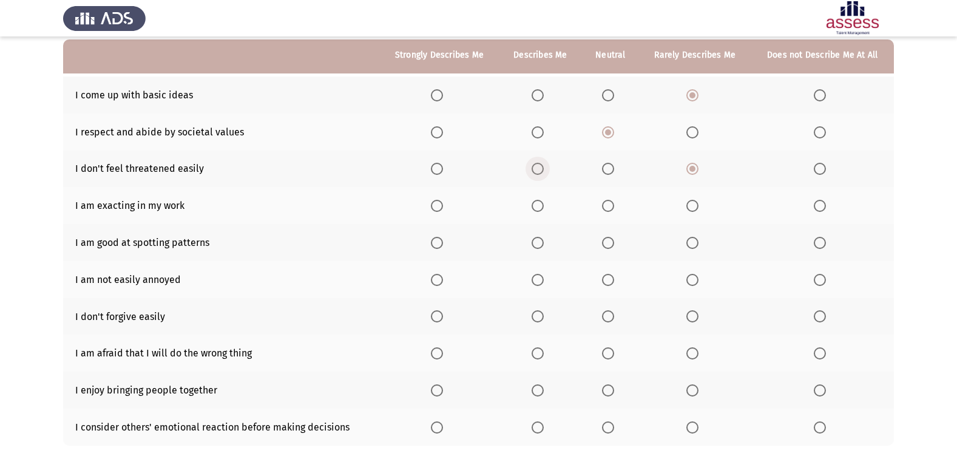
click at [543, 174] on span "Select an option" at bounding box center [538, 169] width 12 height 12
click at [543, 174] on input "Select an option" at bounding box center [538, 169] width 12 height 12
click at [599, 203] on th at bounding box center [611, 205] width 58 height 37
click at [610, 208] on span "Select an option" at bounding box center [608, 206] width 12 height 12
click at [610, 208] on input "Select an option" at bounding box center [608, 206] width 12 height 12
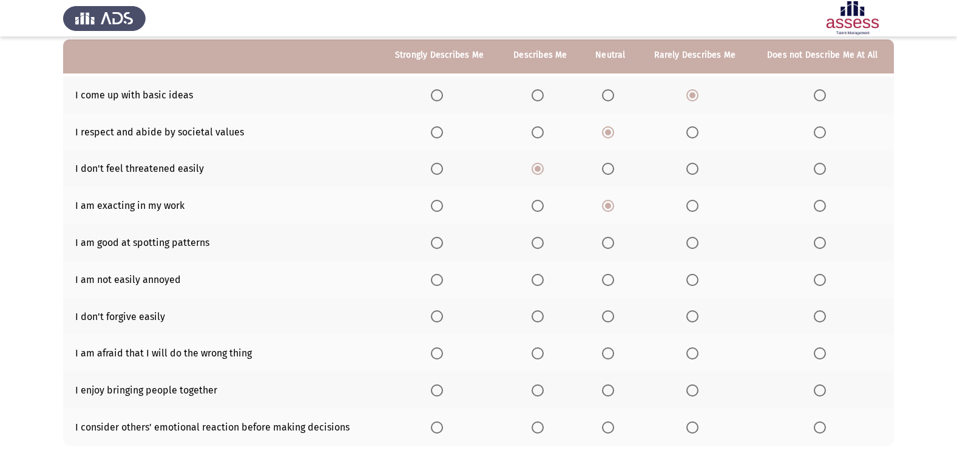
click at [546, 239] on label "Select an option" at bounding box center [540, 243] width 17 height 12
click at [544, 239] on input "Select an option" at bounding box center [538, 243] width 12 height 12
click at [433, 284] on span "Select an option" at bounding box center [437, 280] width 12 height 12
click at [433, 284] on input "Select an option" at bounding box center [437, 280] width 12 height 12
click at [607, 320] on span "Select an option" at bounding box center [608, 316] width 12 height 12
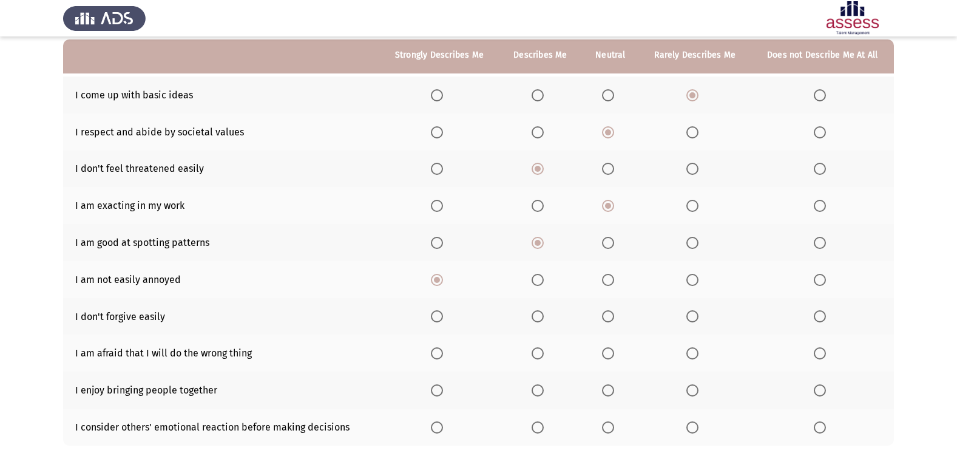
click at [607, 320] on input "Select an option" at bounding box center [608, 316] width 12 height 12
click at [542, 354] on span "Select an option" at bounding box center [538, 353] width 12 height 12
click at [542, 354] on input "Select an option" at bounding box center [538, 353] width 12 height 12
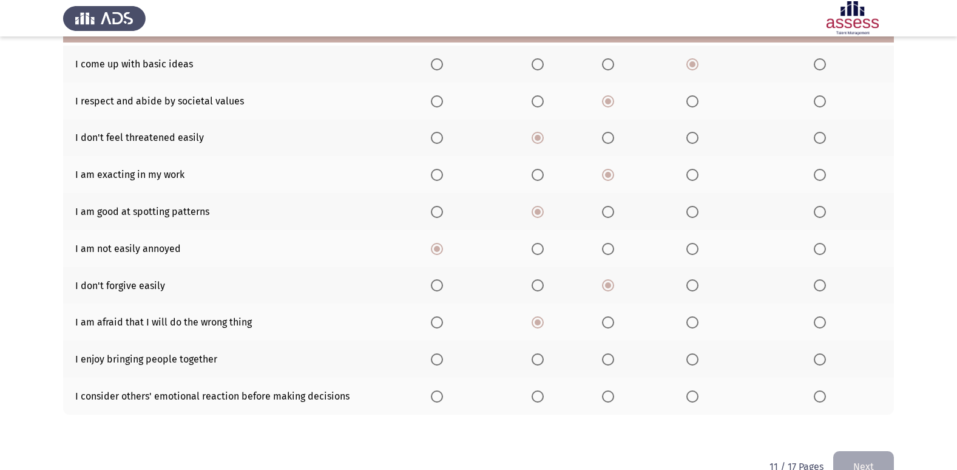
scroll to position [177, 0]
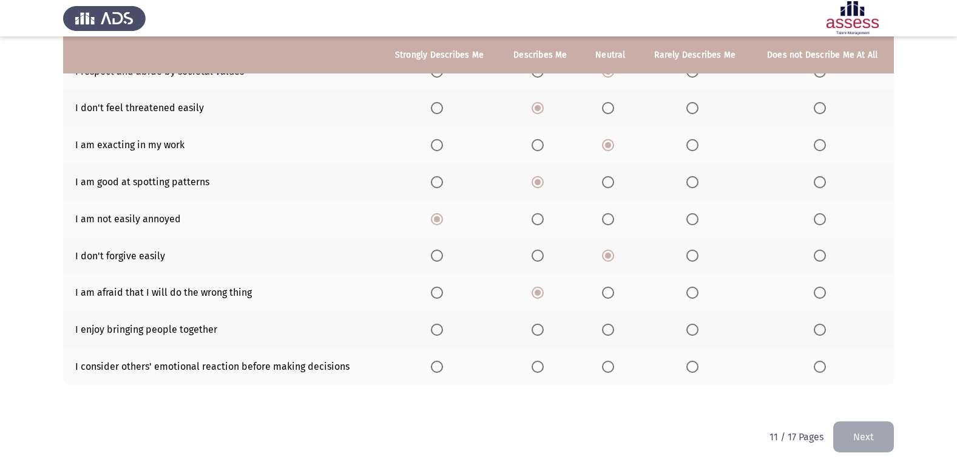
click at [544, 331] on span "Select an option" at bounding box center [538, 329] width 12 height 12
click at [544, 331] on input "Select an option" at bounding box center [538, 329] width 12 height 12
click at [688, 372] on span "Select an option" at bounding box center [692, 366] width 12 height 12
click at [688, 372] on input "Select an option" at bounding box center [692, 366] width 12 height 12
click at [882, 432] on button "Next" at bounding box center [863, 436] width 61 height 31
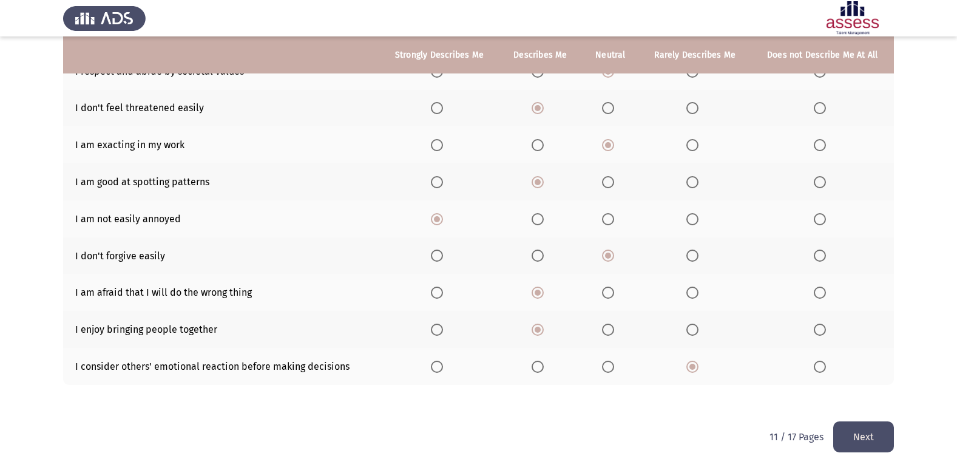
scroll to position [0, 0]
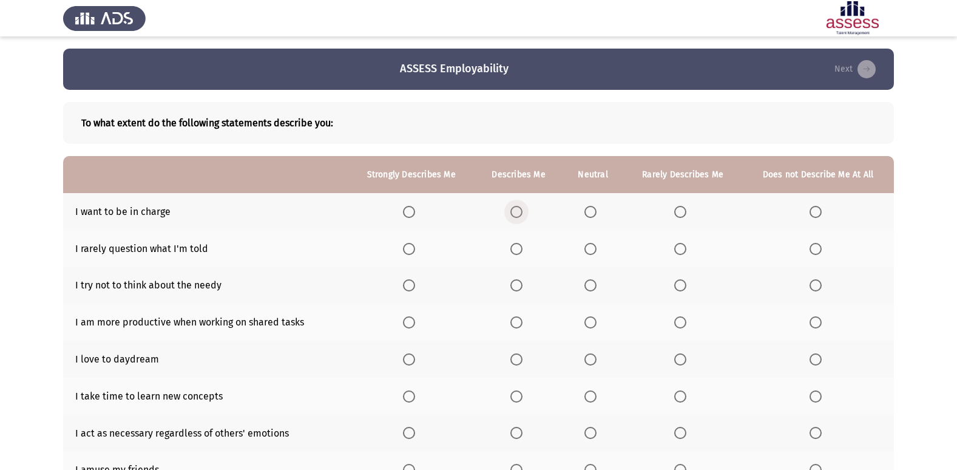
click at [521, 208] on span "Select an option" at bounding box center [516, 212] width 12 height 12
click at [521, 208] on input "Select an option" at bounding box center [516, 212] width 12 height 12
click at [600, 245] on label "Select an option" at bounding box center [592, 249] width 17 height 12
click at [597, 245] on input "Select an option" at bounding box center [590, 249] width 12 height 12
click at [592, 277] on th at bounding box center [593, 285] width 61 height 37
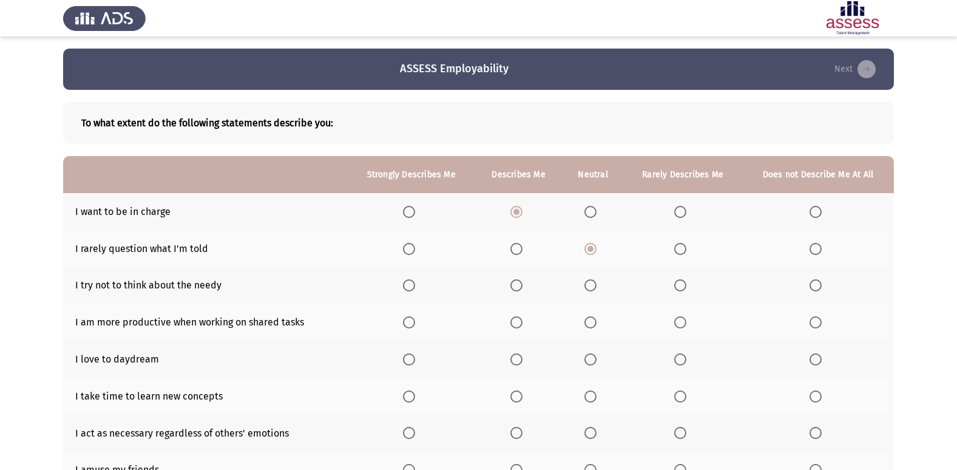
click at [593, 284] on span "Select an option" at bounding box center [590, 285] width 12 height 12
click at [593, 284] on input "Select an option" at bounding box center [590, 285] width 12 height 12
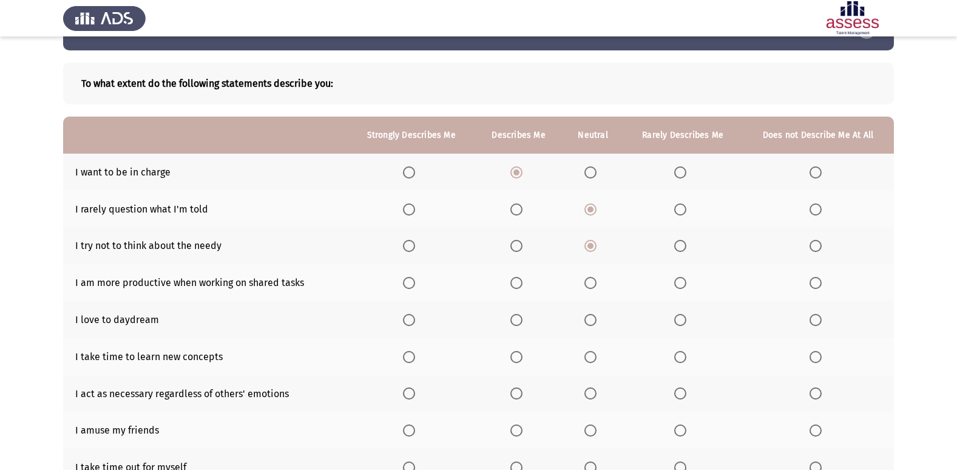
scroll to position [61, 0]
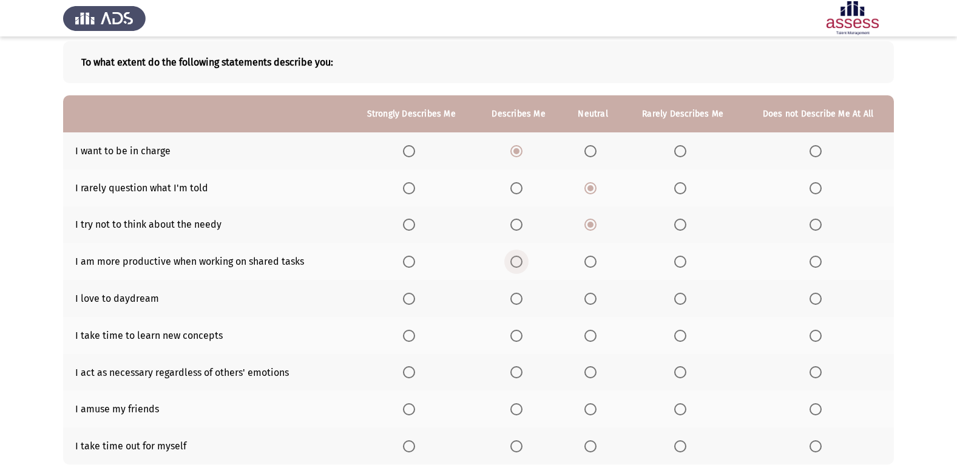
click at [516, 266] on span "Select an option" at bounding box center [516, 261] width 12 height 12
click at [516, 266] on input "Select an option" at bounding box center [516, 261] width 12 height 12
click at [592, 306] on th at bounding box center [593, 298] width 61 height 37
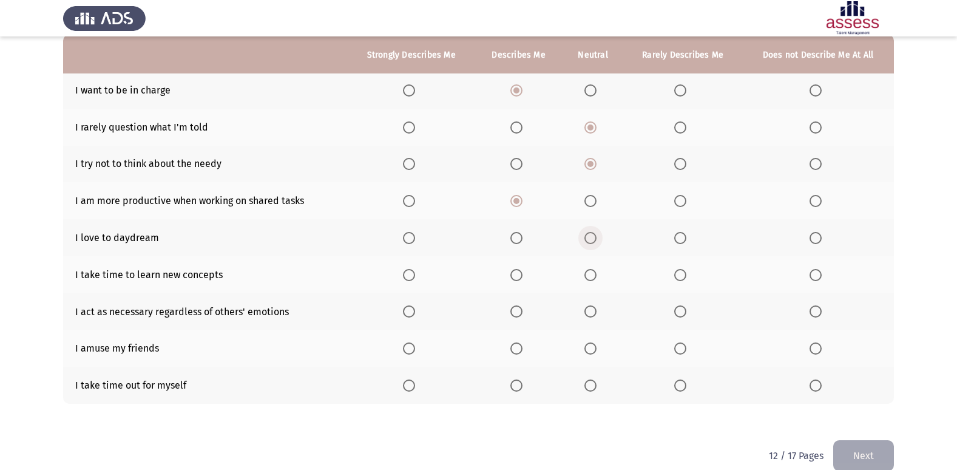
click at [589, 237] on span "Select an option" at bounding box center [590, 238] width 12 height 12
click at [589, 237] on input "Select an option" at bounding box center [590, 238] width 12 height 12
drag, startPoint x: 692, startPoint y: 273, endPoint x: 684, endPoint y: 274, distance: 8.5
click at [689, 273] on th at bounding box center [682, 274] width 118 height 37
click at [684, 274] on span "Select an option" at bounding box center [680, 275] width 12 height 12
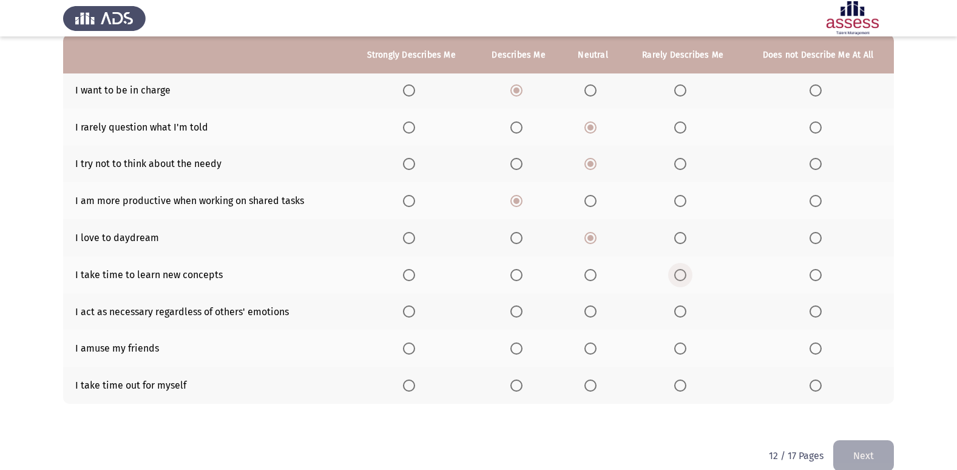
click at [684, 274] on input "Select an option" at bounding box center [680, 275] width 12 height 12
click at [599, 314] on label "Select an option" at bounding box center [592, 311] width 17 height 12
click at [597, 314] on input "Select an option" at bounding box center [590, 311] width 12 height 12
click at [675, 351] on span "Select an option" at bounding box center [680, 348] width 12 height 12
click at [675, 351] on input "Select an option" at bounding box center [680, 348] width 12 height 12
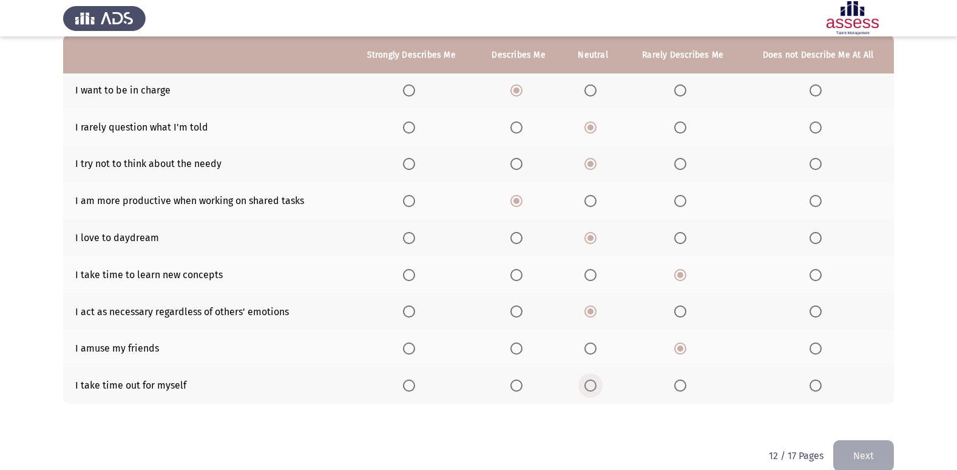
click at [589, 379] on span "Select an option" at bounding box center [590, 385] width 12 height 12
click at [589, 379] on input "Select an option" at bounding box center [590, 385] width 12 height 12
click at [518, 384] on span "Select an option" at bounding box center [516, 385] width 12 height 12
click at [518, 384] on input "Select an option" at bounding box center [516, 385] width 12 height 12
click at [879, 452] on button "Next" at bounding box center [863, 455] width 61 height 31
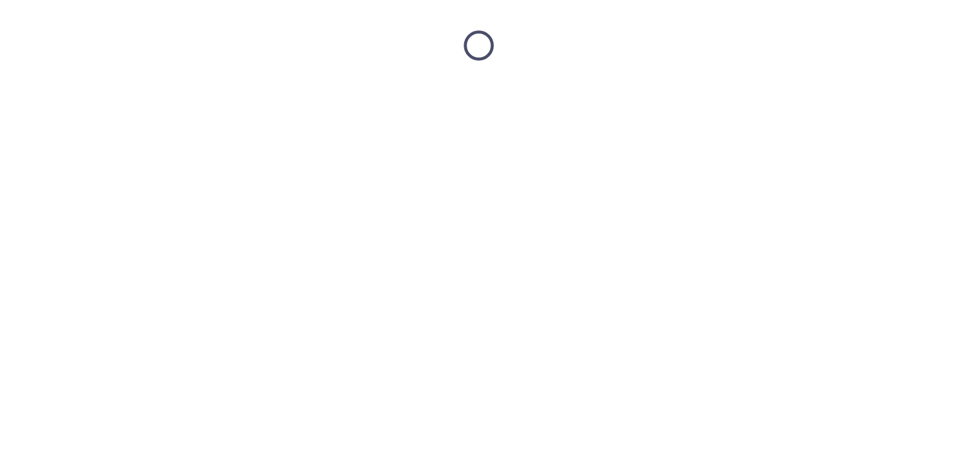
scroll to position [0, 0]
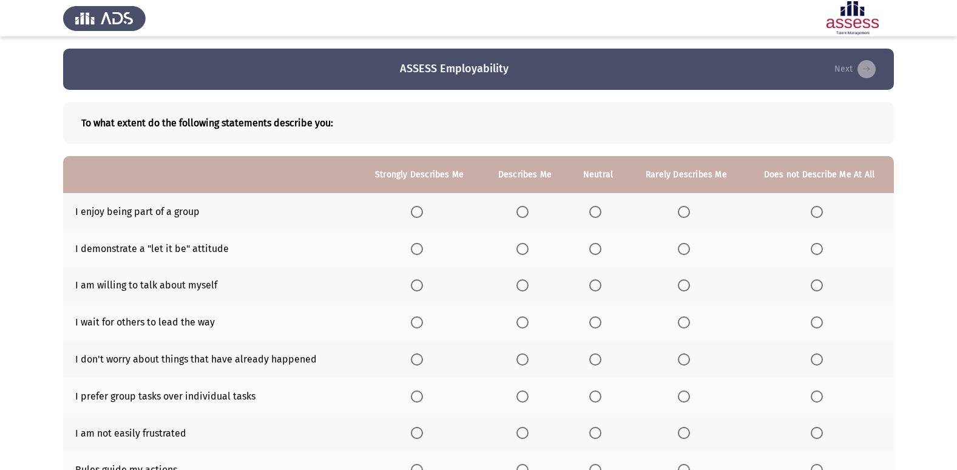
click at [517, 218] on th at bounding box center [525, 211] width 86 height 37
click at [518, 217] on span "Select an option" at bounding box center [522, 212] width 12 height 12
click at [518, 217] on input "Select an option" at bounding box center [522, 212] width 12 height 12
click at [595, 254] on span "Select an option" at bounding box center [595, 249] width 12 height 12
click at [595, 254] on input "Select an option" at bounding box center [595, 249] width 12 height 12
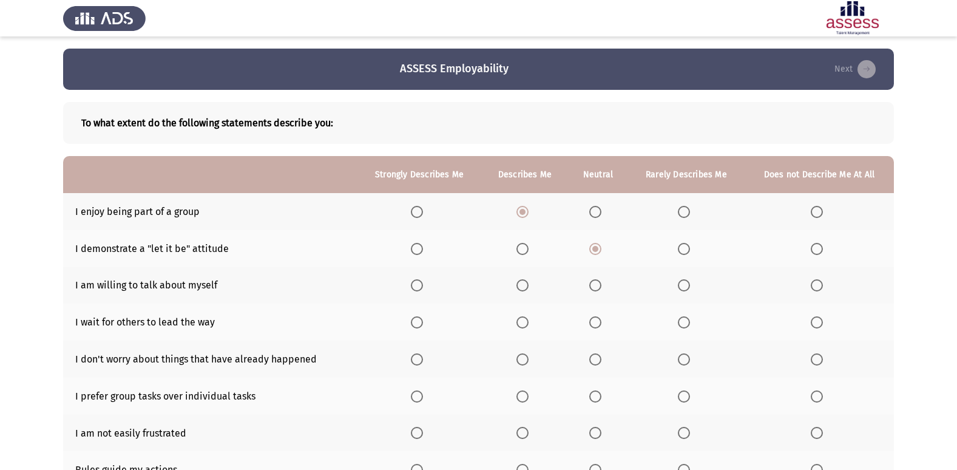
click at [596, 280] on span "Select an option" at bounding box center [595, 285] width 12 height 12
click at [596, 280] on input "Select an option" at bounding box center [595, 285] width 12 height 12
drag, startPoint x: 813, startPoint y: 309, endPoint x: 819, endPoint y: 320, distance: 11.7
click at [818, 317] on th at bounding box center [819, 321] width 149 height 37
click at [819, 320] on span "Select an option" at bounding box center [817, 322] width 12 height 12
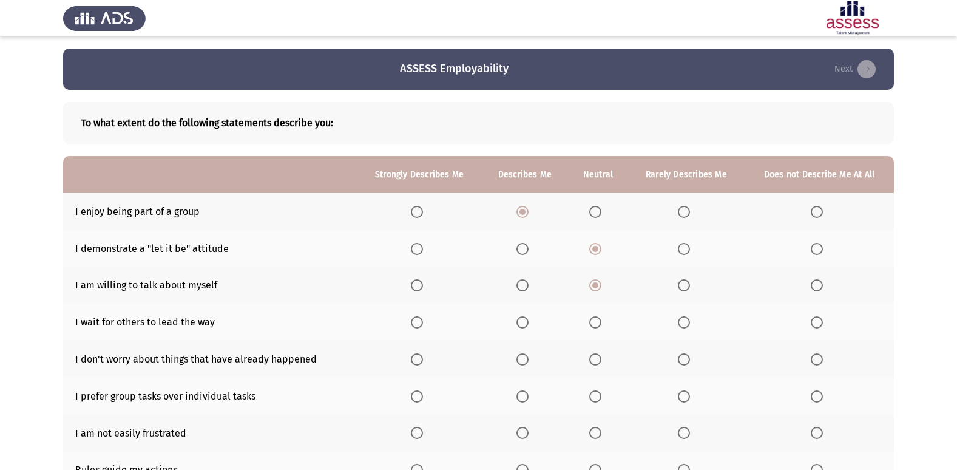
click at [819, 320] on input "Select an option" at bounding box center [817, 322] width 12 height 12
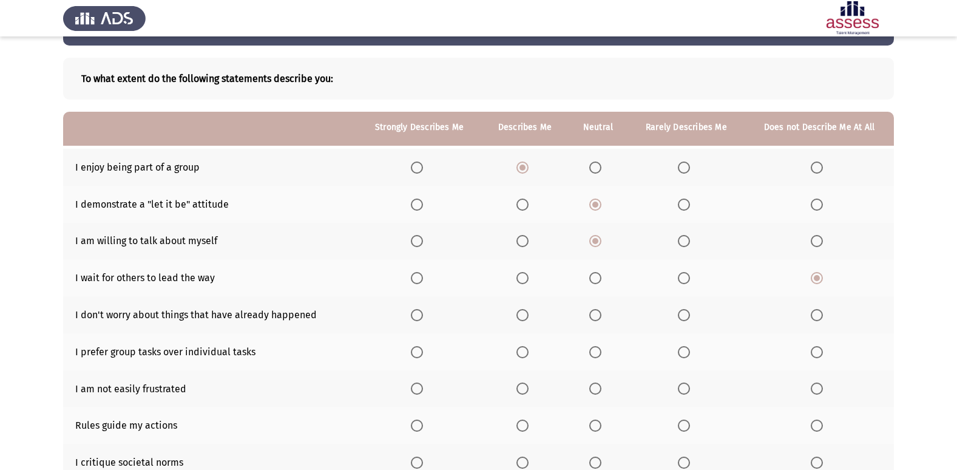
scroll to position [121, 0]
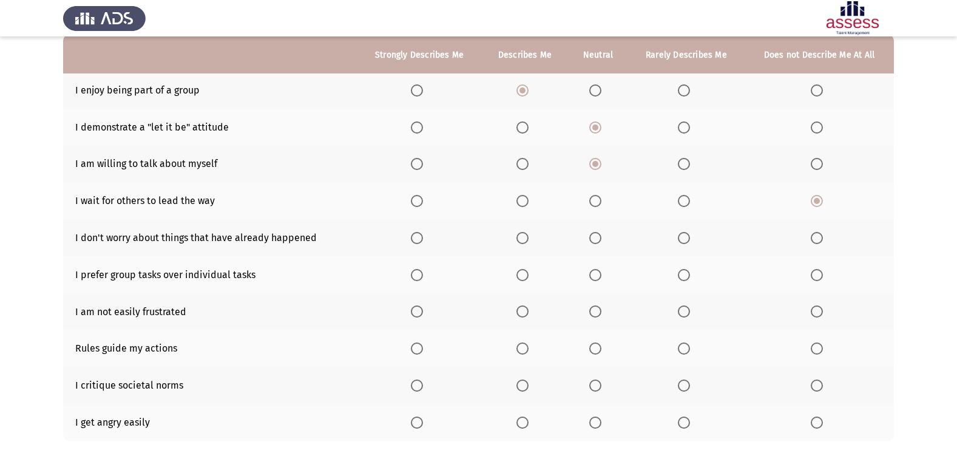
click at [812, 234] on span "Select an option" at bounding box center [817, 238] width 12 height 12
click at [812, 234] on input "Select an option" at bounding box center [817, 238] width 12 height 12
click at [405, 232] on th at bounding box center [419, 237] width 125 height 37
click at [516, 242] on th at bounding box center [525, 237] width 86 height 37
drag, startPoint x: 516, startPoint y: 242, endPoint x: 524, endPoint y: 237, distance: 8.8
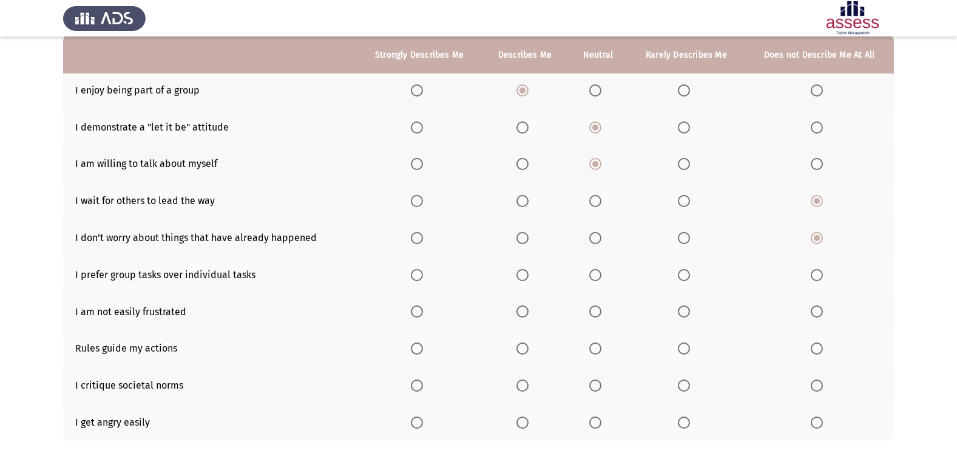
click at [518, 240] on th at bounding box center [525, 237] width 86 height 37
click at [524, 237] on span "Select an option" at bounding box center [522, 238] width 12 height 12
click at [524, 237] on input "Select an option" at bounding box center [522, 238] width 12 height 12
click at [419, 241] on span "Select an option" at bounding box center [417, 238] width 12 height 12
click at [419, 241] on input "Select an option" at bounding box center [417, 238] width 12 height 12
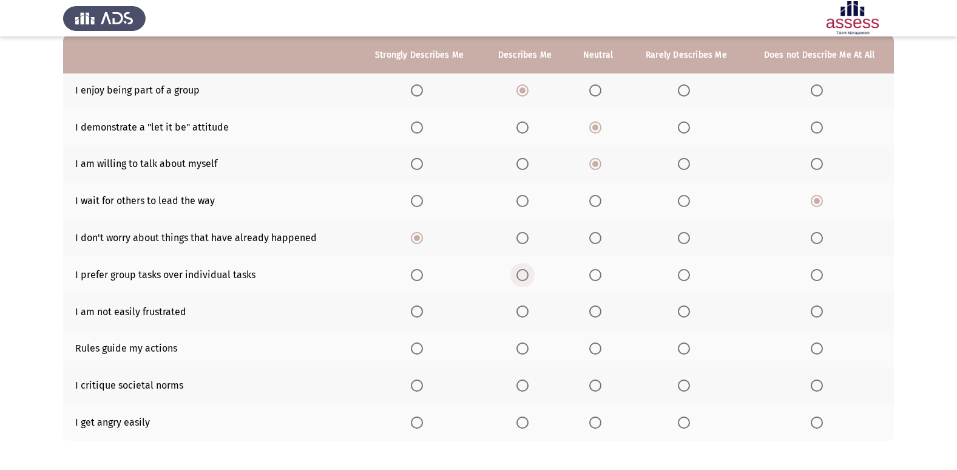
click at [522, 277] on span "Select an option" at bounding box center [522, 275] width 12 height 12
click at [522, 277] on input "Select an option" at bounding box center [522, 275] width 12 height 12
click at [520, 309] on span "Select an option" at bounding box center [522, 311] width 12 height 12
click at [520, 309] on input "Select an option" at bounding box center [522, 311] width 12 height 12
click at [686, 346] on span "Select an option" at bounding box center [684, 348] width 12 height 12
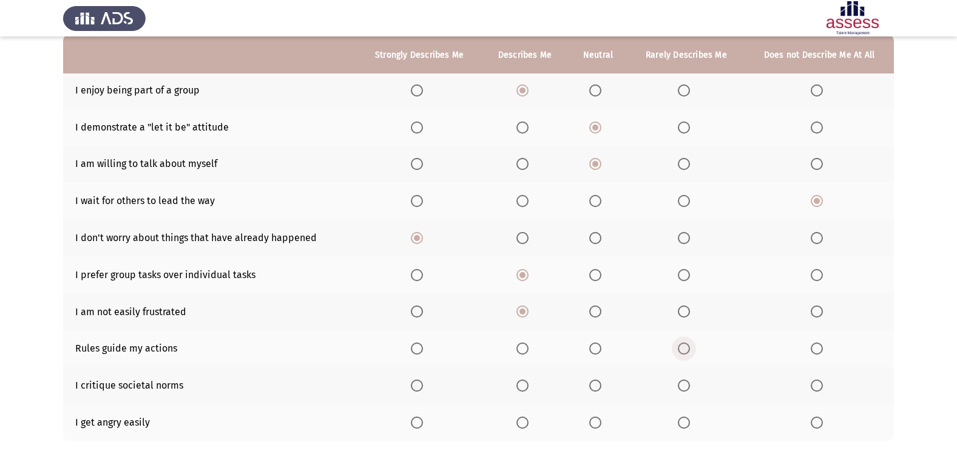
click at [686, 346] on input "Select an option" at bounding box center [684, 348] width 12 height 12
click at [597, 388] on span "Select an option" at bounding box center [595, 385] width 12 height 12
click at [597, 388] on input "Select an option" at bounding box center [595, 385] width 12 height 12
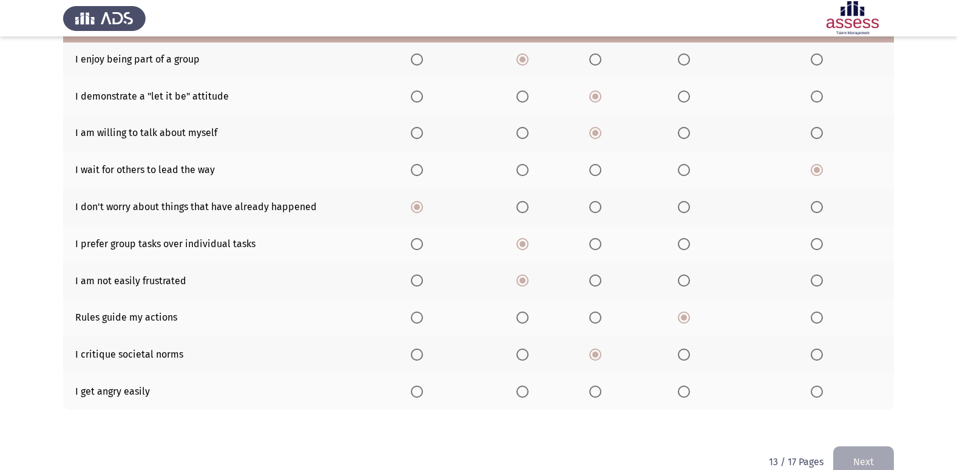
scroll to position [177, 0]
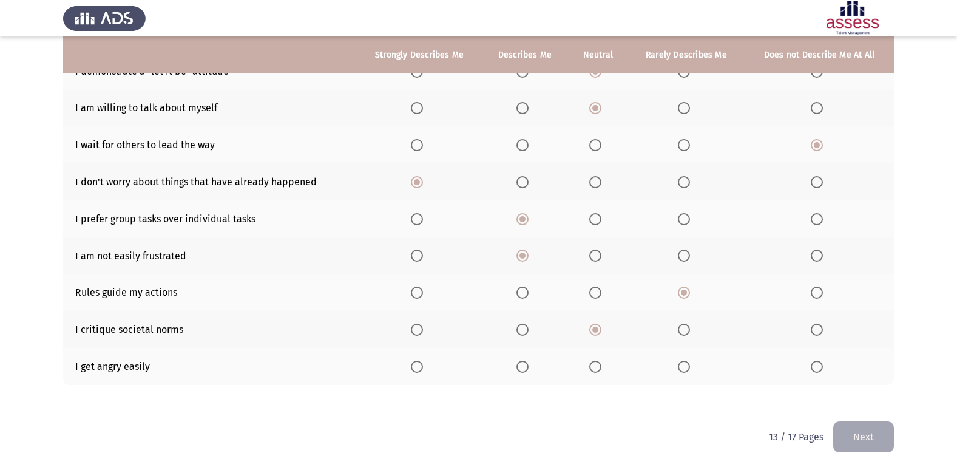
click at [813, 366] on span "Select an option" at bounding box center [817, 366] width 12 height 12
click at [813, 366] on input "Select an option" at bounding box center [817, 366] width 12 height 12
click at [868, 436] on button "Next" at bounding box center [863, 436] width 61 height 31
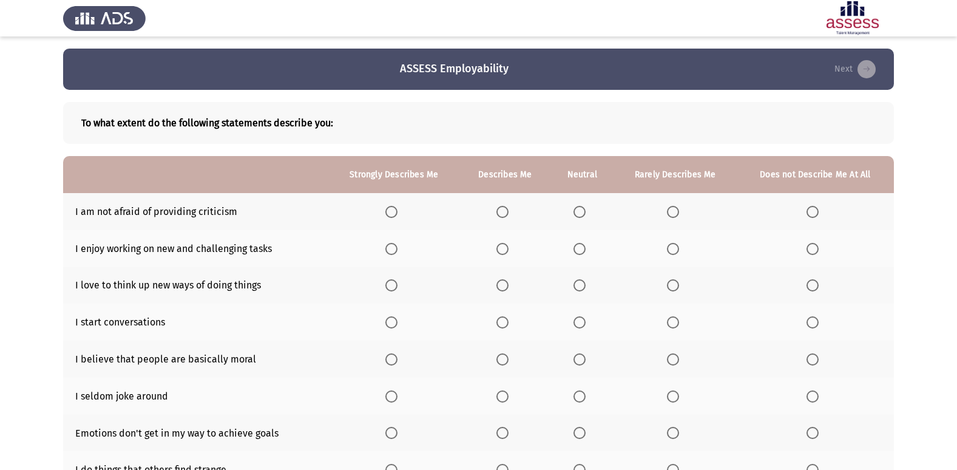
click at [572, 214] on th at bounding box center [581, 211] width 63 height 37
click at [577, 213] on span "Select an option" at bounding box center [579, 212] width 12 height 12
click at [577, 213] on input "Select an option" at bounding box center [579, 212] width 12 height 12
click at [402, 250] on label "Select an option" at bounding box center [393, 249] width 17 height 12
click at [397, 250] on input "Select an option" at bounding box center [391, 249] width 12 height 12
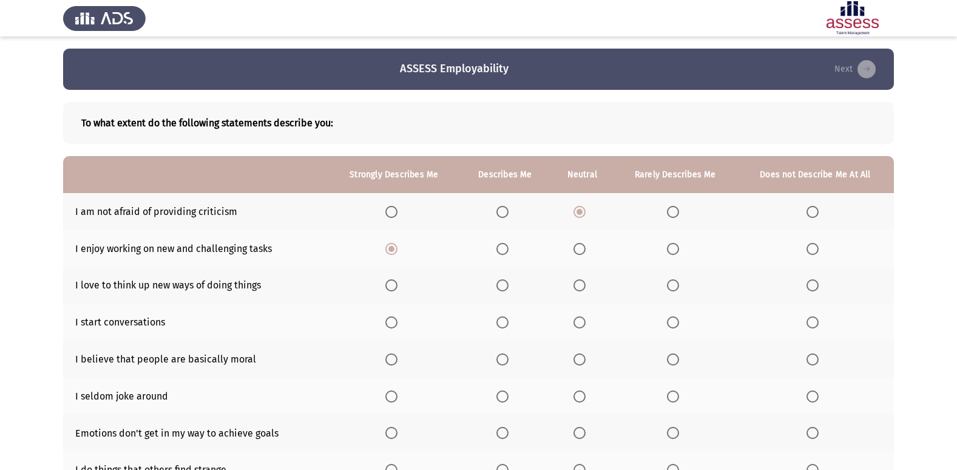
click at [499, 283] on th at bounding box center [505, 285] width 91 height 37
click at [501, 291] on span "Select an option" at bounding box center [502, 285] width 12 height 12
click at [501, 291] on input "Select an option" at bounding box center [502, 285] width 12 height 12
click at [400, 315] on th at bounding box center [394, 321] width 132 height 37
click at [393, 326] on span "Select an option" at bounding box center [391, 322] width 12 height 12
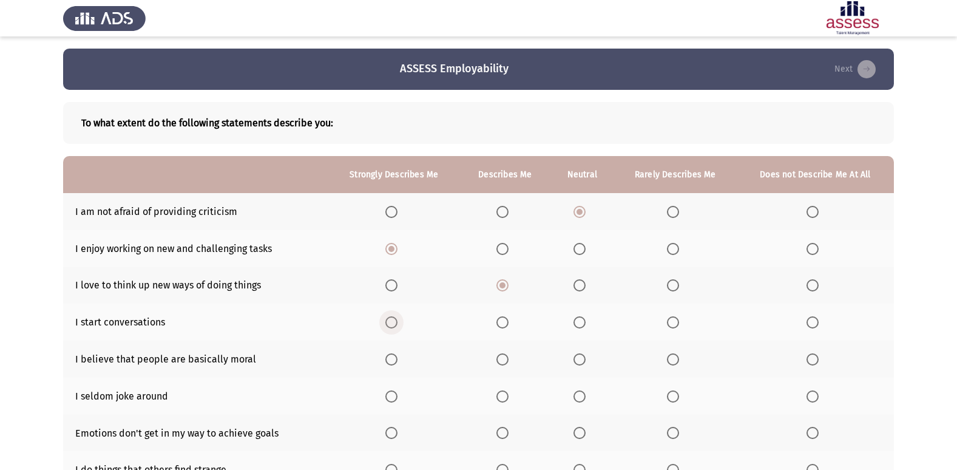
click at [393, 326] on input "Select an option" at bounding box center [391, 322] width 12 height 12
click at [584, 358] on span "Select an option" at bounding box center [579, 359] width 12 height 12
click at [584, 358] on input "Select an option" at bounding box center [579, 359] width 12 height 12
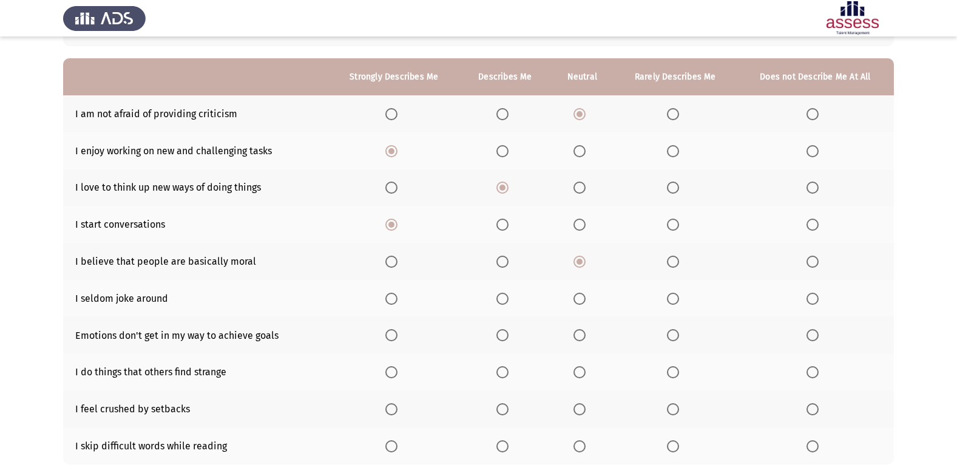
scroll to position [121, 0]
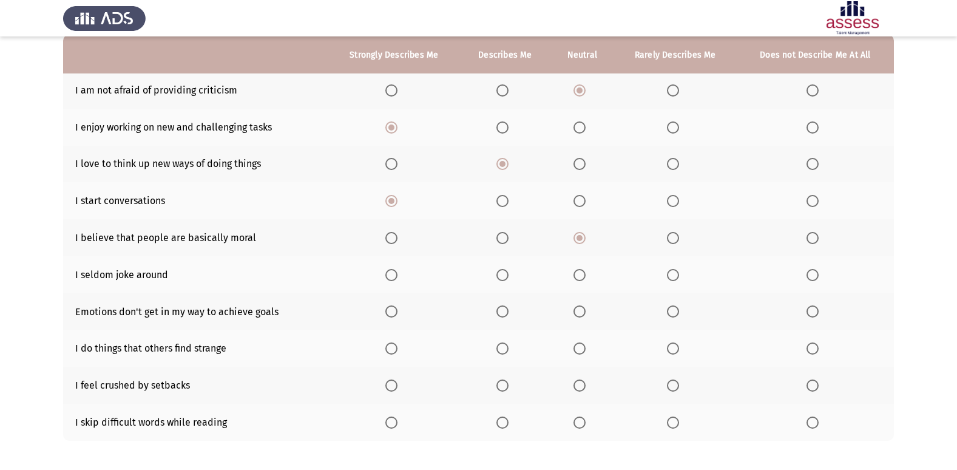
click at [498, 279] on span "Select an option" at bounding box center [502, 275] width 12 height 12
click at [498, 279] on input "Select an option" at bounding box center [502, 275] width 12 height 12
click at [505, 309] on span "Select an option" at bounding box center [502, 311] width 12 height 12
click at [505, 309] on input "Select an option" at bounding box center [502, 311] width 12 height 12
click at [396, 345] on span "Select an option" at bounding box center [391, 348] width 12 height 12
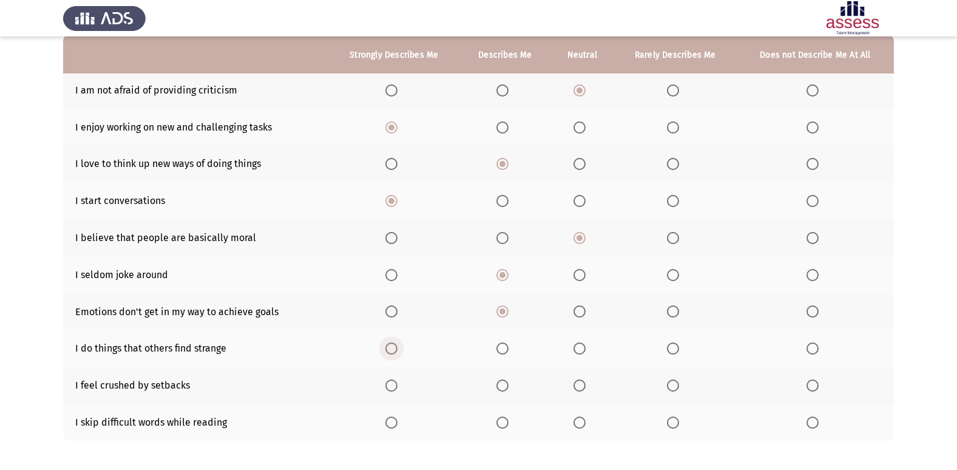
click at [396, 345] on input "Select an option" at bounding box center [391, 348] width 12 height 12
click at [580, 377] on th at bounding box center [581, 385] width 63 height 37
click at [581, 384] on span "Select an option" at bounding box center [579, 385] width 12 height 12
click at [581, 384] on input "Select an option" at bounding box center [579, 385] width 12 height 12
click at [814, 424] on span "Select an option" at bounding box center [812, 422] width 12 height 12
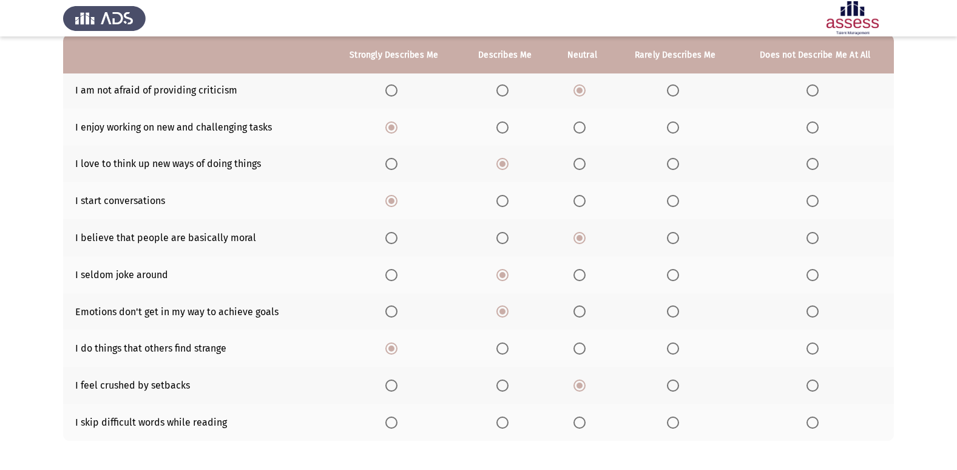
click at [814, 424] on input "Select an option" at bounding box center [812, 422] width 12 height 12
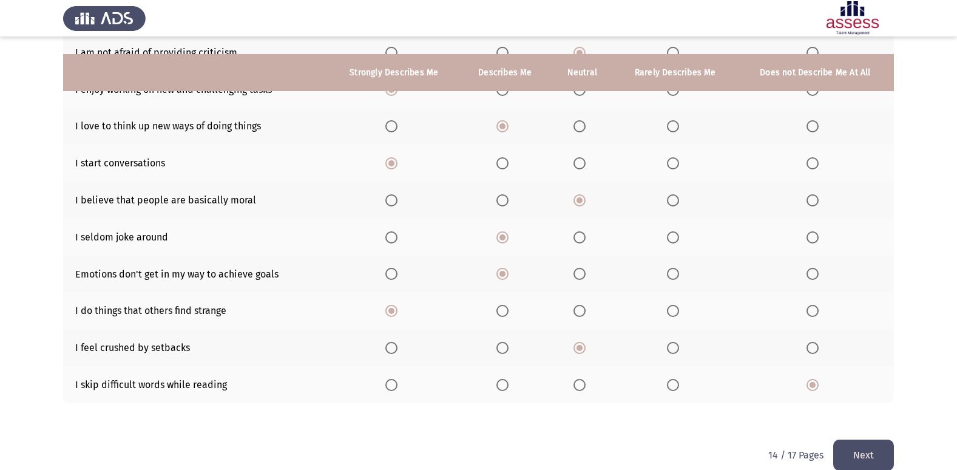
scroll to position [177, 0]
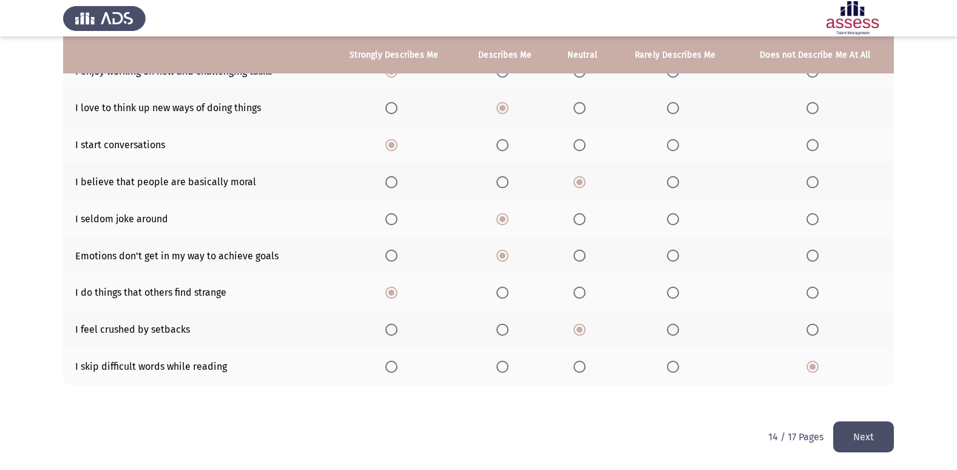
click at [859, 433] on button "Next" at bounding box center [863, 436] width 61 height 31
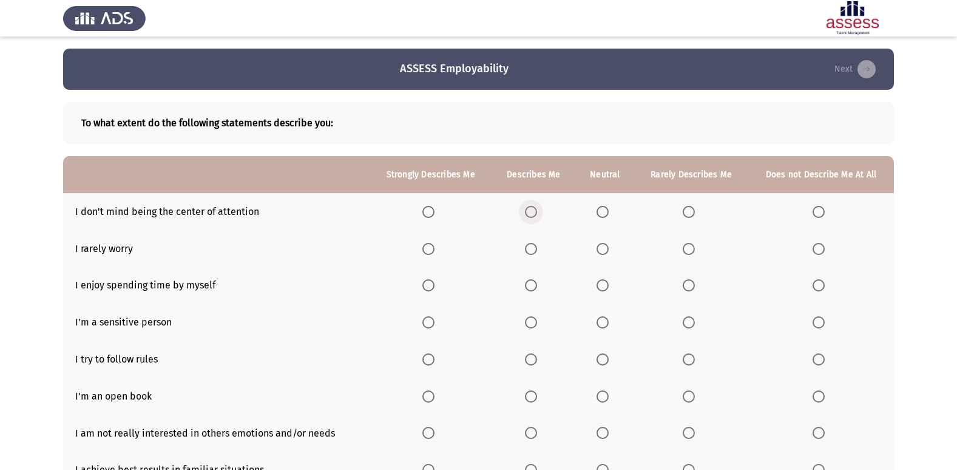
click at [531, 214] on span "Select an option" at bounding box center [531, 212] width 12 height 12
click at [531, 214] on input "Select an option" at bounding box center [531, 212] width 12 height 12
click at [426, 252] on span "Select an option" at bounding box center [428, 249] width 12 height 12
click at [426, 252] on input "Select an option" at bounding box center [428, 249] width 12 height 12
click at [600, 281] on span "Select an option" at bounding box center [603, 285] width 12 height 12
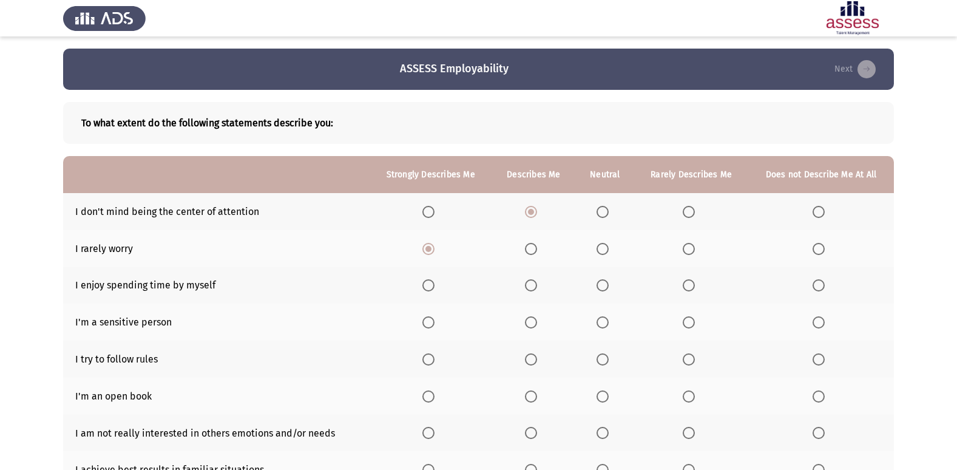
click at [600, 281] on input "Select an option" at bounding box center [603, 285] width 12 height 12
click at [695, 319] on span "Select an option" at bounding box center [689, 322] width 12 height 12
click at [695, 319] on input "Select an option" at bounding box center [689, 322] width 12 height 12
click at [687, 360] on span "Select an option" at bounding box center [689, 359] width 12 height 12
click at [687, 360] on input "Select an option" at bounding box center [689, 359] width 12 height 12
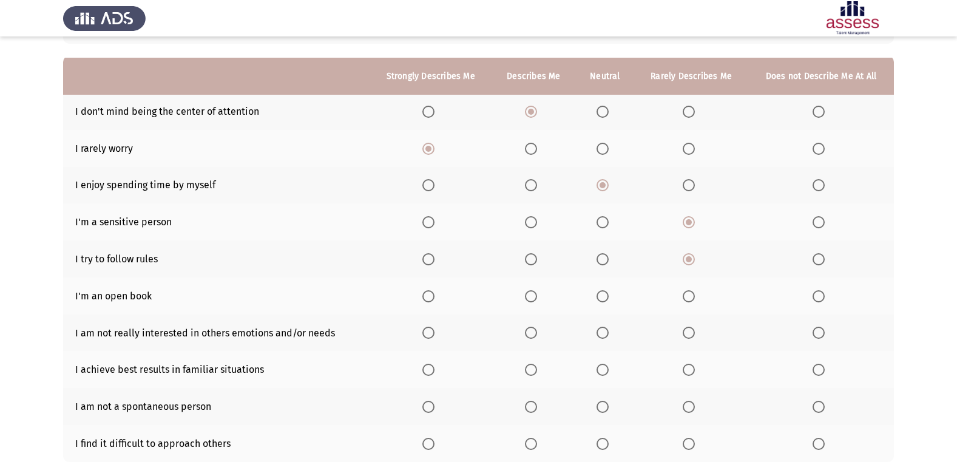
scroll to position [121, 0]
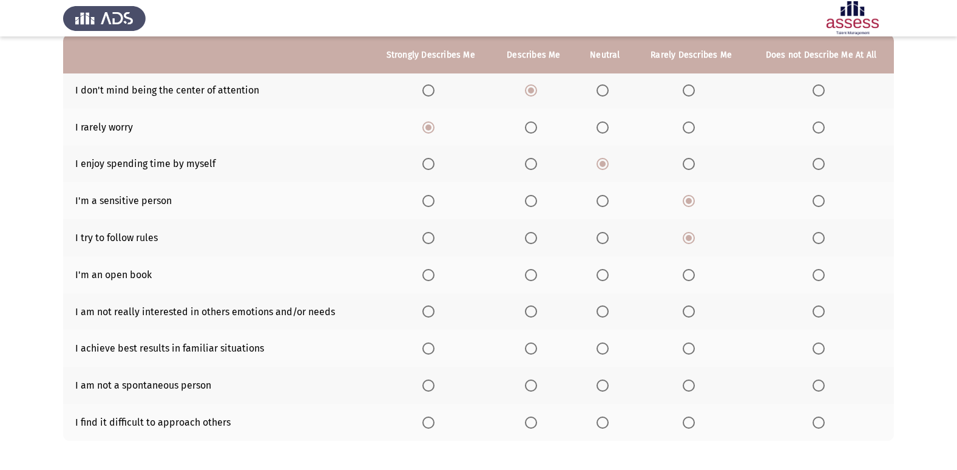
click at [689, 275] on span "Select an option" at bounding box center [689, 275] width 0 height 0
click at [689, 275] on input "Select an option" at bounding box center [689, 275] width 12 height 12
click at [604, 313] on span "Select an option" at bounding box center [603, 311] width 12 height 12
click at [604, 313] on input "Select an option" at bounding box center [603, 311] width 12 height 12
click at [536, 351] on span "Select an option" at bounding box center [531, 348] width 12 height 12
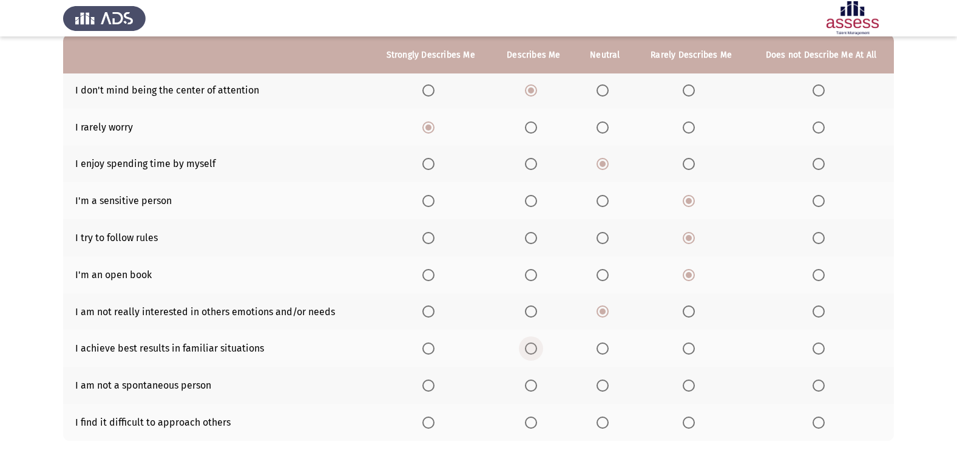
click at [536, 351] on input "Select an option" at bounding box center [531, 348] width 12 height 12
click at [601, 387] on span "Select an option" at bounding box center [603, 385] width 12 height 12
click at [601, 387] on input "Select an option" at bounding box center [603, 385] width 12 height 12
click at [819, 422] on span "Select an option" at bounding box center [819, 422] width 12 height 12
click at [819, 422] on input "Select an option" at bounding box center [819, 422] width 12 height 12
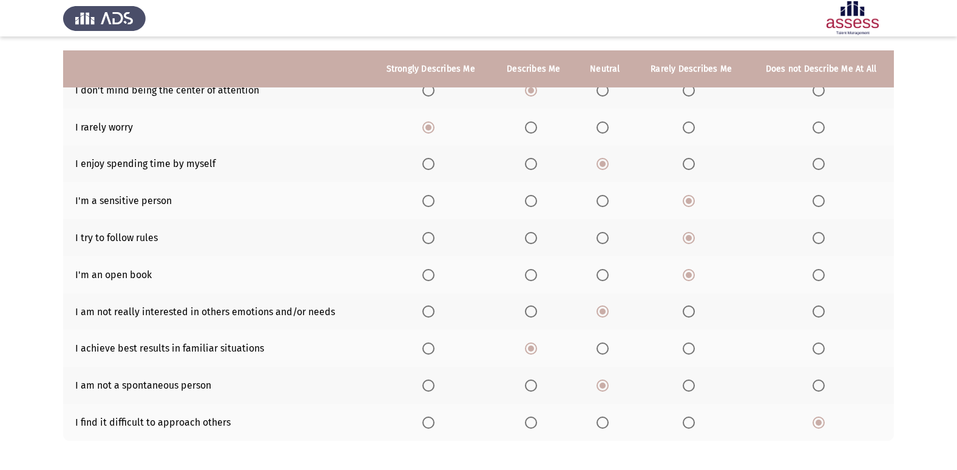
scroll to position [177, 0]
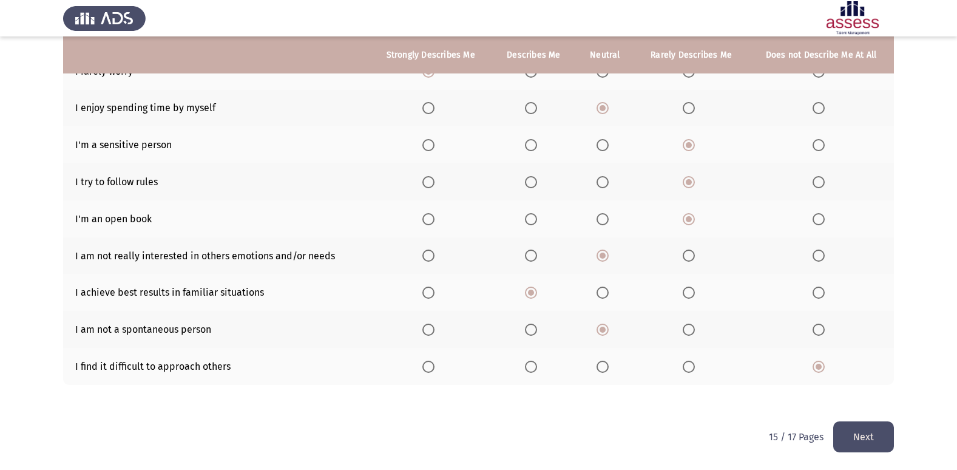
click at [868, 437] on button "Next" at bounding box center [863, 436] width 61 height 31
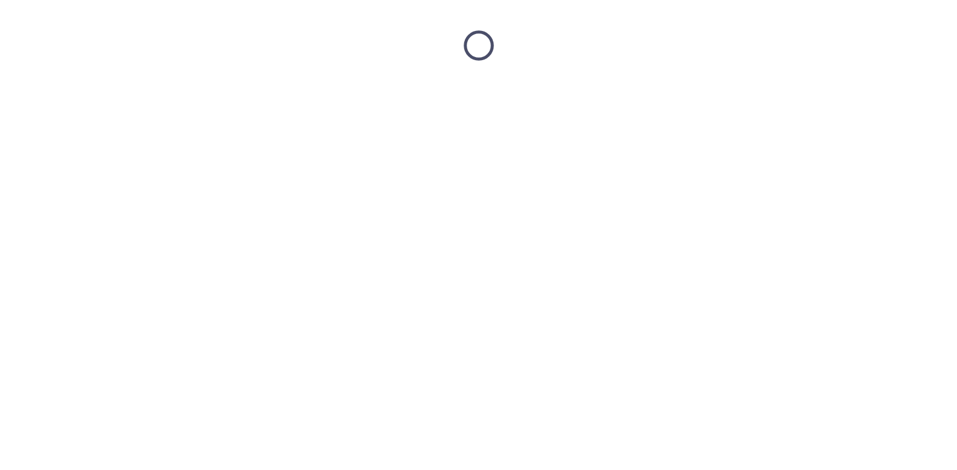
scroll to position [0, 0]
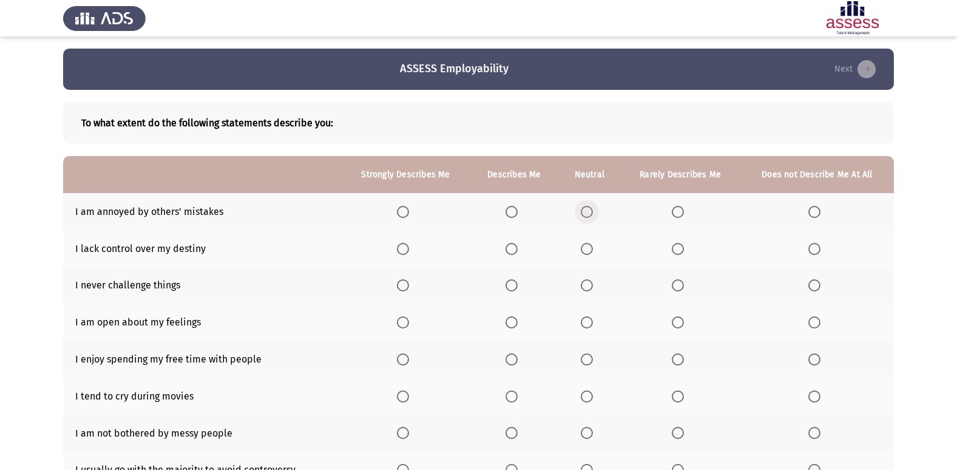
click at [591, 212] on span "Select an option" at bounding box center [587, 212] width 12 height 12
click at [591, 212] on input "Select an option" at bounding box center [587, 212] width 12 height 12
click at [589, 253] on span "Select an option" at bounding box center [587, 249] width 12 height 12
click at [589, 253] on input "Select an option" at bounding box center [587, 249] width 12 height 12
click at [683, 287] on span "Select an option" at bounding box center [678, 285] width 12 height 12
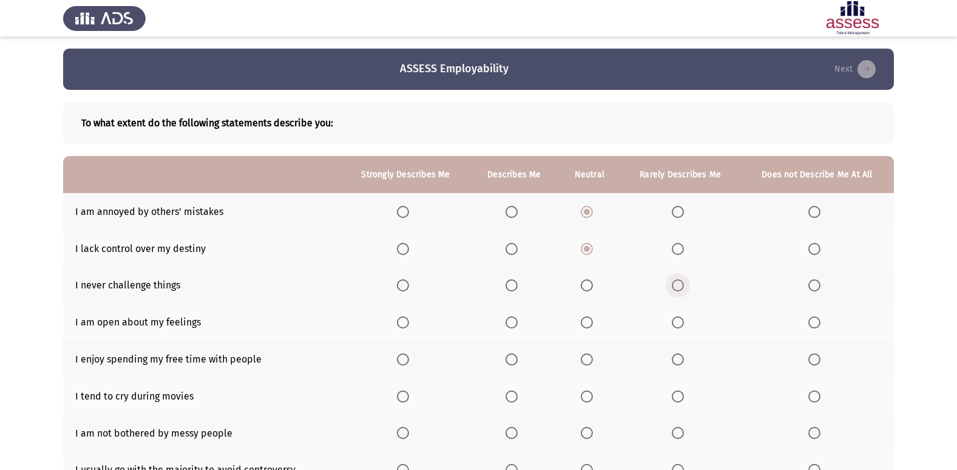
click at [683, 287] on input "Select an option" at bounding box center [678, 285] width 12 height 12
click at [674, 318] on span "Select an option" at bounding box center [678, 322] width 12 height 12
click at [674, 318] on input "Select an option" at bounding box center [678, 322] width 12 height 12
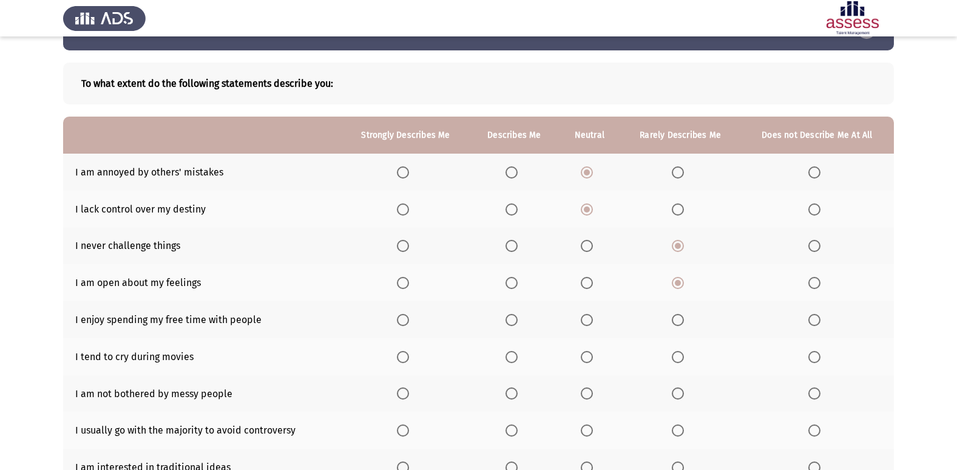
scroll to position [61, 0]
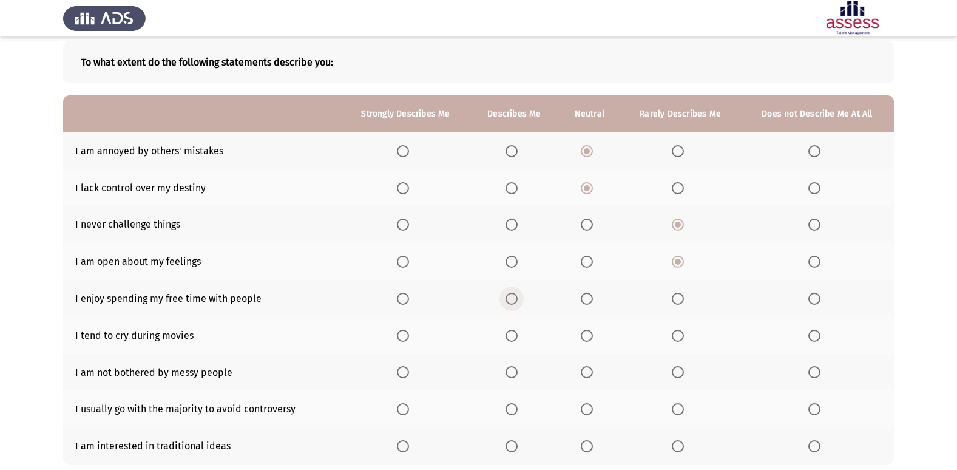
click at [511, 295] on span "Select an option" at bounding box center [511, 298] width 12 height 12
click at [511, 295] on input "Select an option" at bounding box center [511, 298] width 12 height 12
click at [413, 299] on label "Select an option" at bounding box center [405, 298] width 17 height 12
click at [409, 299] on input "Select an option" at bounding box center [403, 298] width 12 height 12
click at [816, 338] on span "Select an option" at bounding box center [814, 336] width 12 height 12
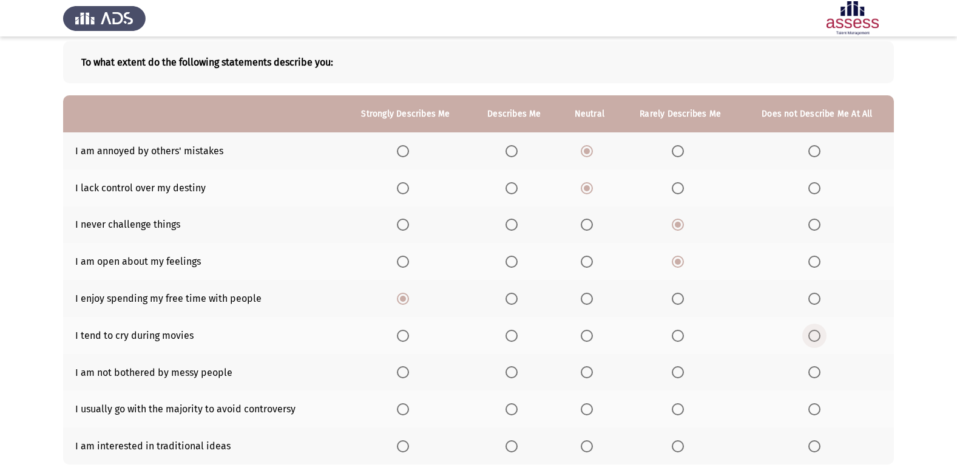
click at [816, 338] on input "Select an option" at bounding box center [814, 336] width 12 height 12
click at [589, 377] on span "Select an option" at bounding box center [587, 372] width 12 height 12
click at [589, 377] on input "Select an option" at bounding box center [587, 372] width 12 height 12
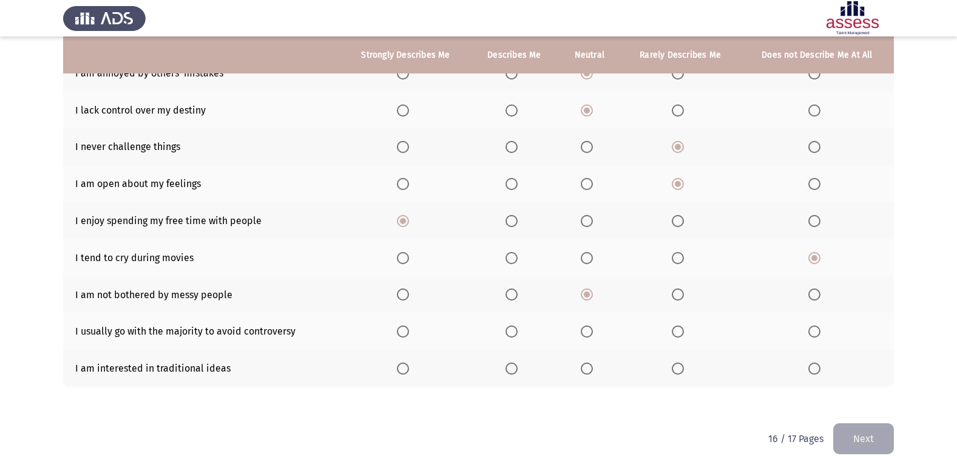
scroll to position [140, 0]
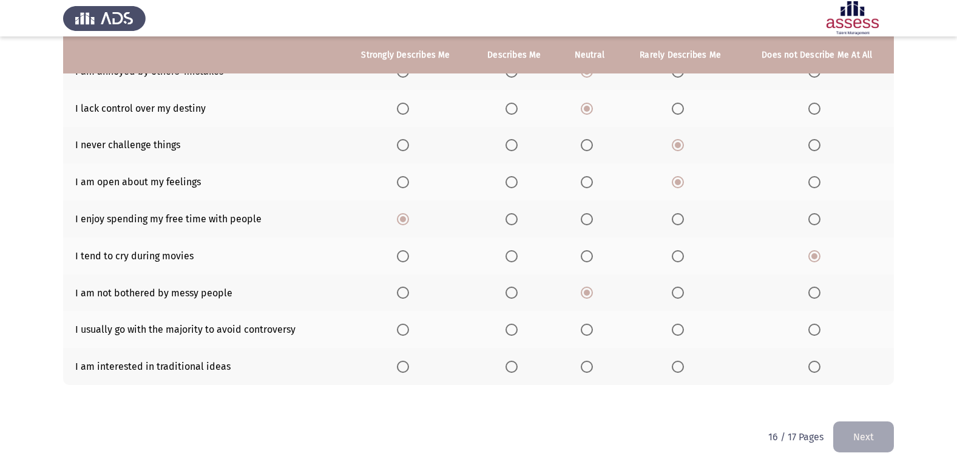
click at [671, 327] on th at bounding box center [680, 329] width 120 height 37
click at [675, 331] on span "Select an option" at bounding box center [678, 329] width 12 height 12
click at [675, 331] on input "Select an option" at bounding box center [678, 329] width 12 height 12
click at [679, 360] on span "Select an option" at bounding box center [678, 366] width 12 height 12
click at [679, 360] on input "Select an option" at bounding box center [678, 366] width 12 height 12
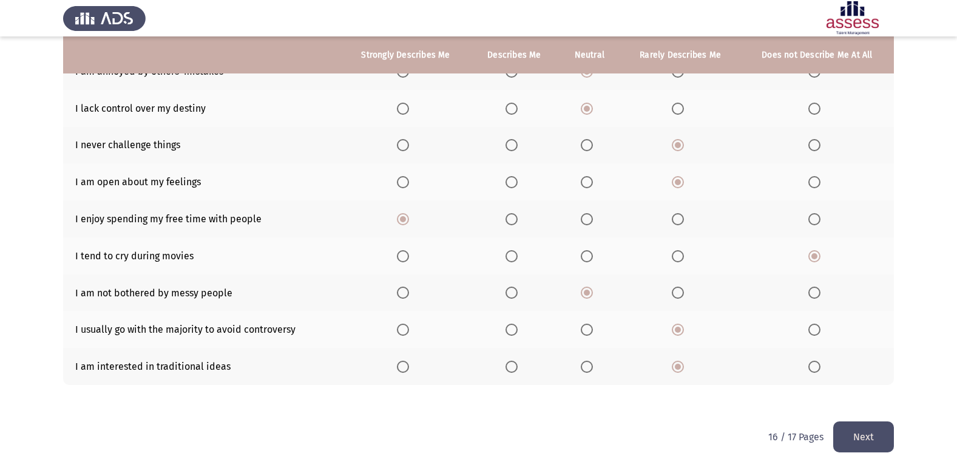
click at [838, 431] on button "Next" at bounding box center [863, 436] width 61 height 31
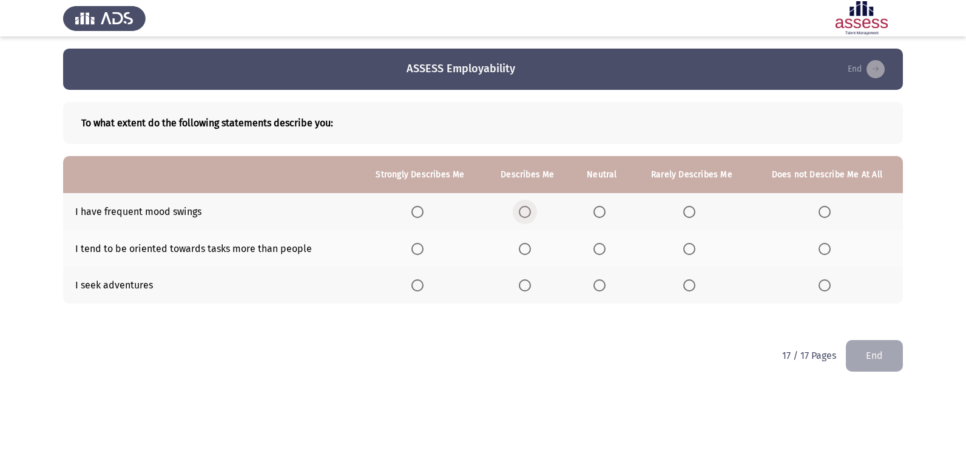
click at [527, 211] on span "Select an option" at bounding box center [525, 212] width 12 height 12
click at [527, 211] on input "Select an option" at bounding box center [525, 212] width 12 height 12
click at [598, 249] on span "Select an option" at bounding box center [599, 249] width 12 height 12
click at [598, 249] on input "Select an option" at bounding box center [599, 249] width 12 height 12
click at [415, 283] on span "Select an option" at bounding box center [417, 285] width 12 height 12
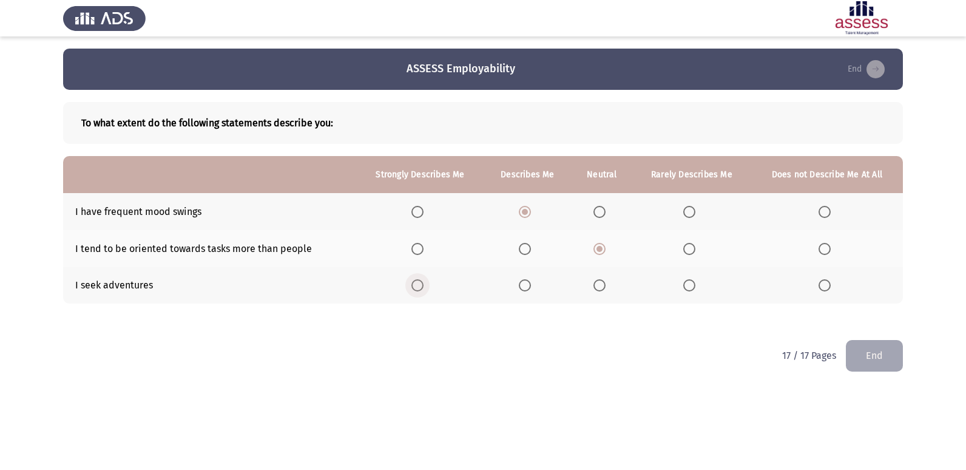
click at [415, 283] on input "Select an option" at bounding box center [417, 285] width 12 height 12
click at [869, 357] on button "End" at bounding box center [874, 355] width 57 height 31
